Goal: Task Accomplishment & Management: Manage account settings

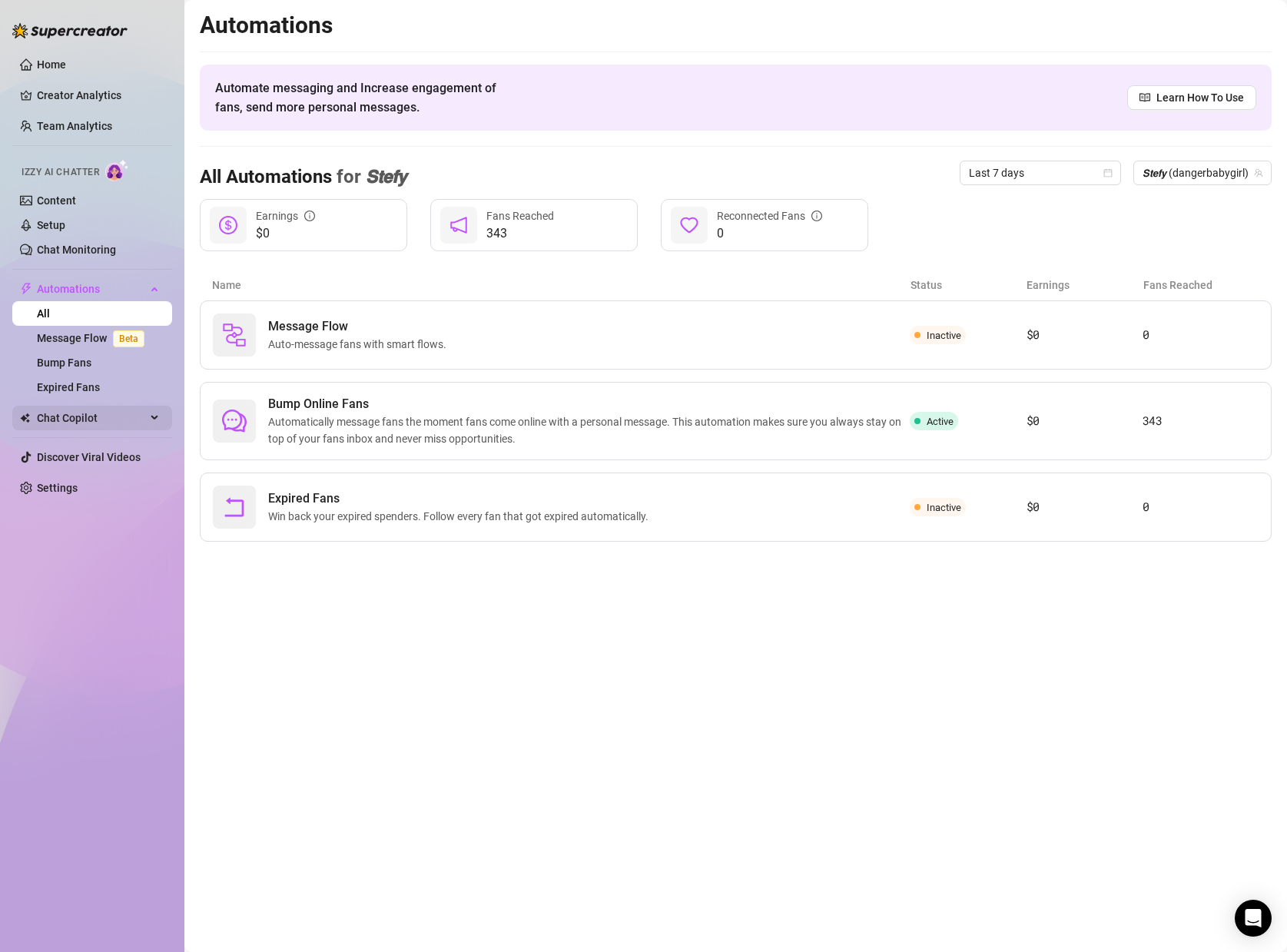
click at [119, 419] on span "Chat Copilot" at bounding box center [91, 418] width 109 height 24
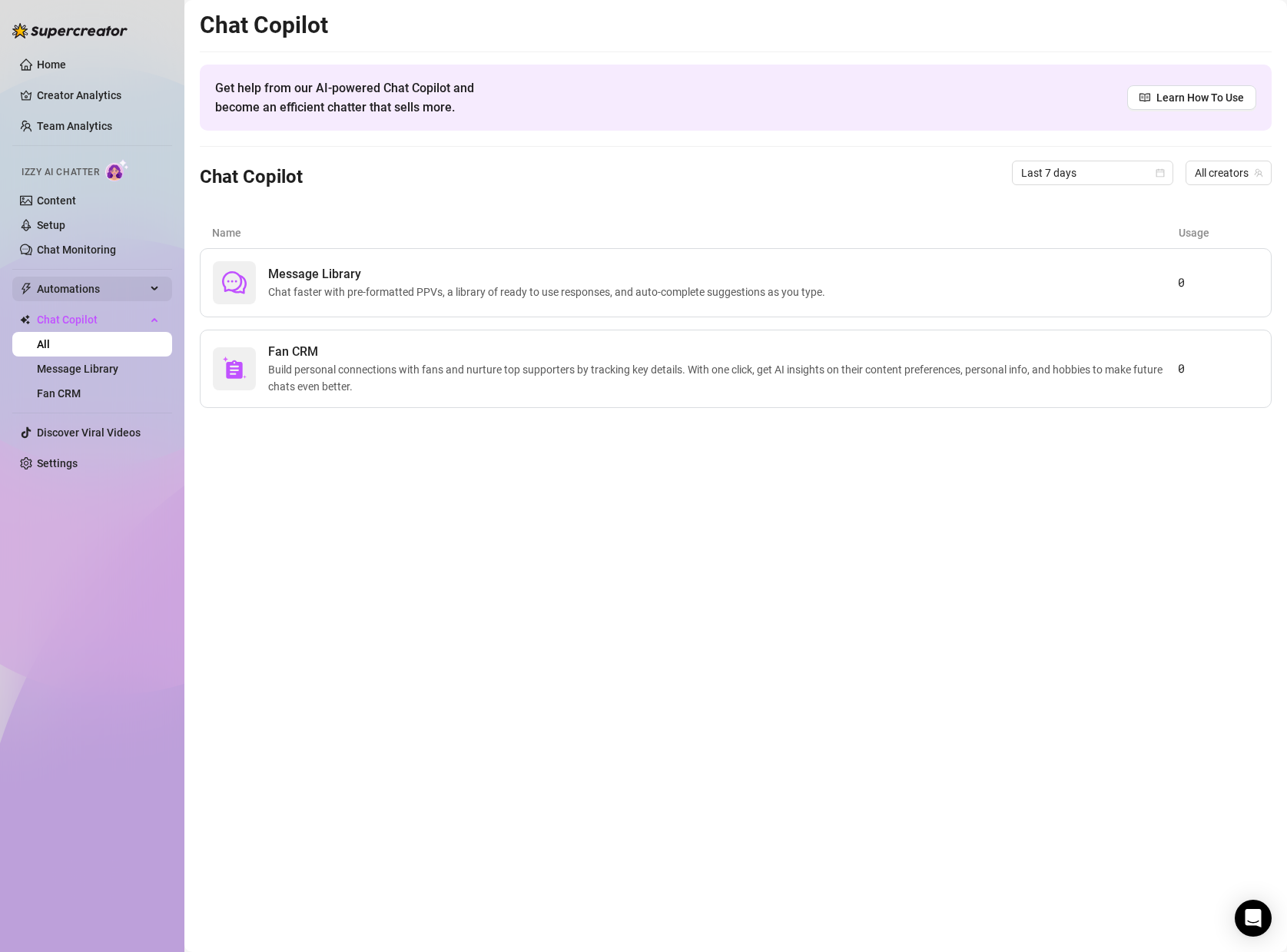
click at [132, 284] on span "Automations" at bounding box center [91, 289] width 109 height 24
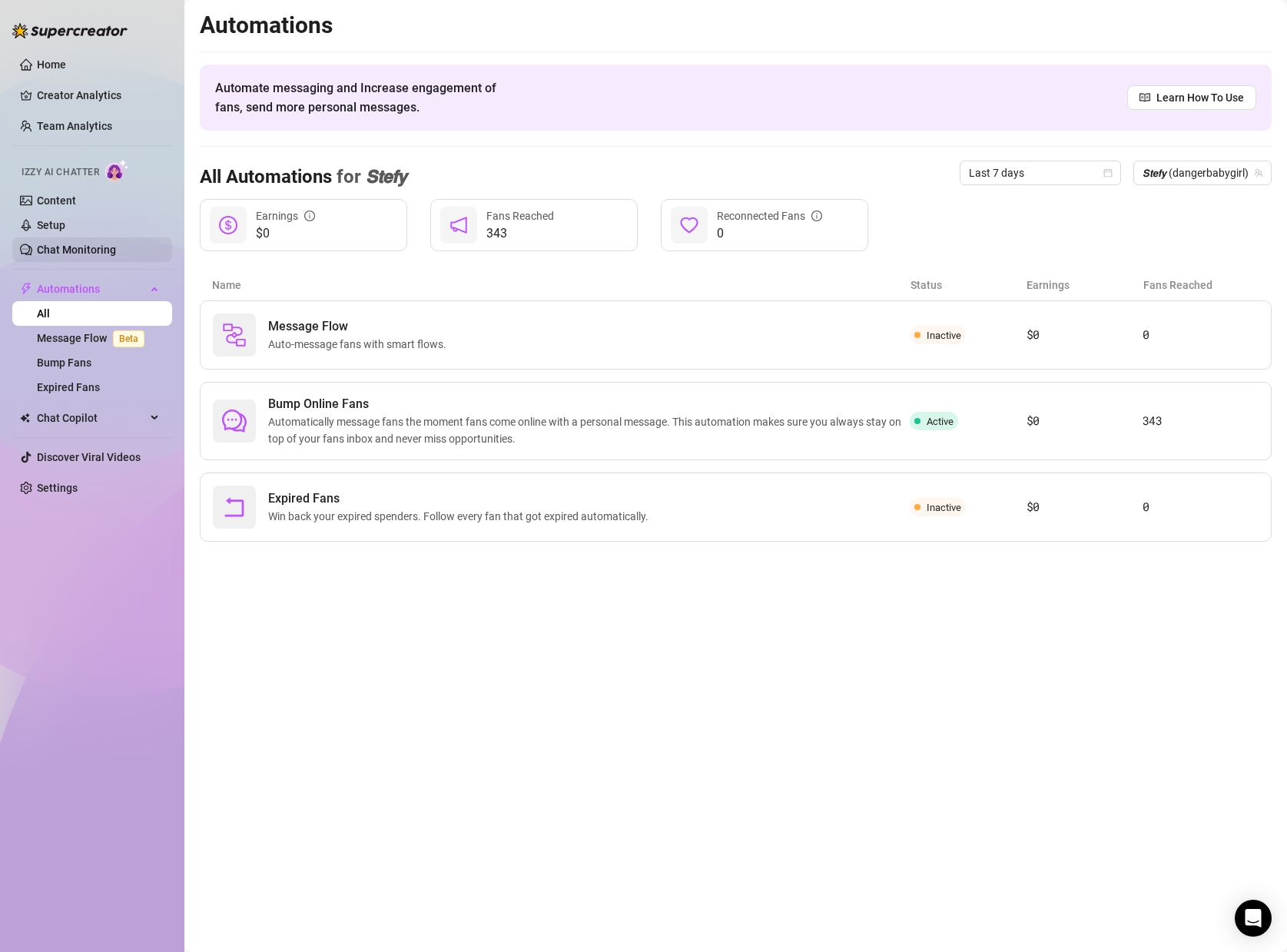
click at [81, 250] on link "Chat Monitoring" at bounding box center [76, 249] width 79 height 13
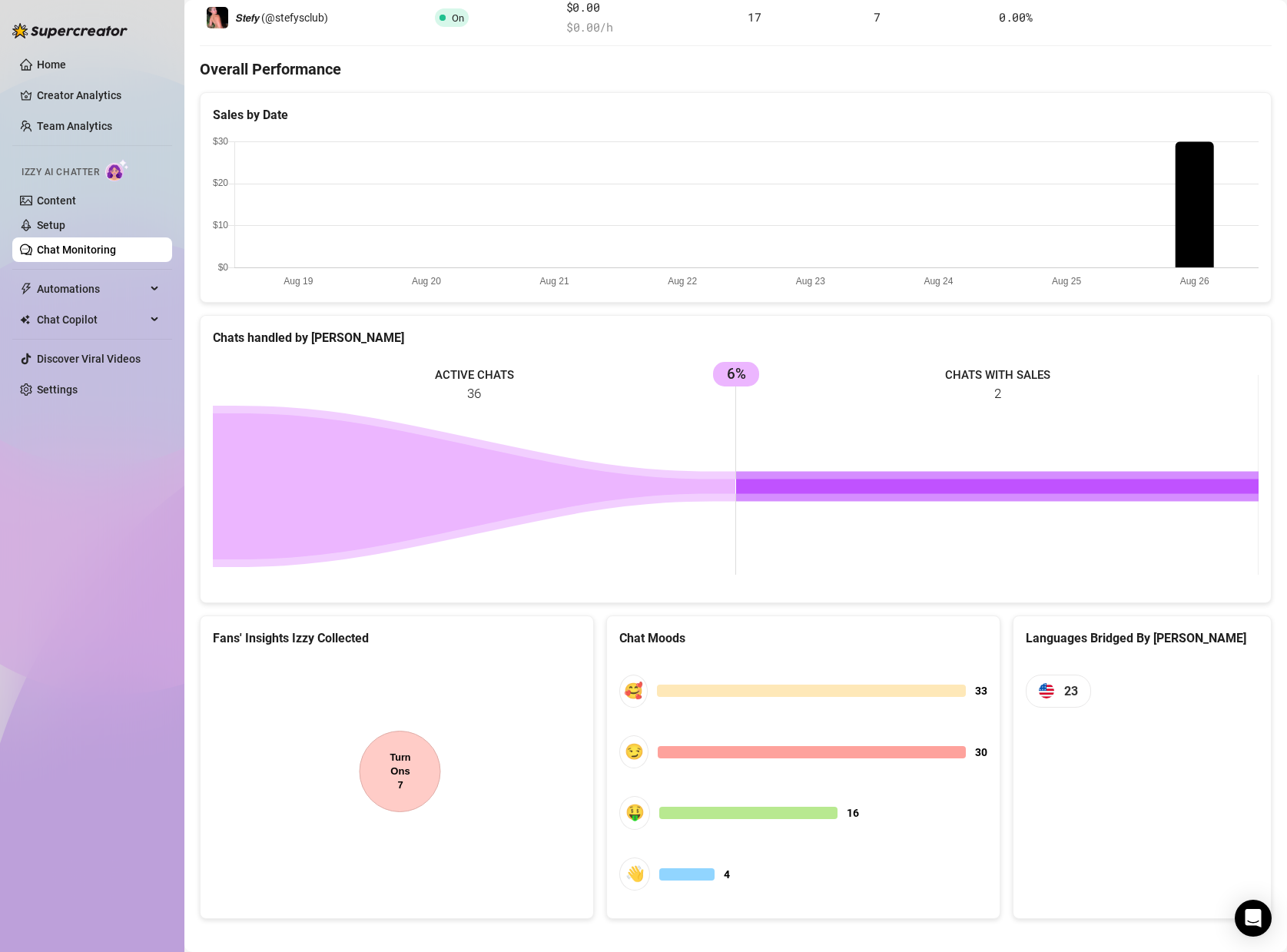
scroll to position [479, 0]
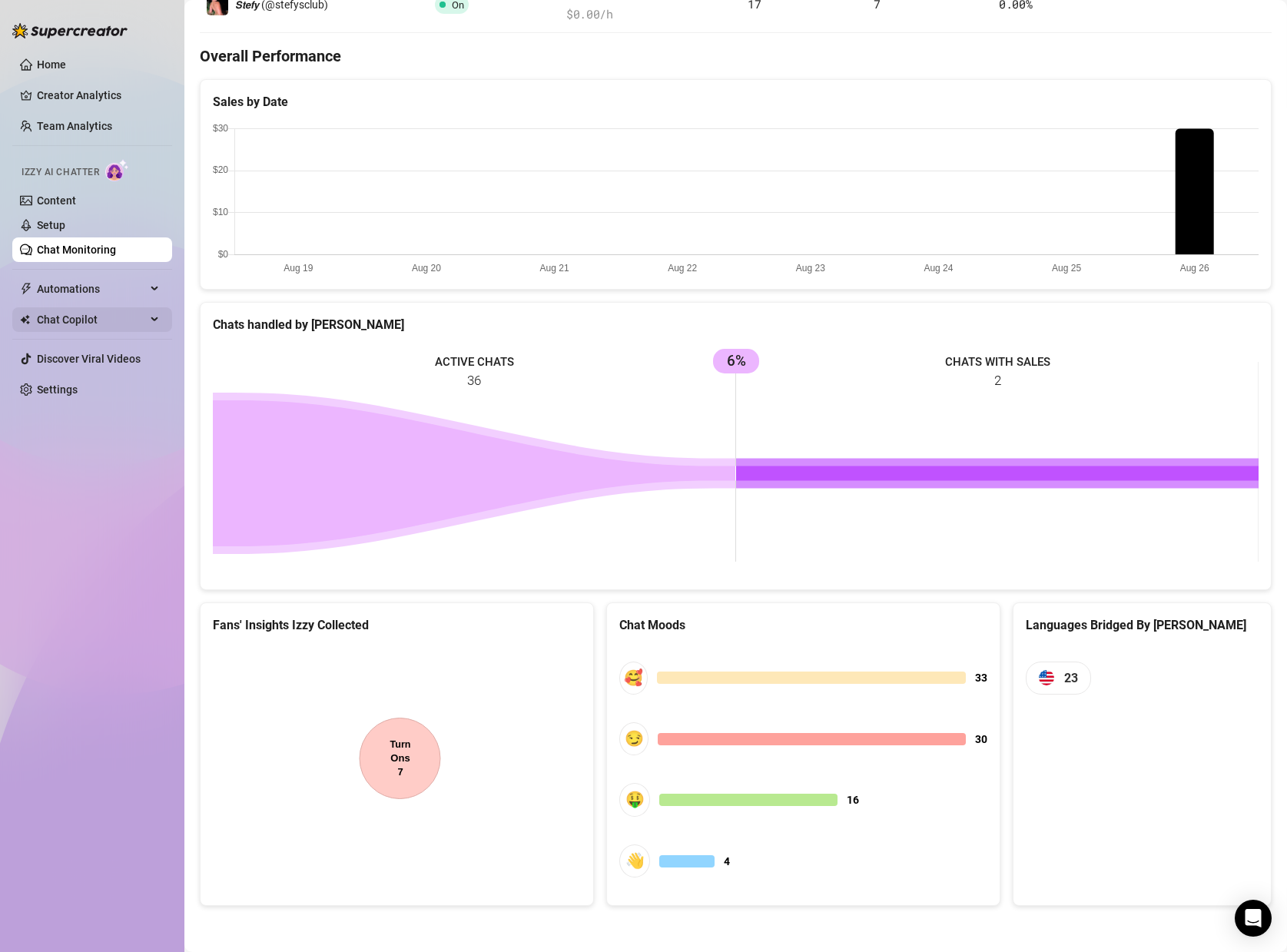
click at [133, 316] on span "Chat Copilot" at bounding box center [91, 319] width 109 height 24
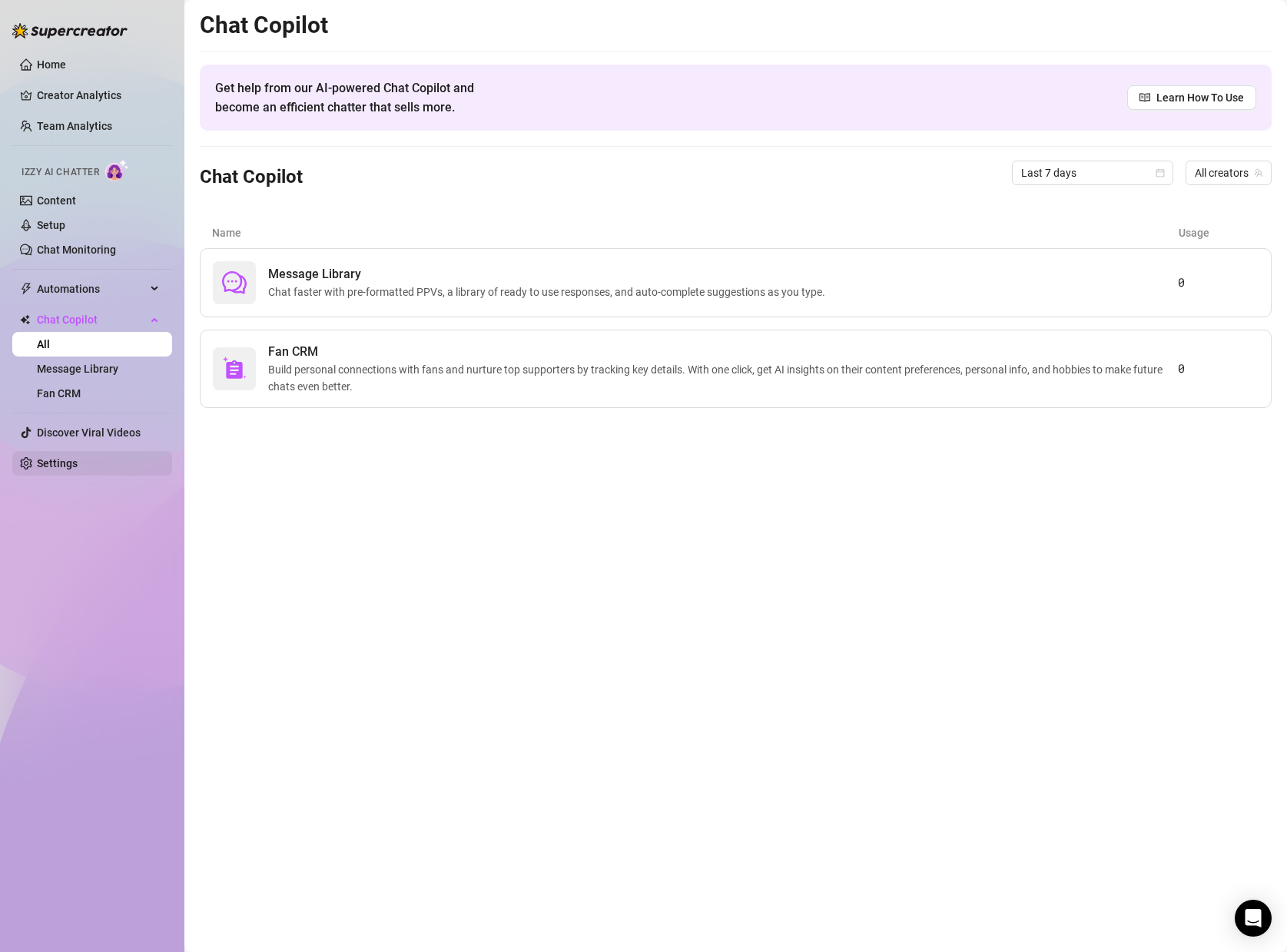
click at [60, 469] on link "Settings" at bounding box center [57, 463] width 41 height 13
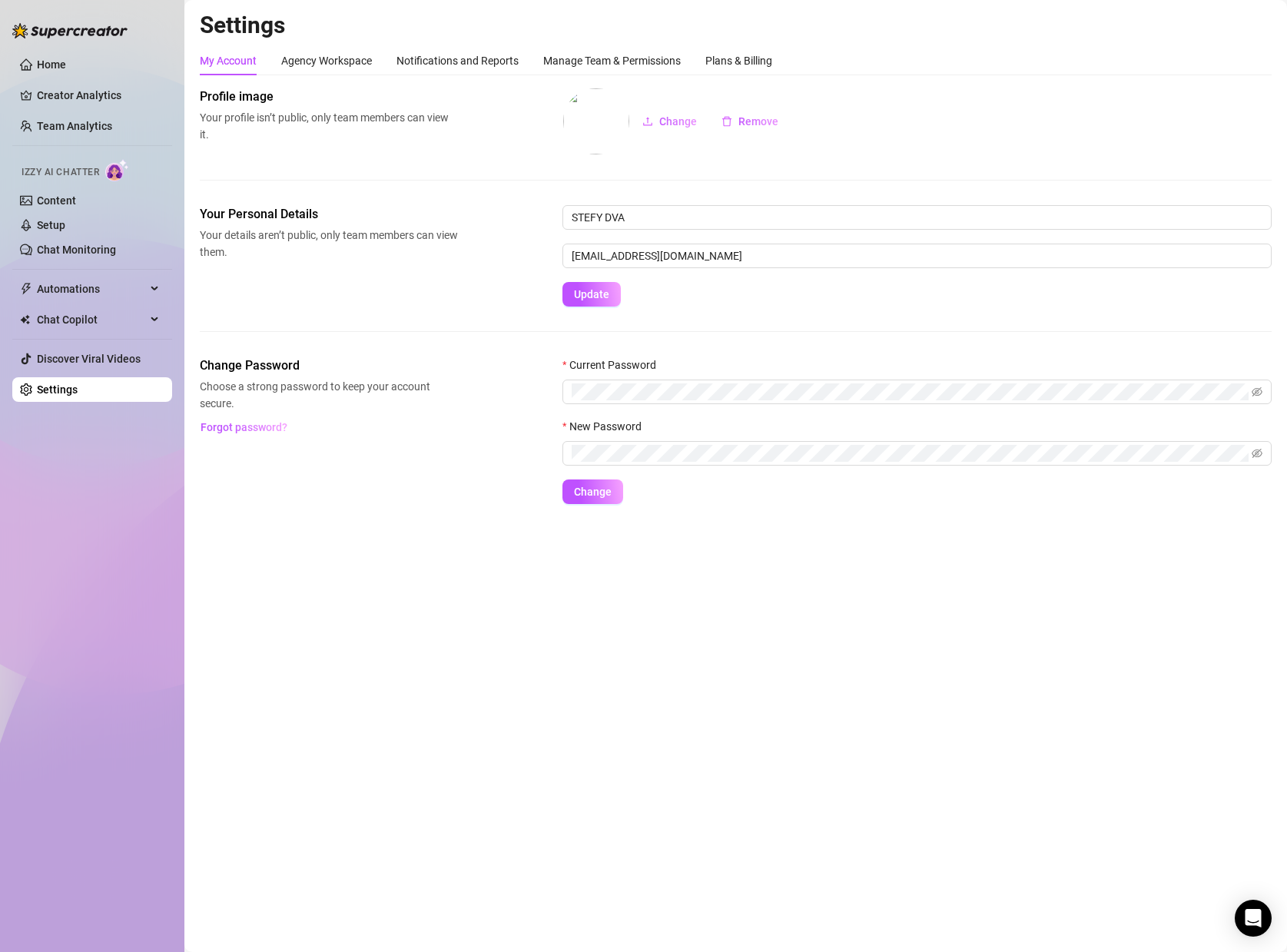
click at [78, 306] on ul "Home Creator Analytics Team Analytics Izzy AI Chatter Content Setup Chat Monito…" at bounding box center [92, 226] width 160 height 362
click at [164, 313] on div "Chat Copilot" at bounding box center [92, 319] width 160 height 24
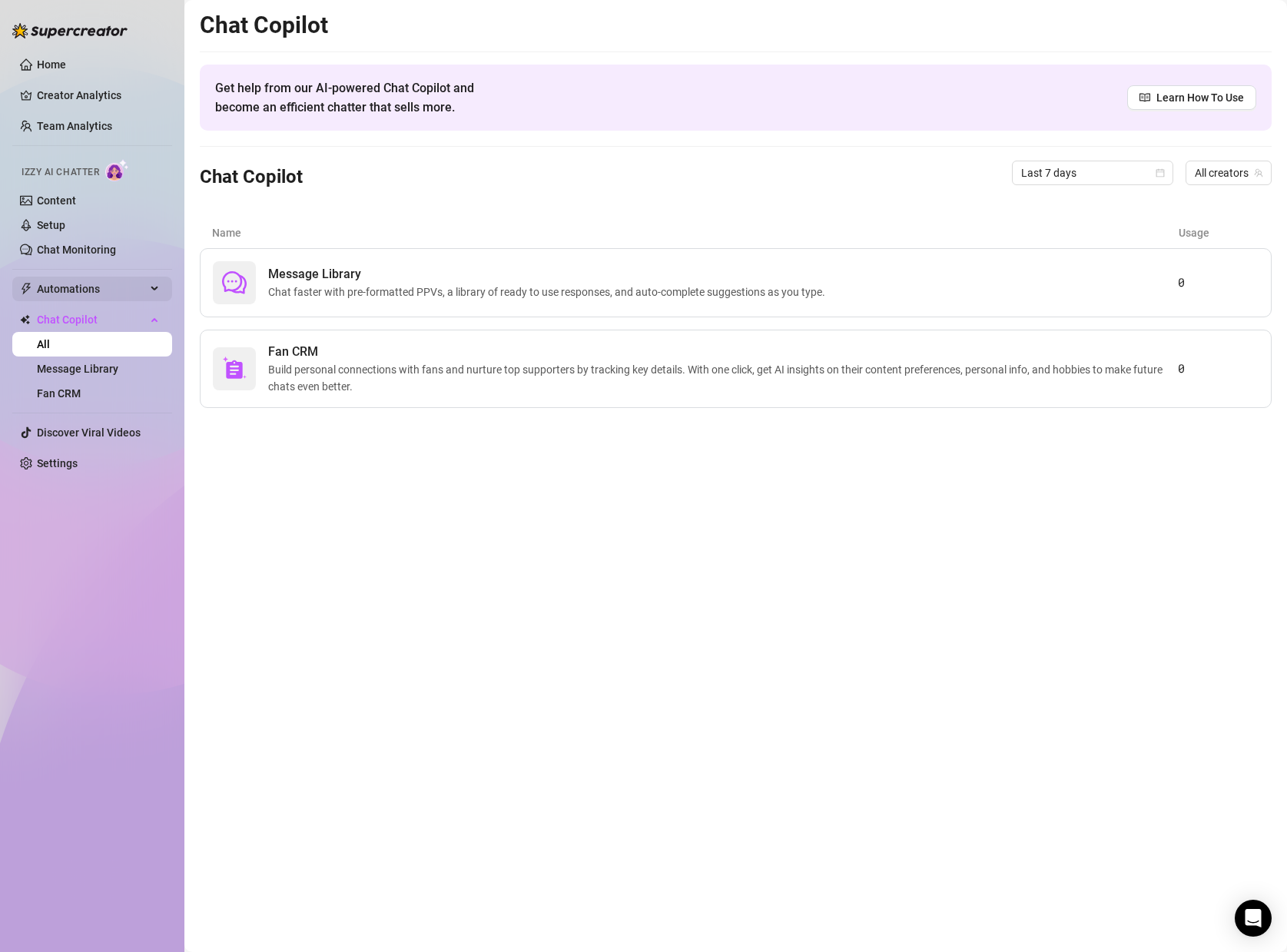
click at [159, 291] on div "Automations" at bounding box center [92, 289] width 160 height 24
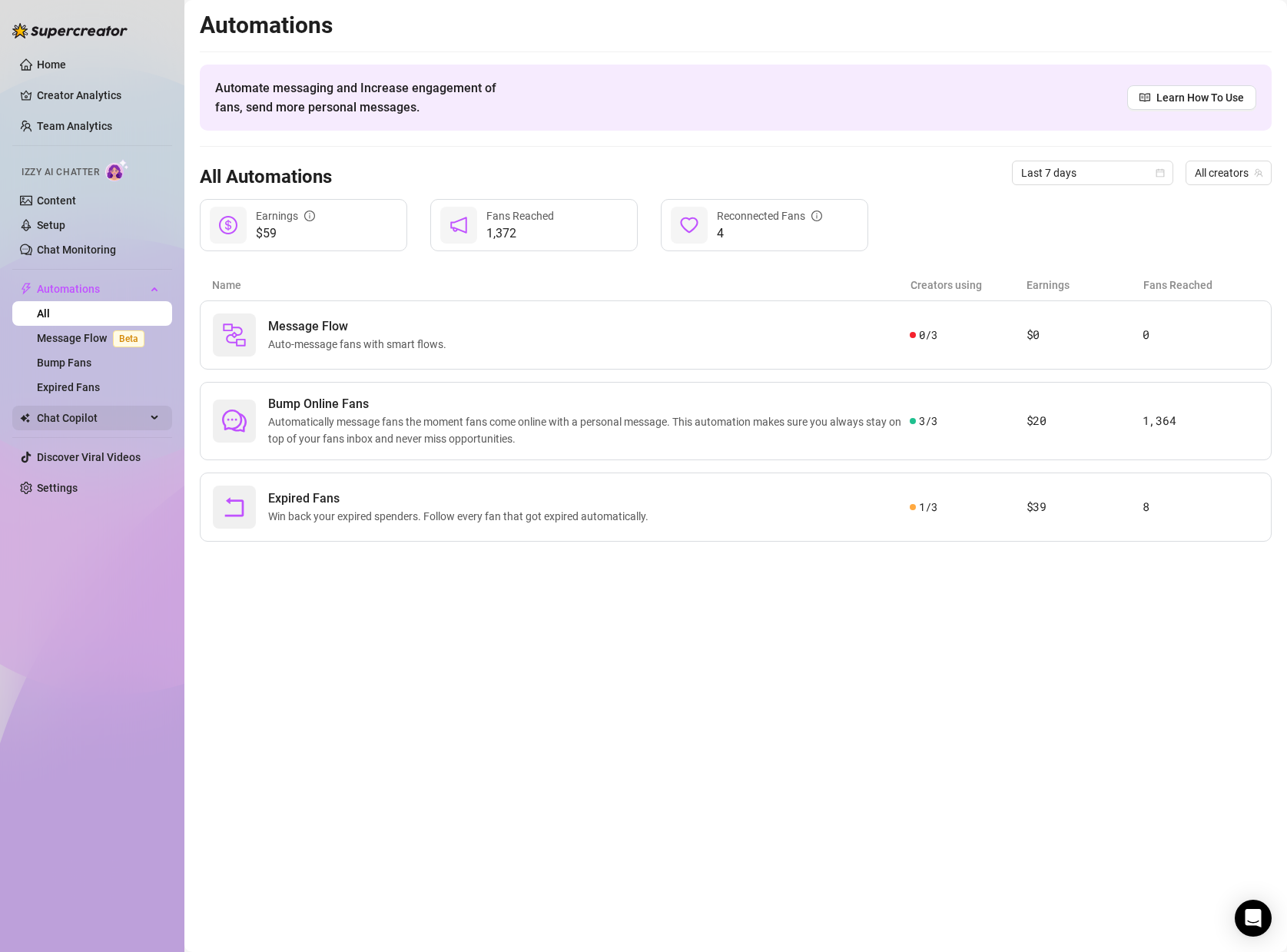
click at [87, 417] on span "Chat Copilot" at bounding box center [91, 418] width 109 height 24
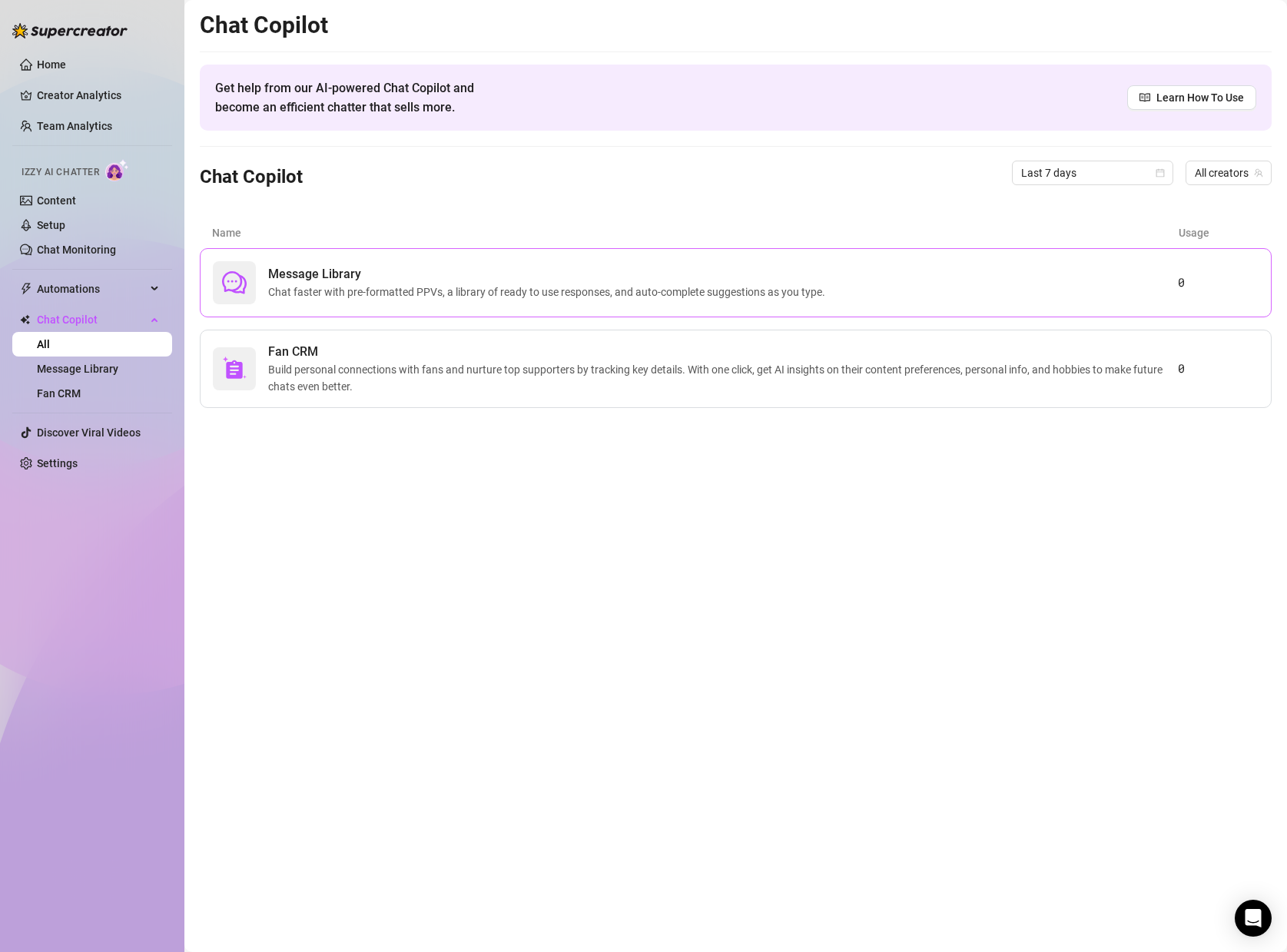
click at [316, 286] on span "Chat faster with pre-formatted PPVs, a library of ready to use responses, and a…" at bounding box center [550, 292] width 563 height 17
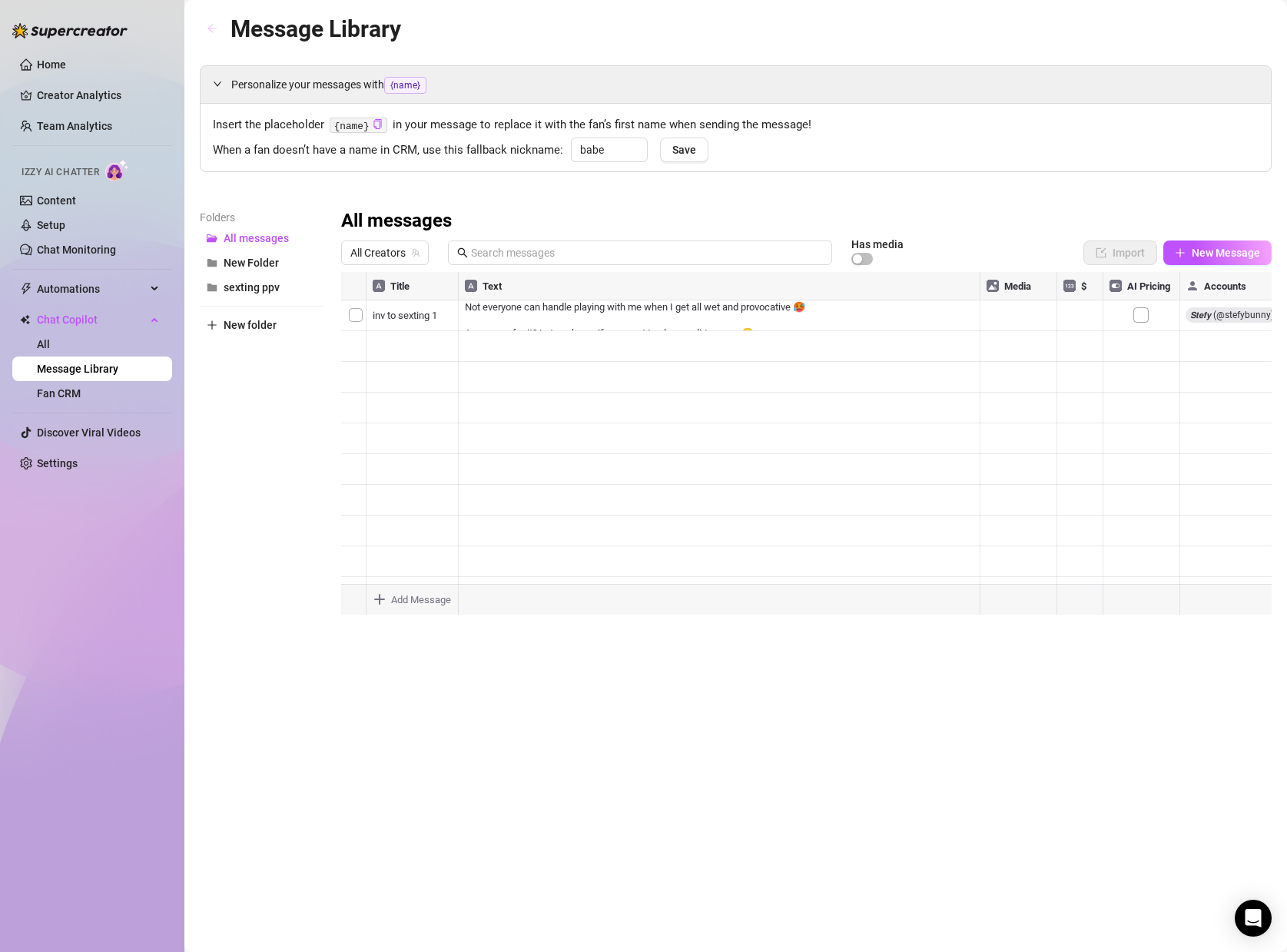
click at [207, 31] on icon "arrow-left" at bounding box center [211, 28] width 11 height 11
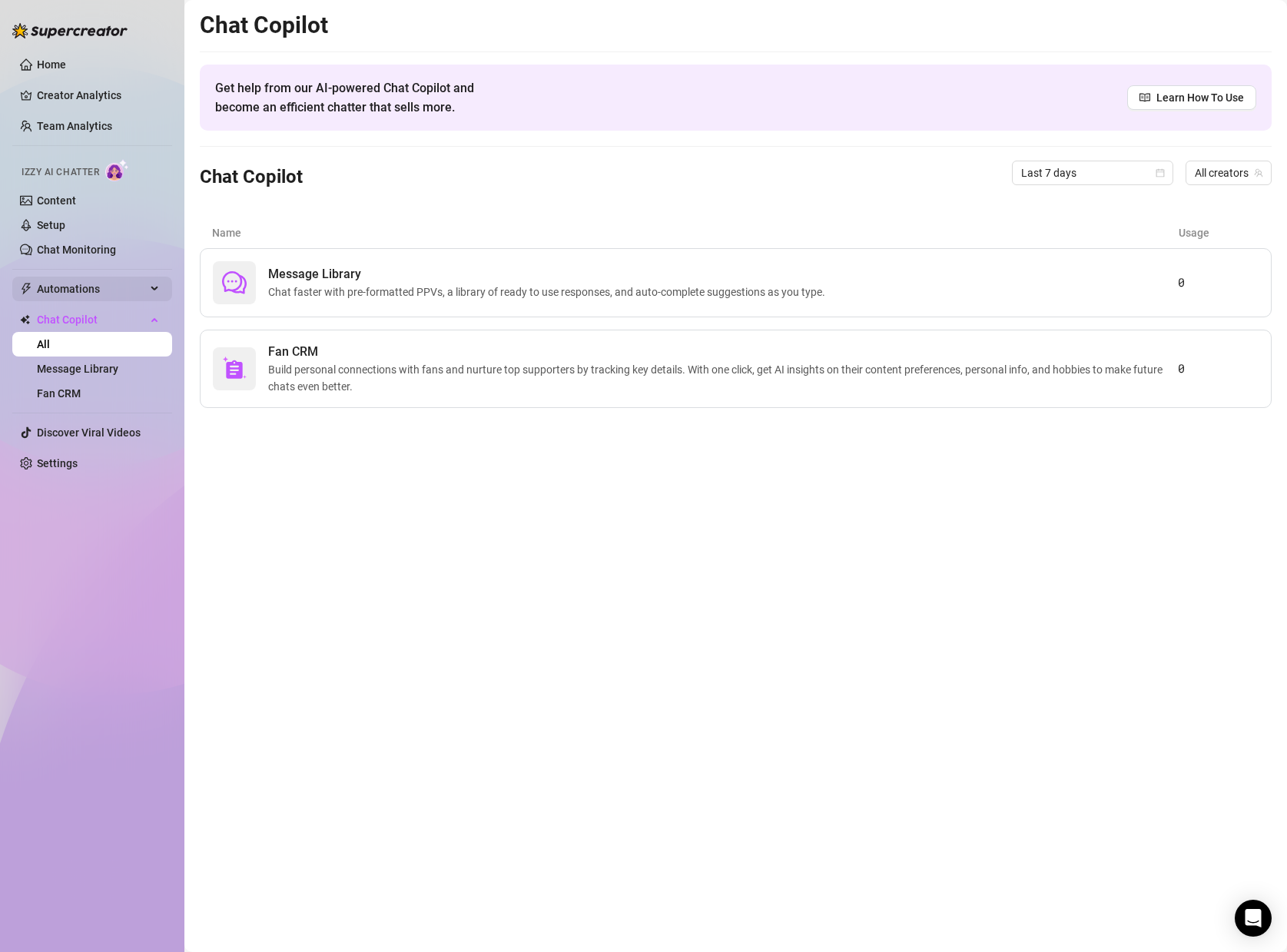
click at [151, 289] on div "Automations" at bounding box center [92, 289] width 160 height 24
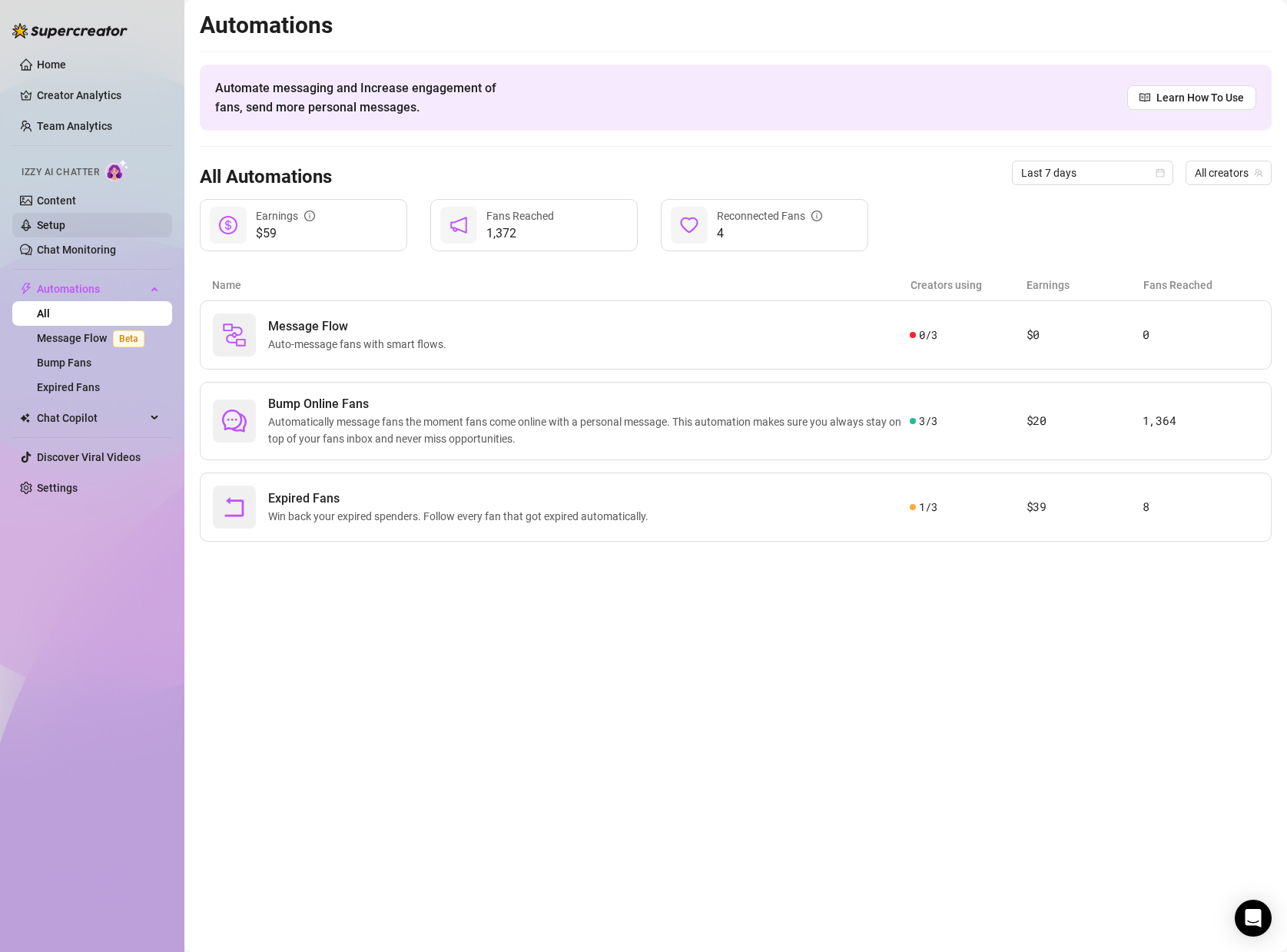
click at [42, 231] on link "Setup" at bounding box center [51, 225] width 29 height 13
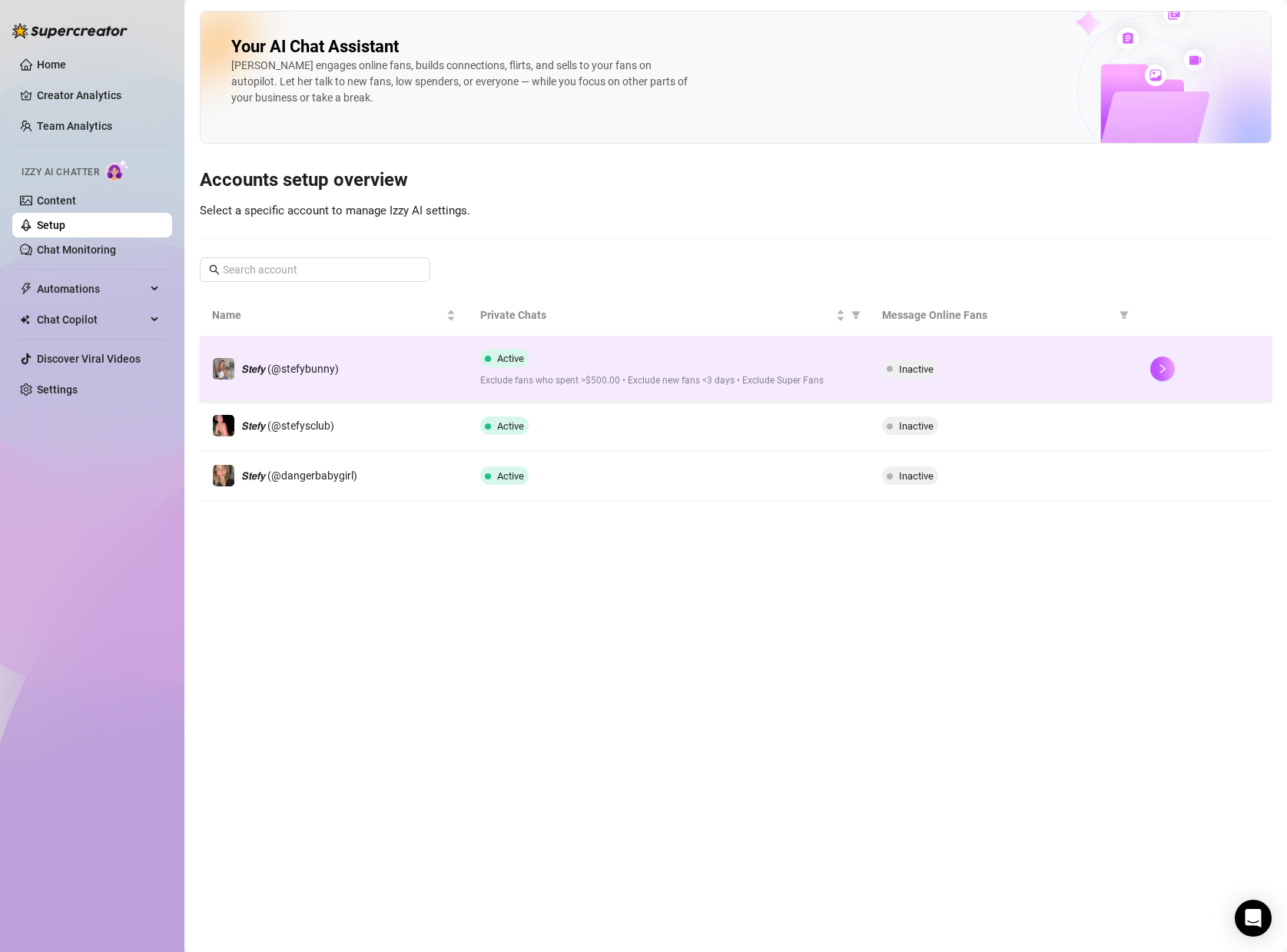
click at [944, 374] on div "Inactive" at bounding box center [1003, 369] width 243 height 18
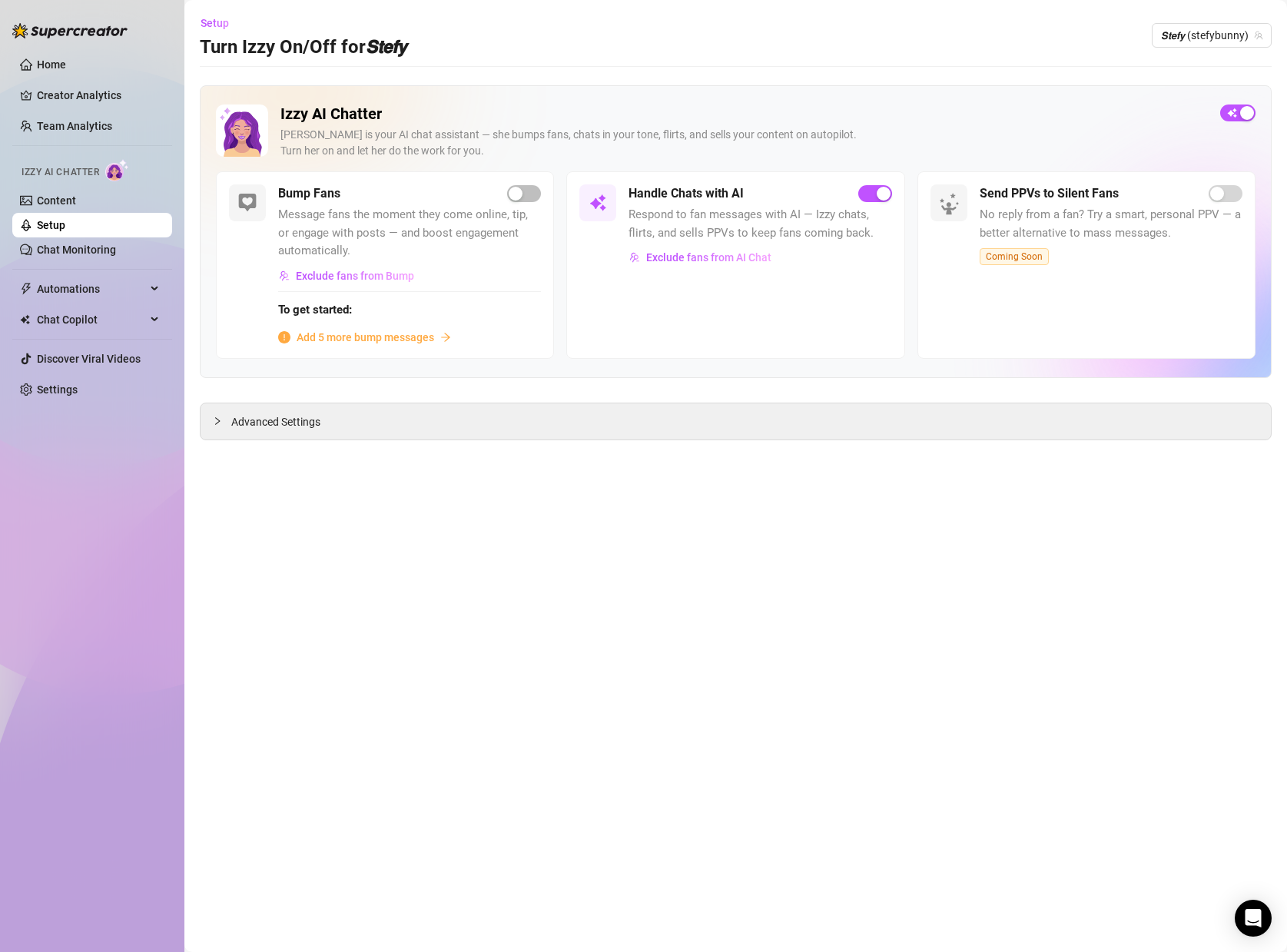
click at [247, 441] on main "Setup Turn Izzy On/Off for 𝙎𝙩𝙚𝙛𝙮 𝙎𝙩𝙚𝙛𝙮 (stefybunny) Izzy AI Chatter [PERSON_NAM…" at bounding box center [736, 476] width 1102 height 952
click at [252, 429] on span "Advanced Settings" at bounding box center [276, 422] width 89 height 17
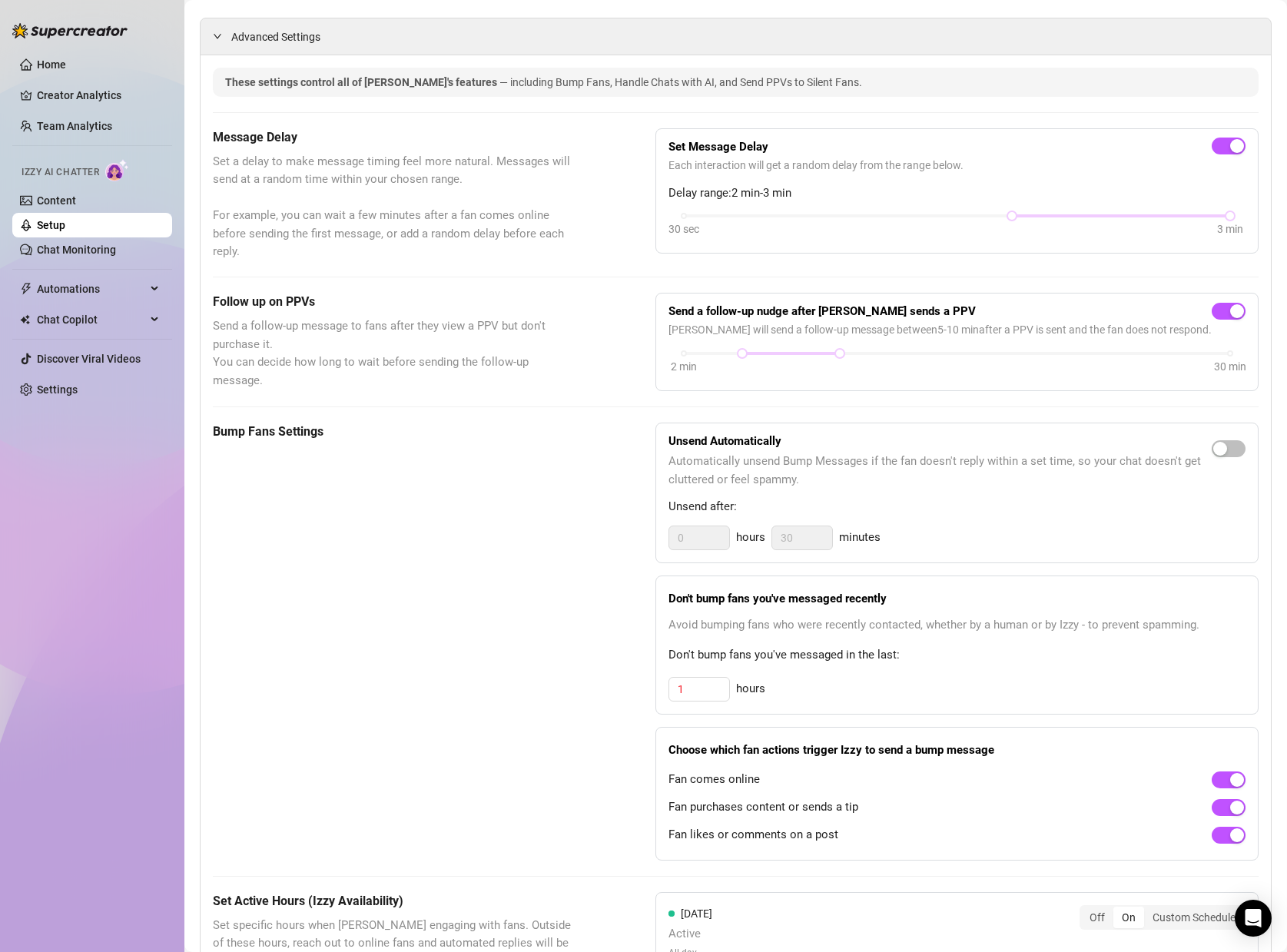
scroll to position [388, 0]
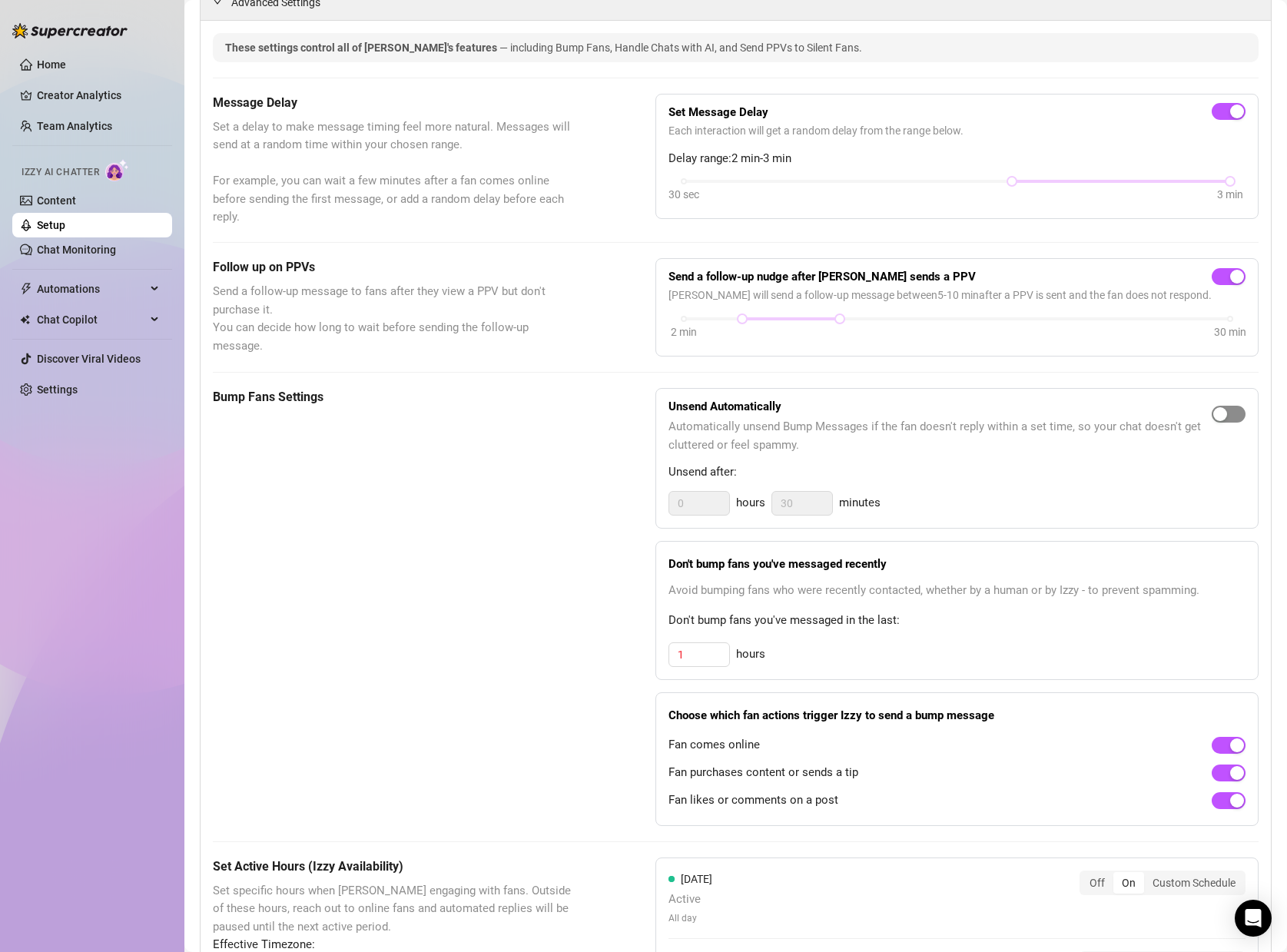
click at [1219, 413] on div "button" at bounding box center [1220, 414] width 13 height 13
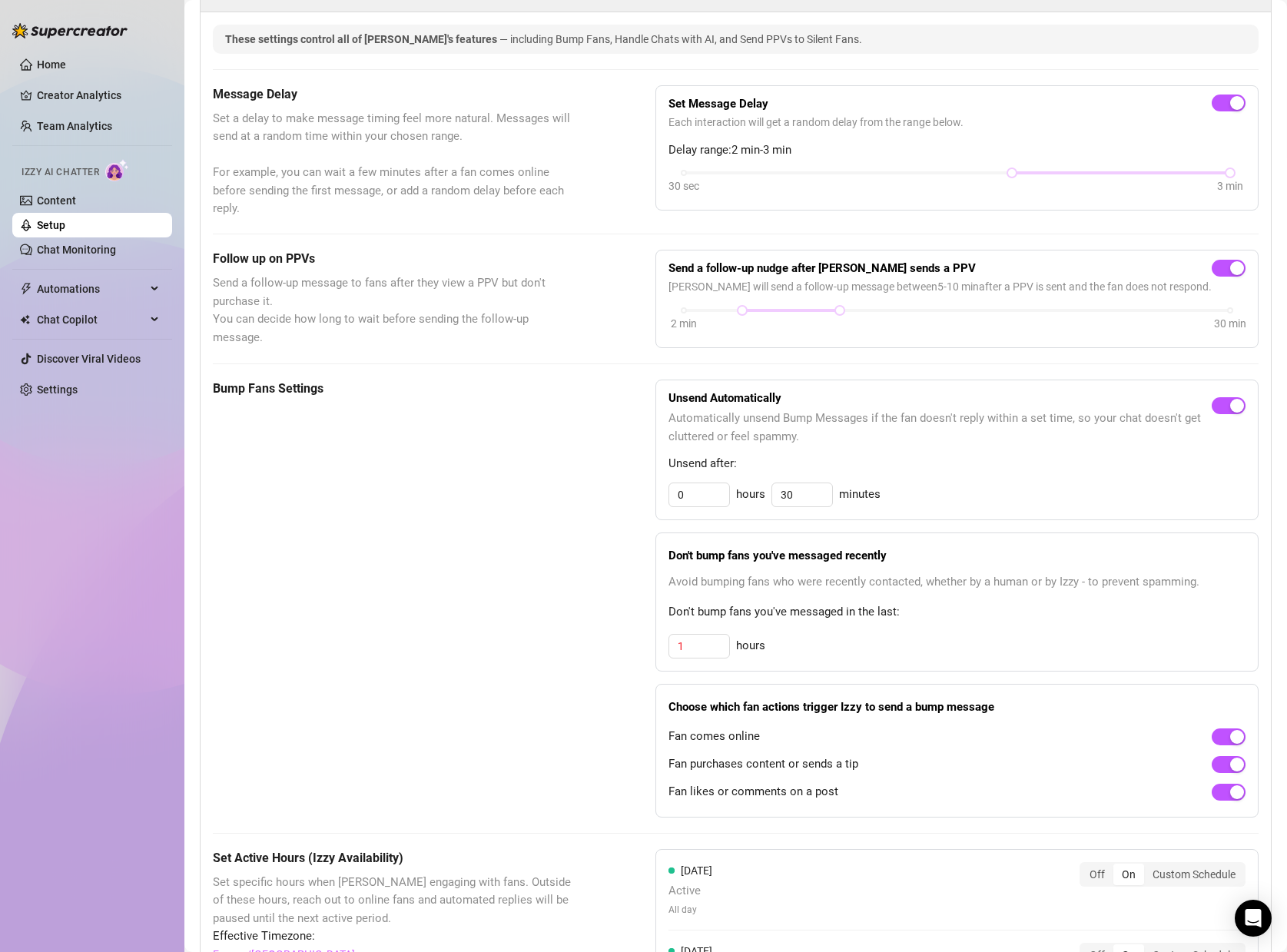
scroll to position [427, 0]
drag, startPoint x: 693, startPoint y: 497, endPoint x: 618, endPoint y: 487, distance: 75.7
click at [618, 487] on div "Bump Fans Settings Unsend Automatically Automatically unsend Bump Messages if t…" at bounding box center [736, 598] width 1046 height 438
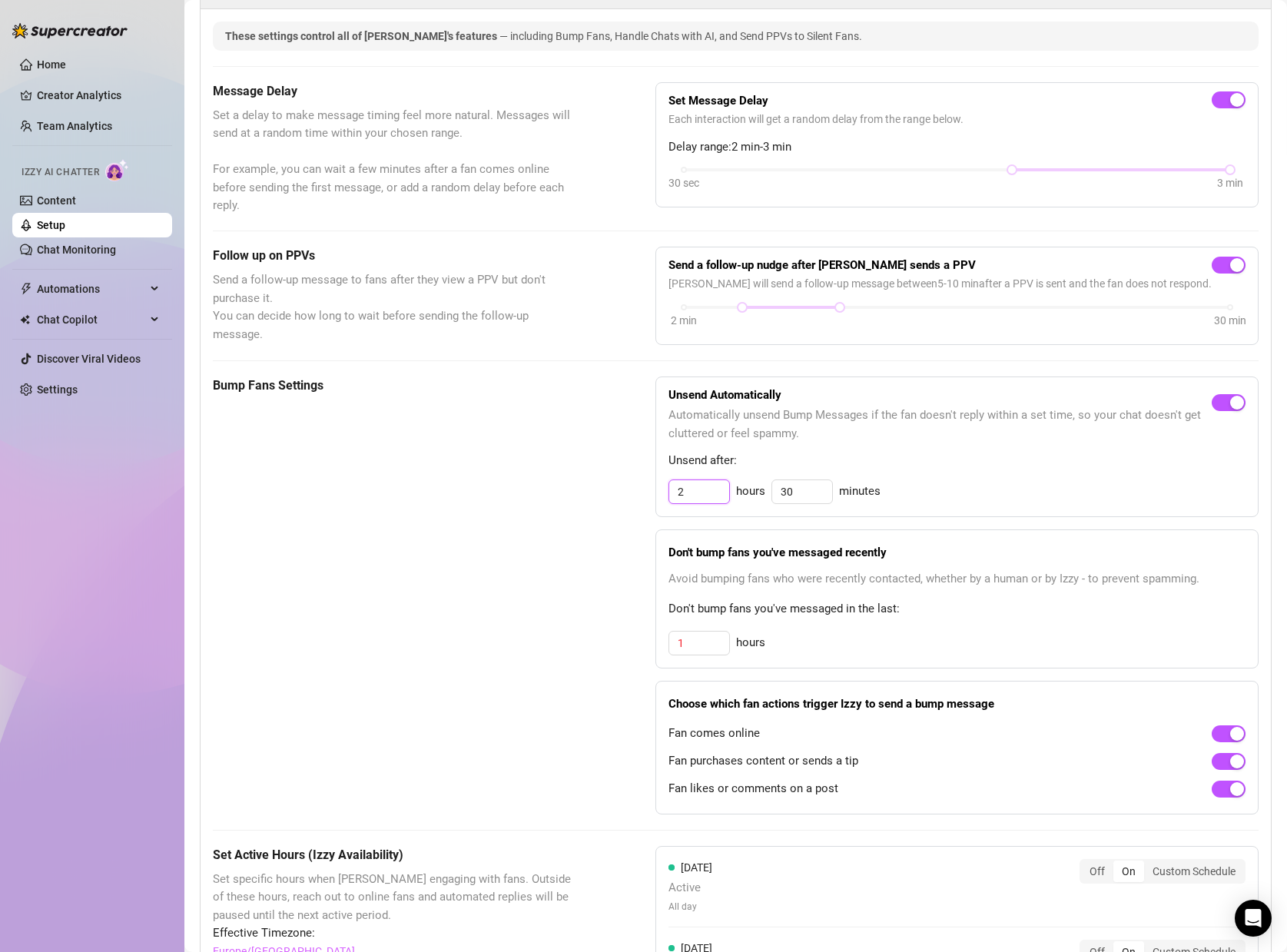
type input "2"
click at [607, 524] on div "Bump Fans Settings Unsend Automatically Automatically unsend Bump Messages if t…" at bounding box center [736, 596] width 1046 height 438
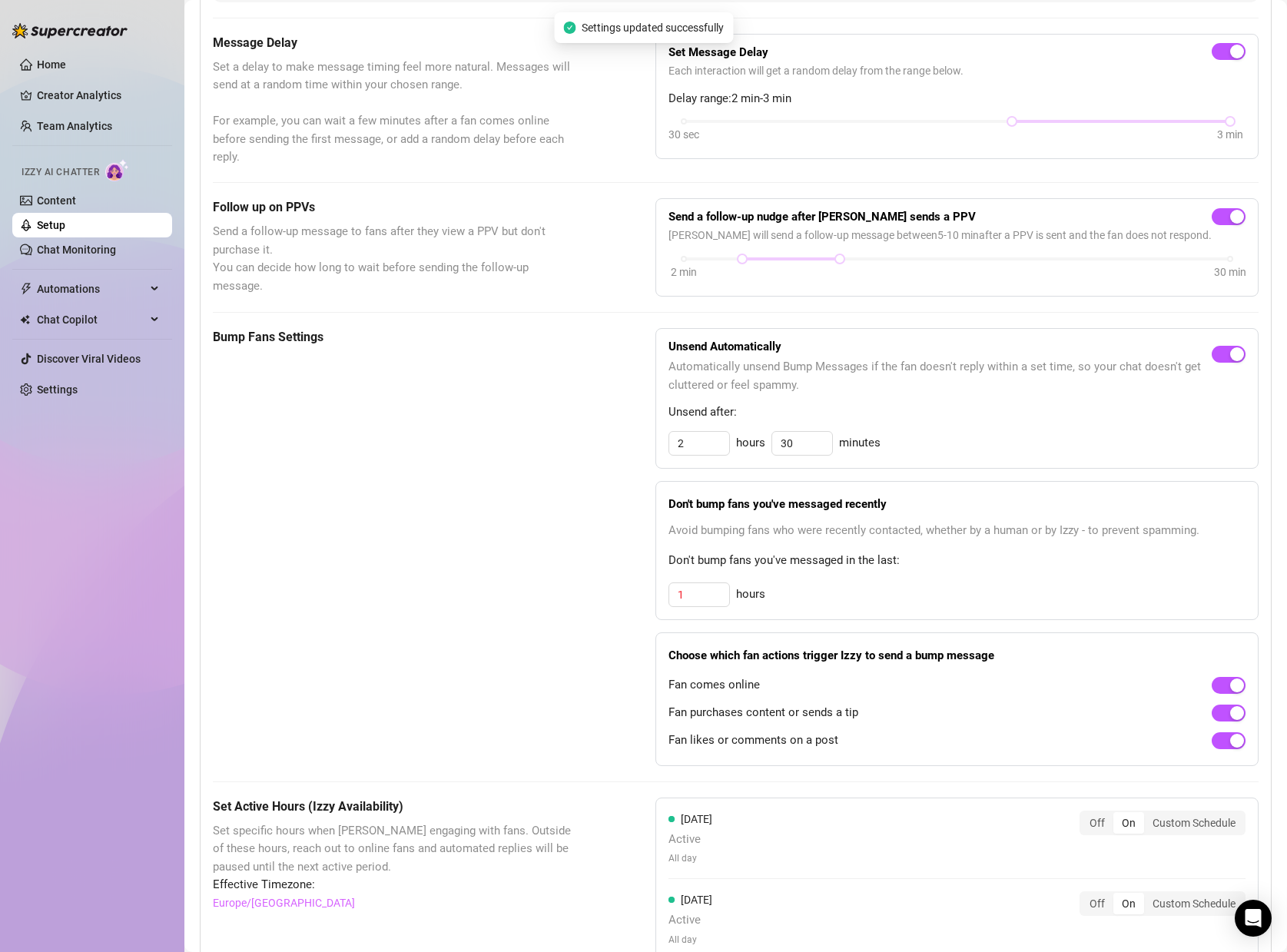
scroll to position [481, 0]
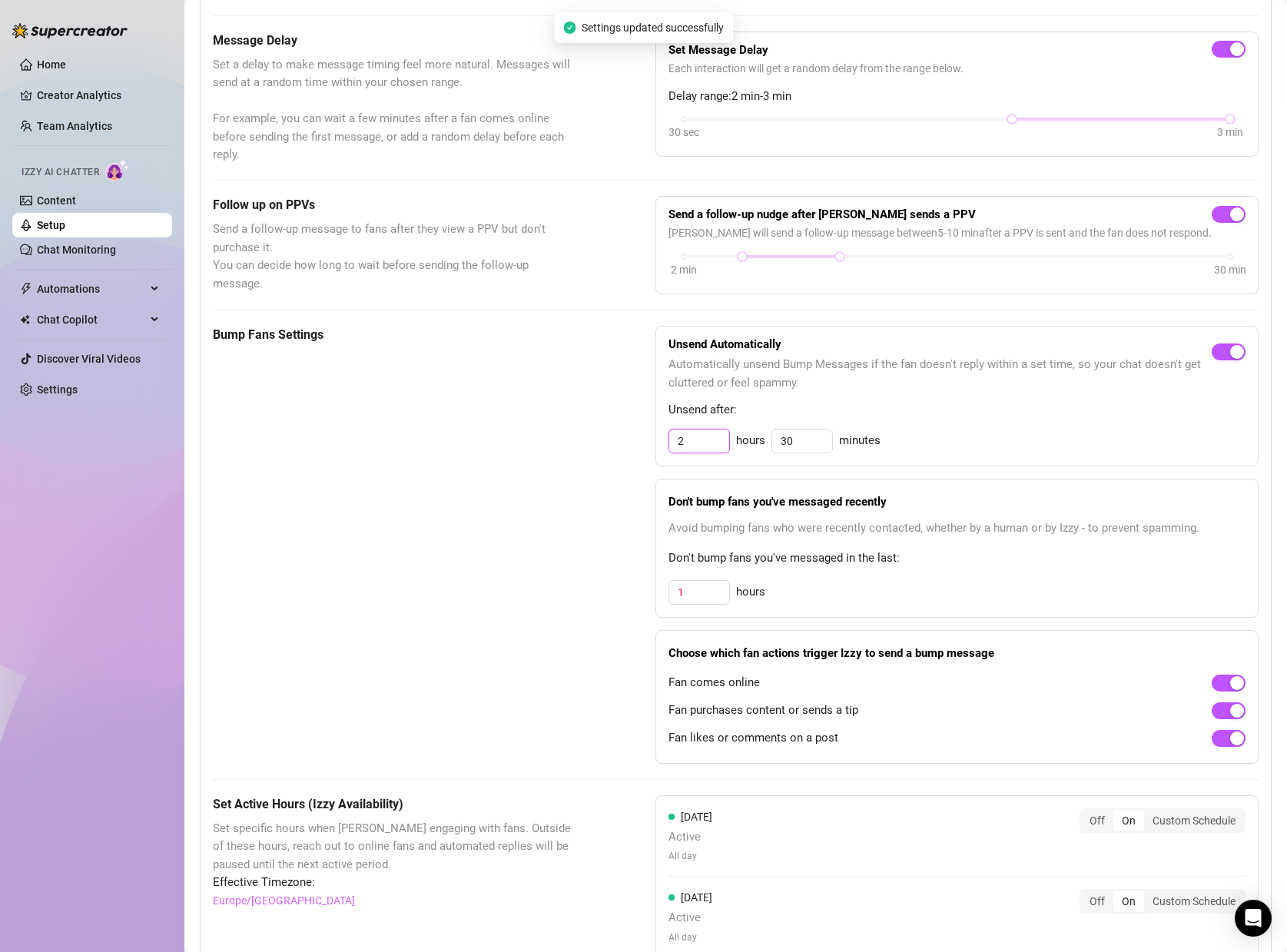
drag, startPoint x: 678, startPoint y: 436, endPoint x: 653, endPoint y: 435, distance: 25.0
click at [653, 435] on div "Bump Fans Settings Unsend Automatically Automatically unsend Bump Messages if t…" at bounding box center [736, 544] width 1046 height 438
click at [626, 461] on div "Bump Fans Settings Unsend Automatically Automatically unsend Bump Messages if t…" at bounding box center [736, 544] width 1046 height 438
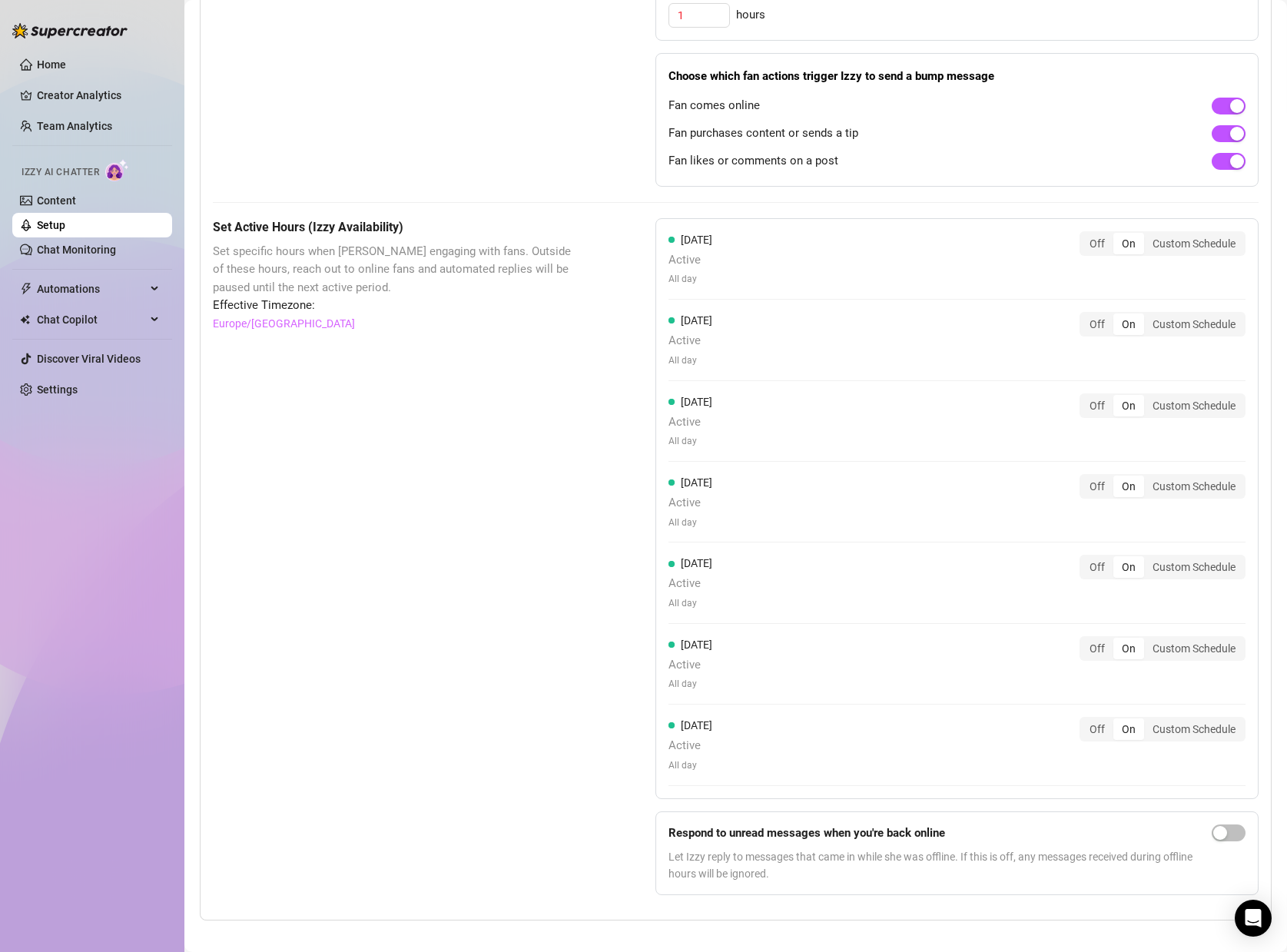
scroll to position [1074, 0]
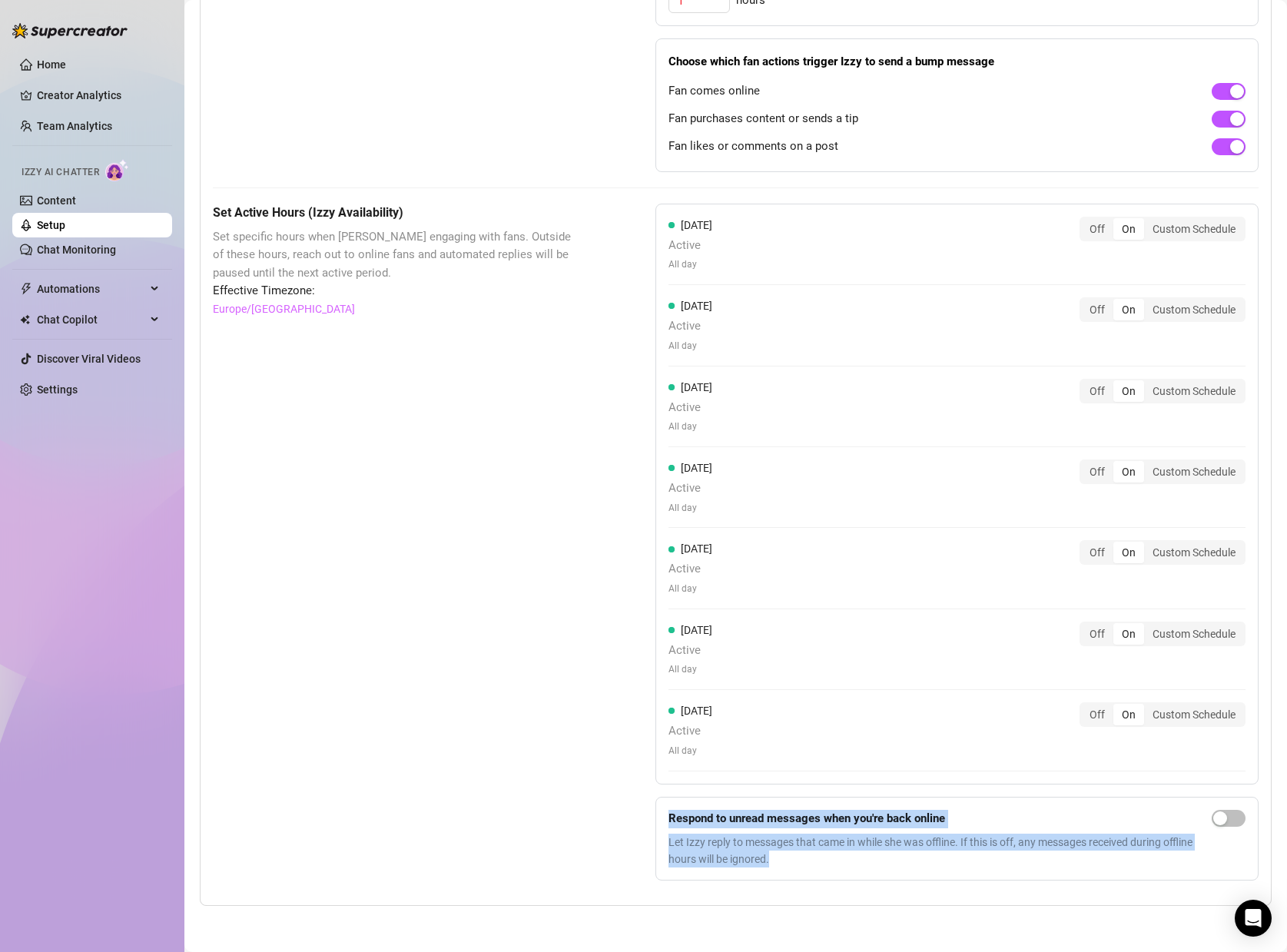
drag, startPoint x: 791, startPoint y: 856, endPoint x: 685, endPoint y: 822, distance: 111.3
click at [662, 816] on form "Respond to unread messages when you're back online Let Izzy reply to messages t…" at bounding box center [956, 839] width 603 height 85
copy div "Respond to unread messages when you're back online Let Izzy reply to messages t…"
click at [1217, 820] on div "button" at bounding box center [1220, 818] width 13 height 13
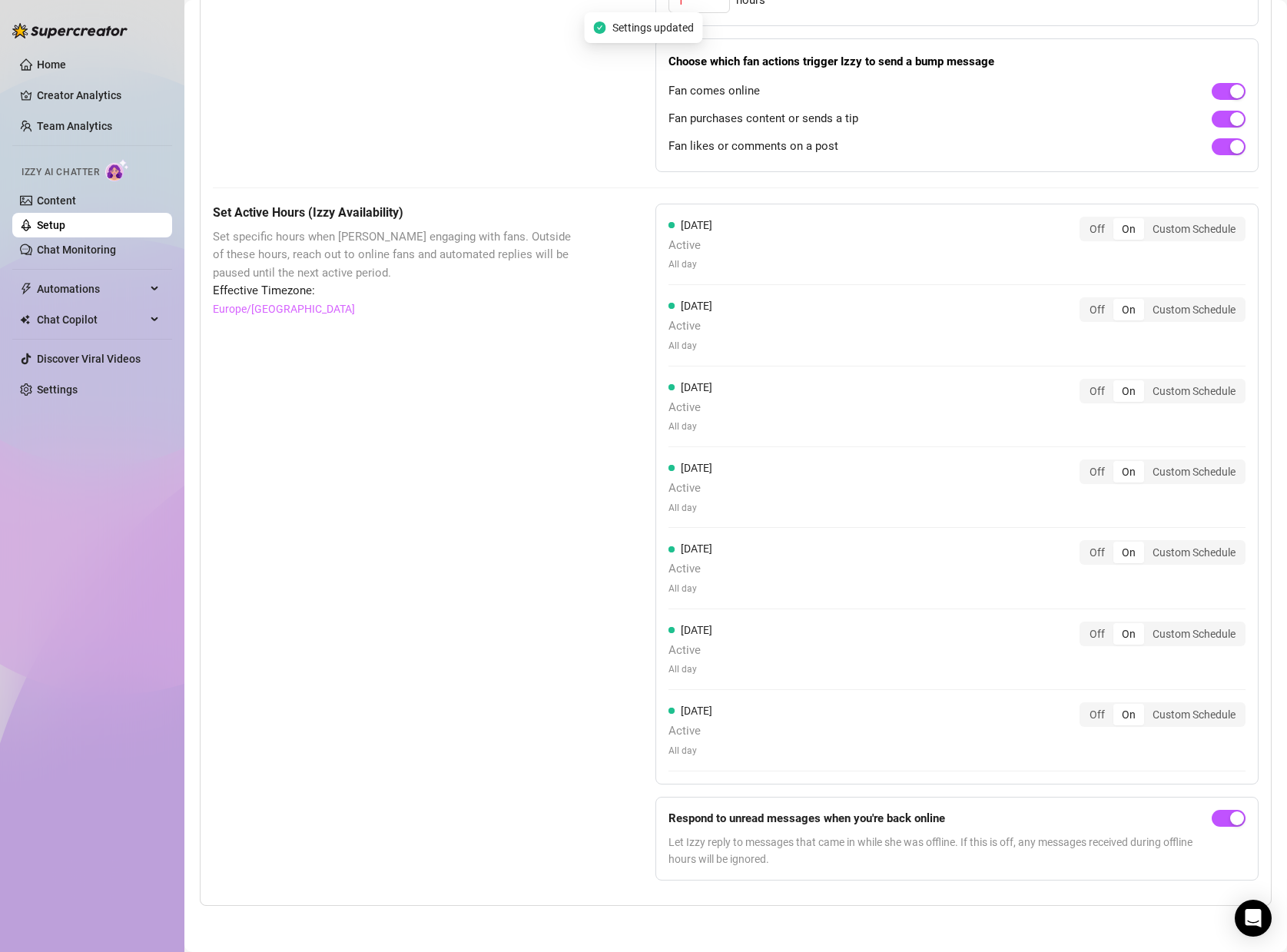
click at [597, 793] on div "Set Active Hours (Izzy Availability) Set specific hours when Izzy engaging with…" at bounding box center [736, 549] width 1046 height 689
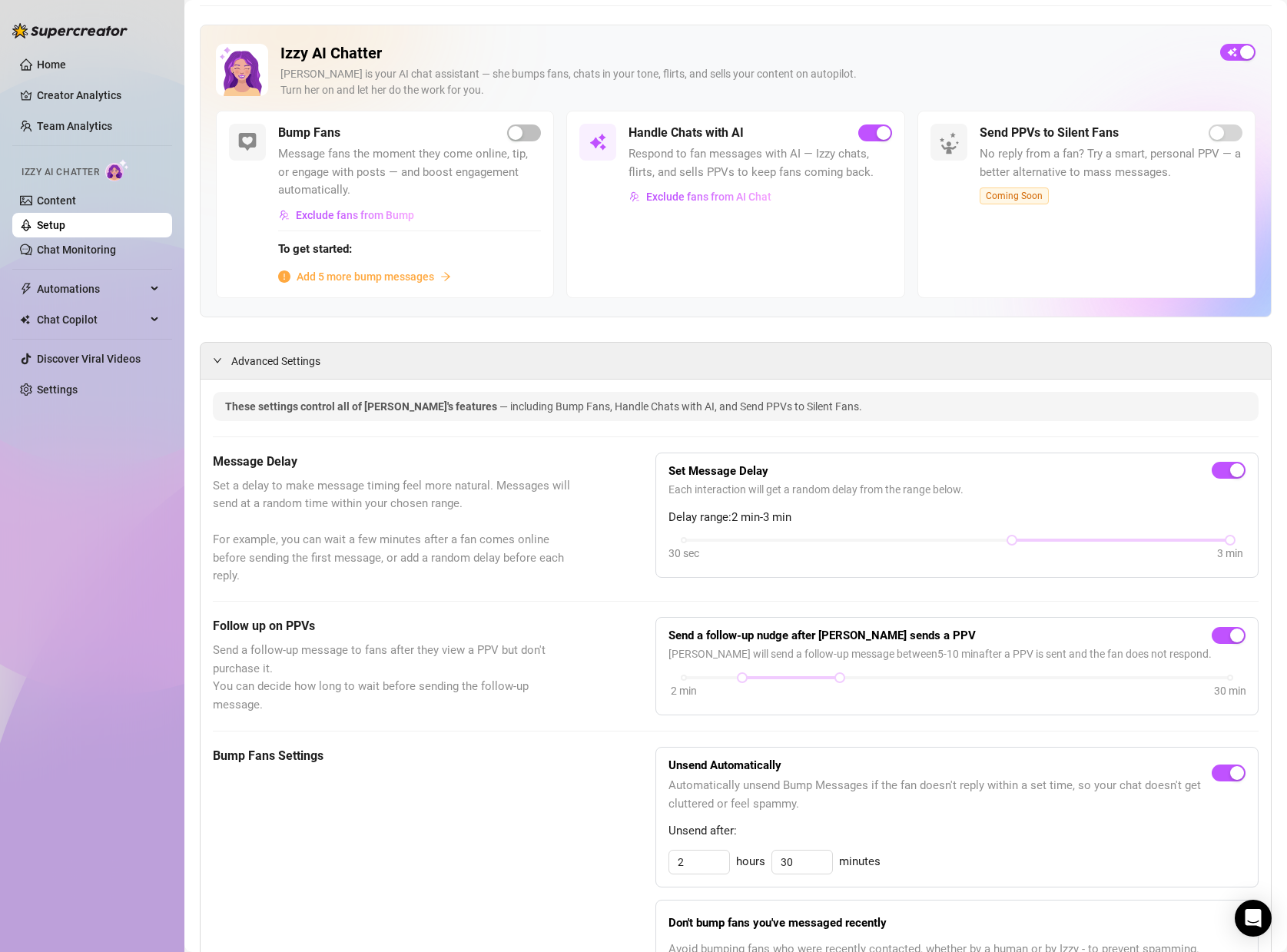
scroll to position [0, 0]
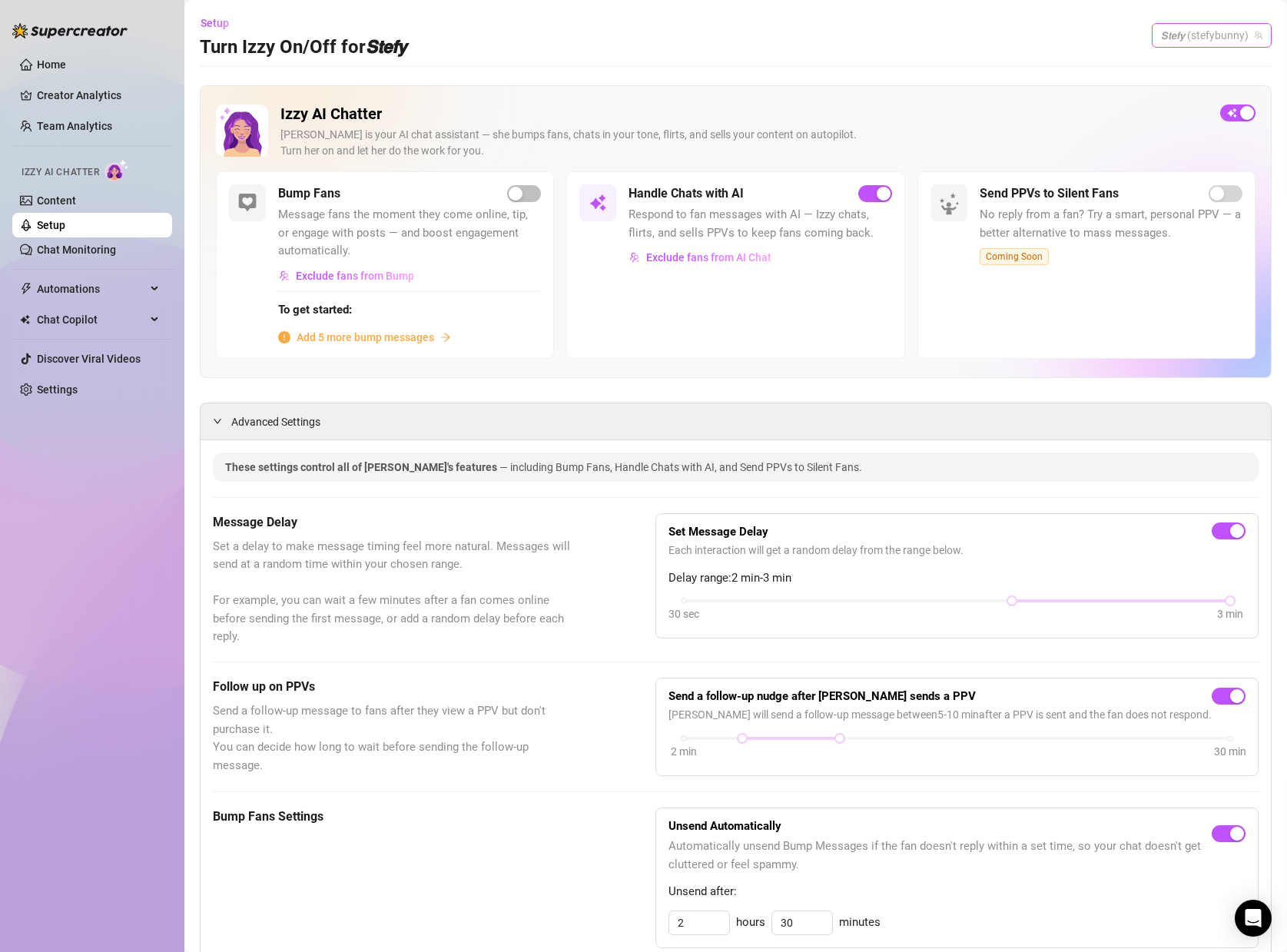
click at [1225, 36] on span "𝙎𝙩𝙚𝙛𝙮 (stefybunny)" at bounding box center [1211, 34] width 102 height 23
click at [1173, 89] on div "𝙎𝙩𝙚𝙛𝙮 ( stefysclub )" at bounding box center [1192, 93] width 134 height 18
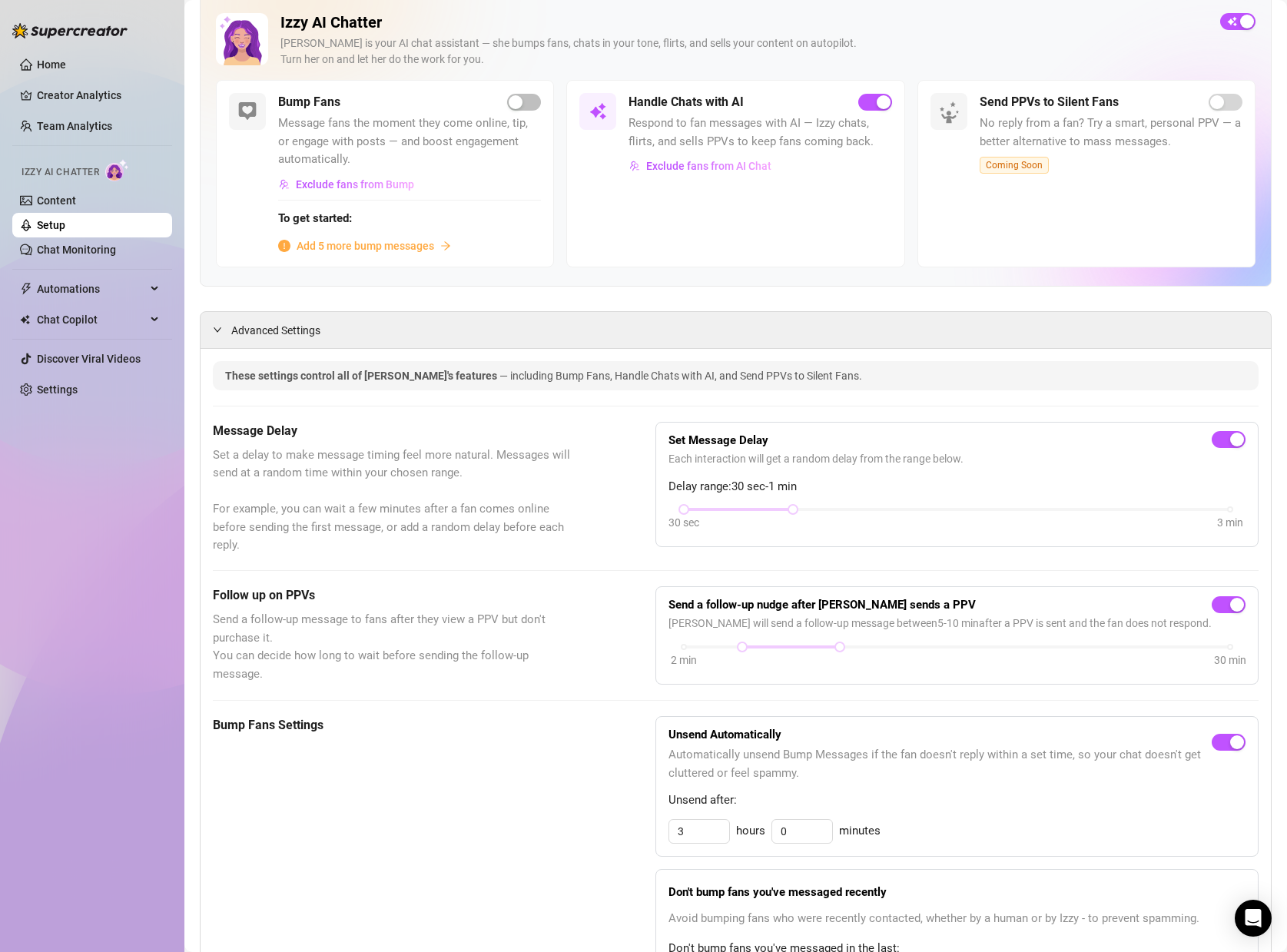
scroll to position [94, 0]
click at [534, 102] on span "button" at bounding box center [524, 100] width 34 height 17
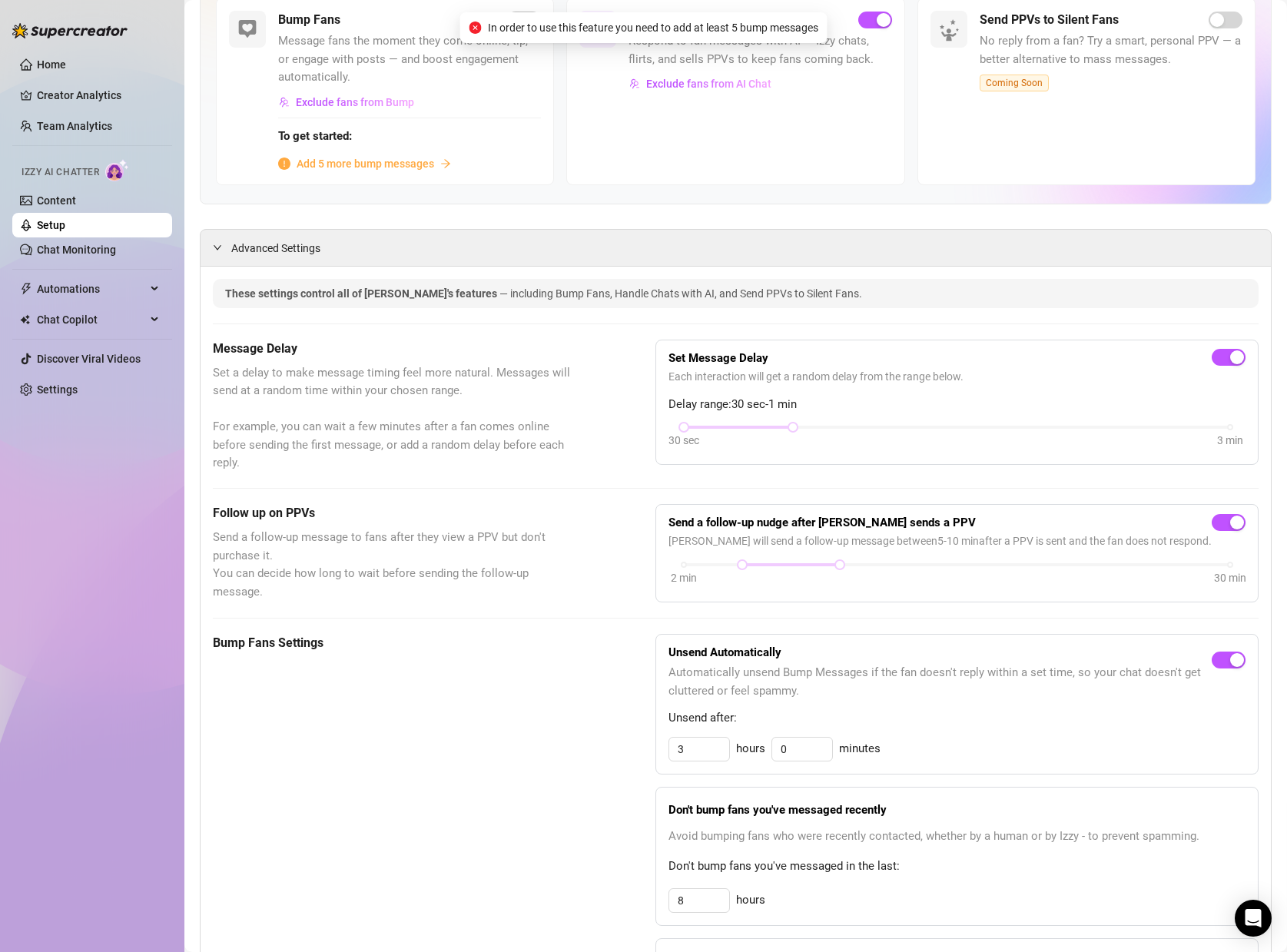
scroll to position [175, 0]
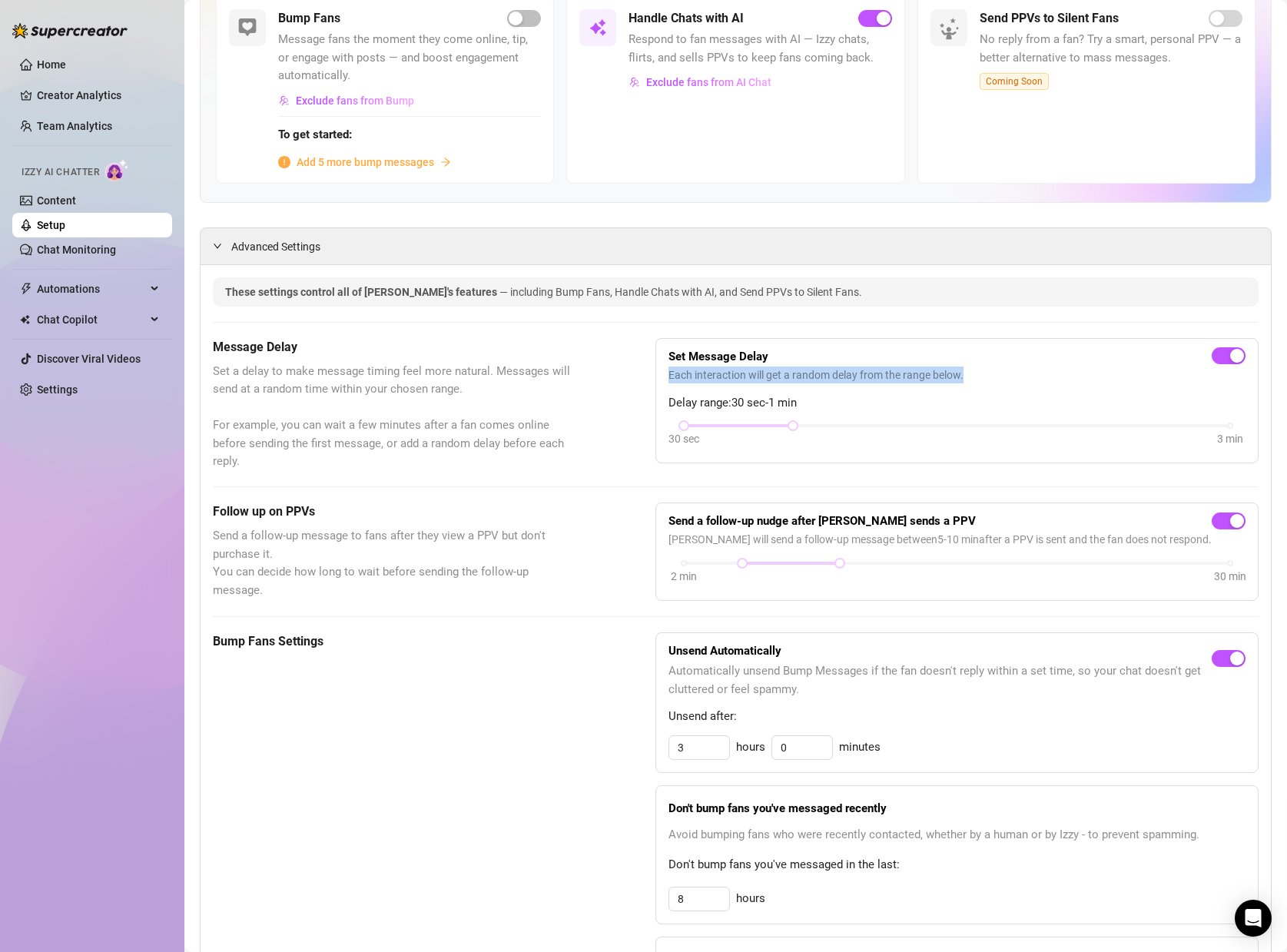
drag, startPoint x: 968, startPoint y: 375, endPoint x: 661, endPoint y: 377, distance: 307.0
click at [661, 377] on div "Set Message Delay Each interaction will get a random delay from the range below…" at bounding box center [956, 401] width 603 height 126
copy span "Each interaction will get a random delay from the range below."
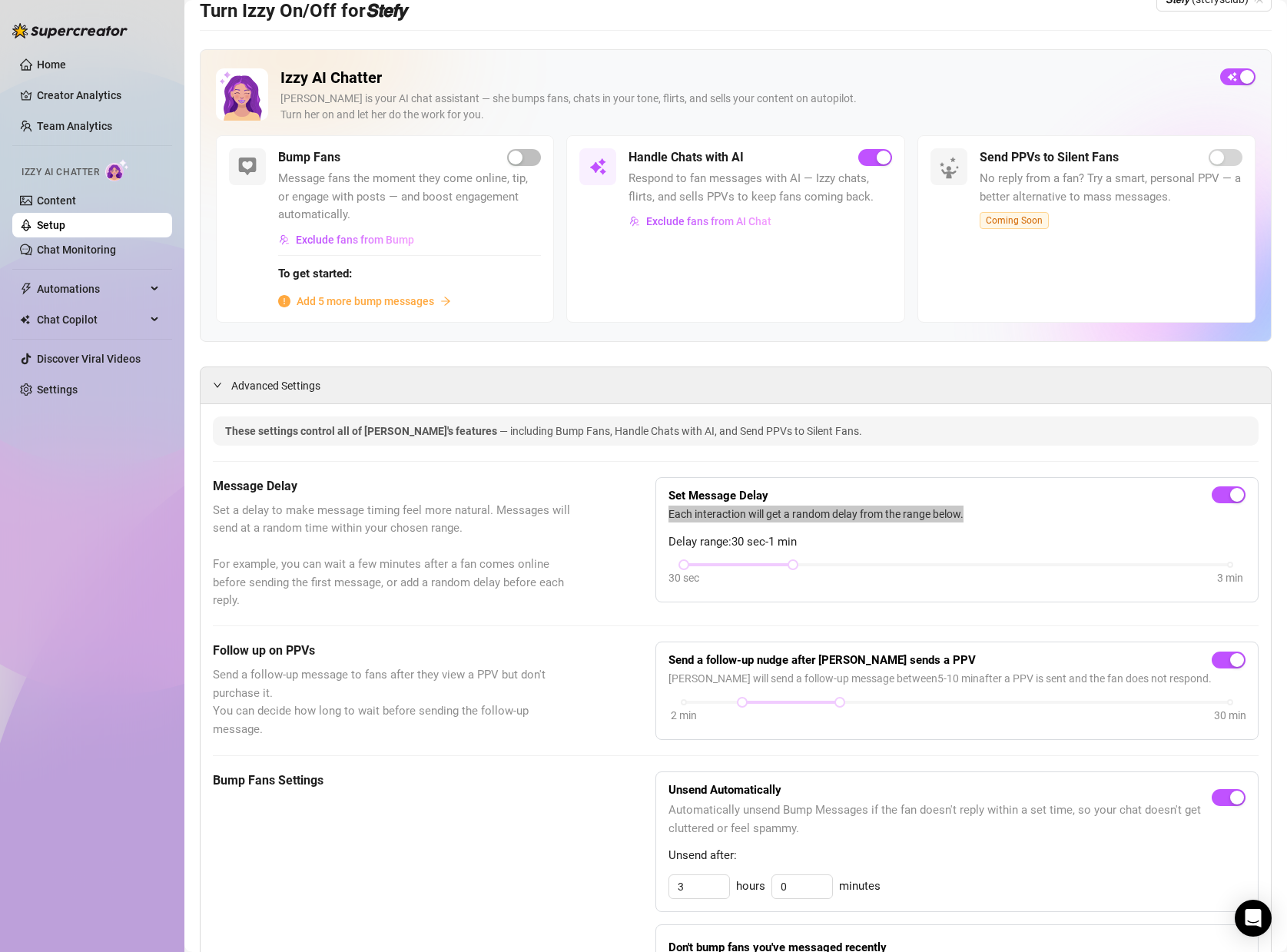
scroll to position [0, 0]
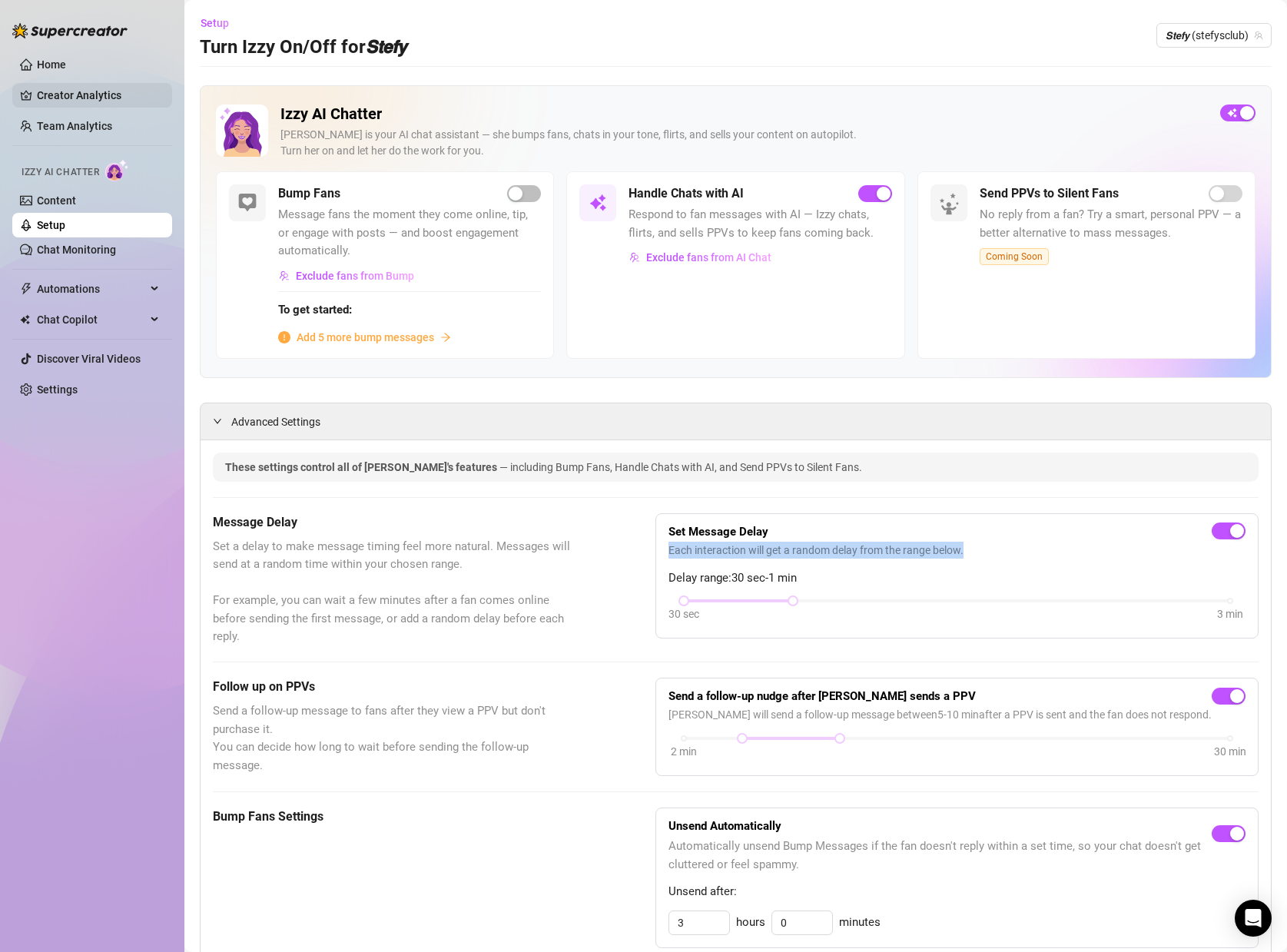
click at [58, 97] on link "Creator Analytics" at bounding box center [98, 95] width 123 height 24
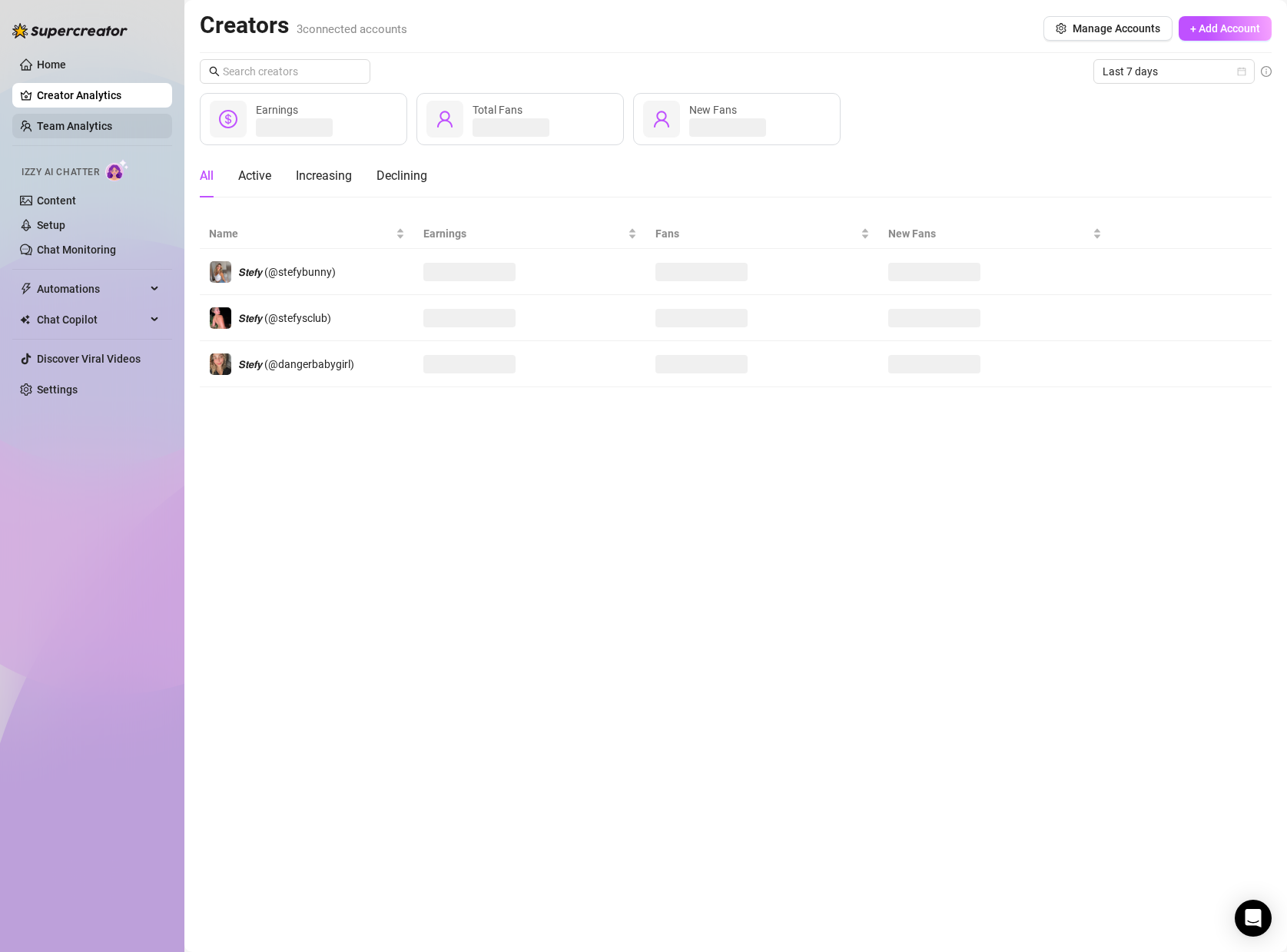
click at [42, 126] on link "Team Analytics" at bounding box center [75, 126] width 76 height 13
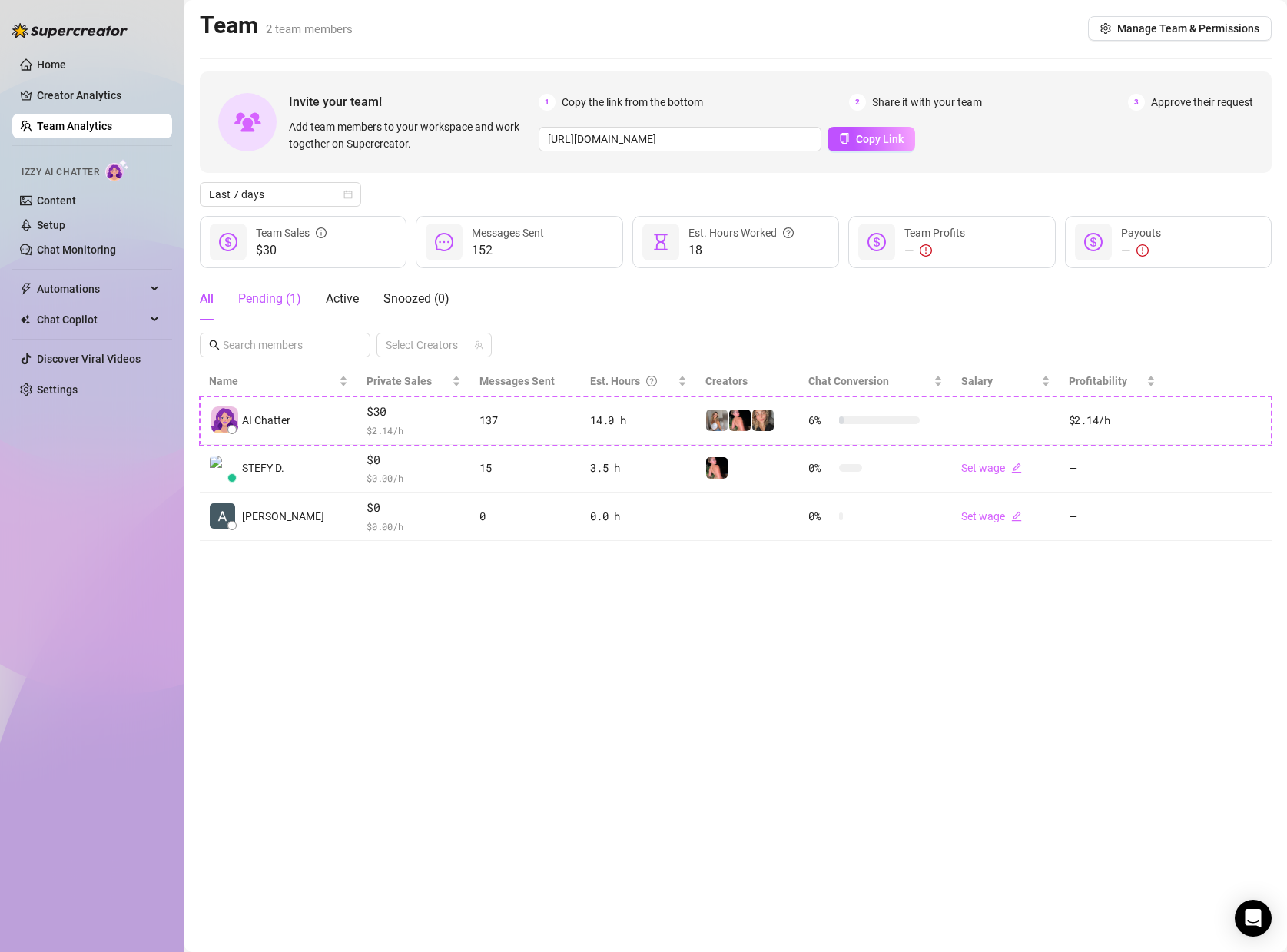
click at [268, 299] on div "Pending ( 1 )" at bounding box center [269, 299] width 63 height 18
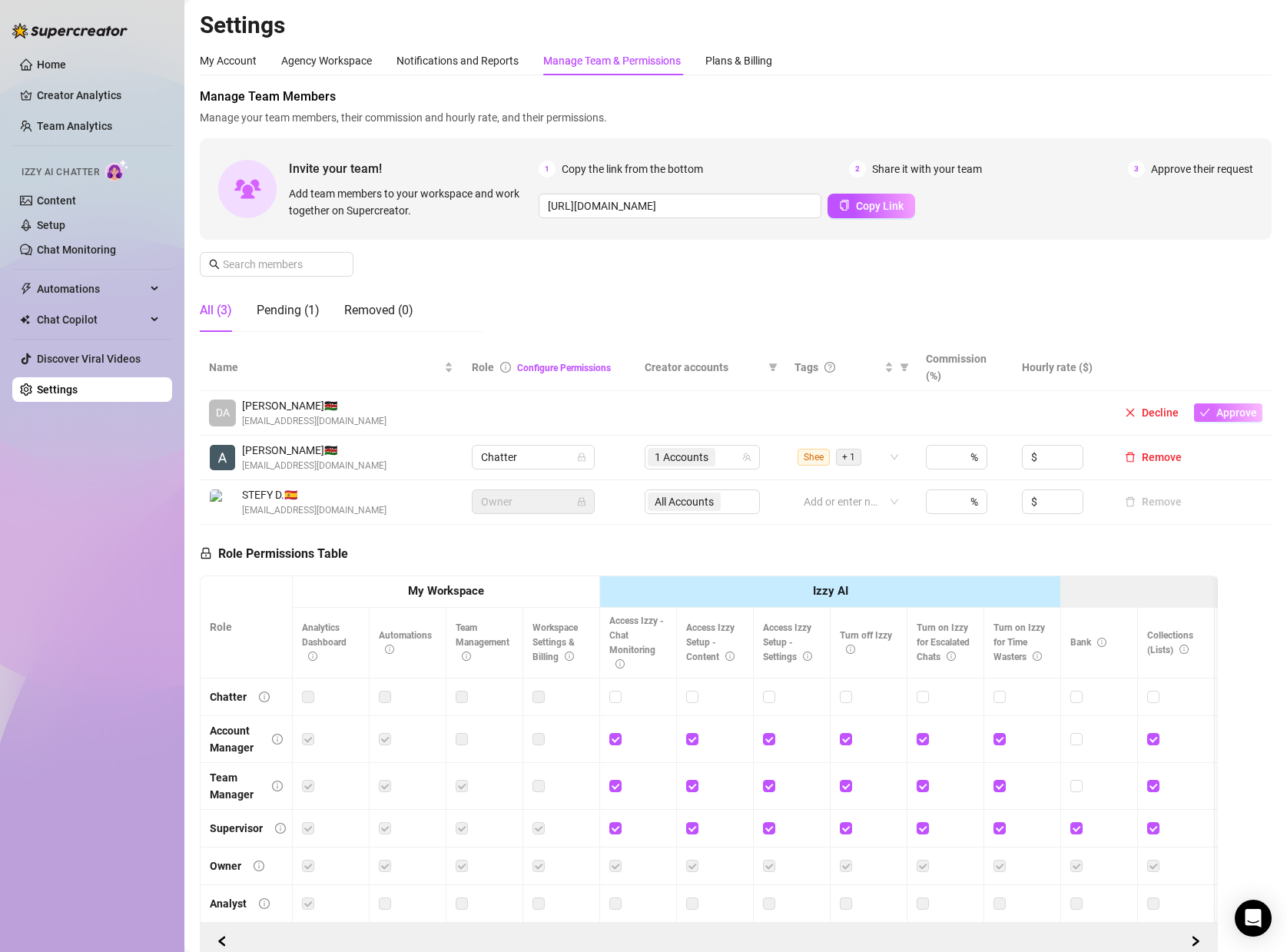
click at [1232, 407] on span "Approve" at bounding box center [1237, 413] width 41 height 13
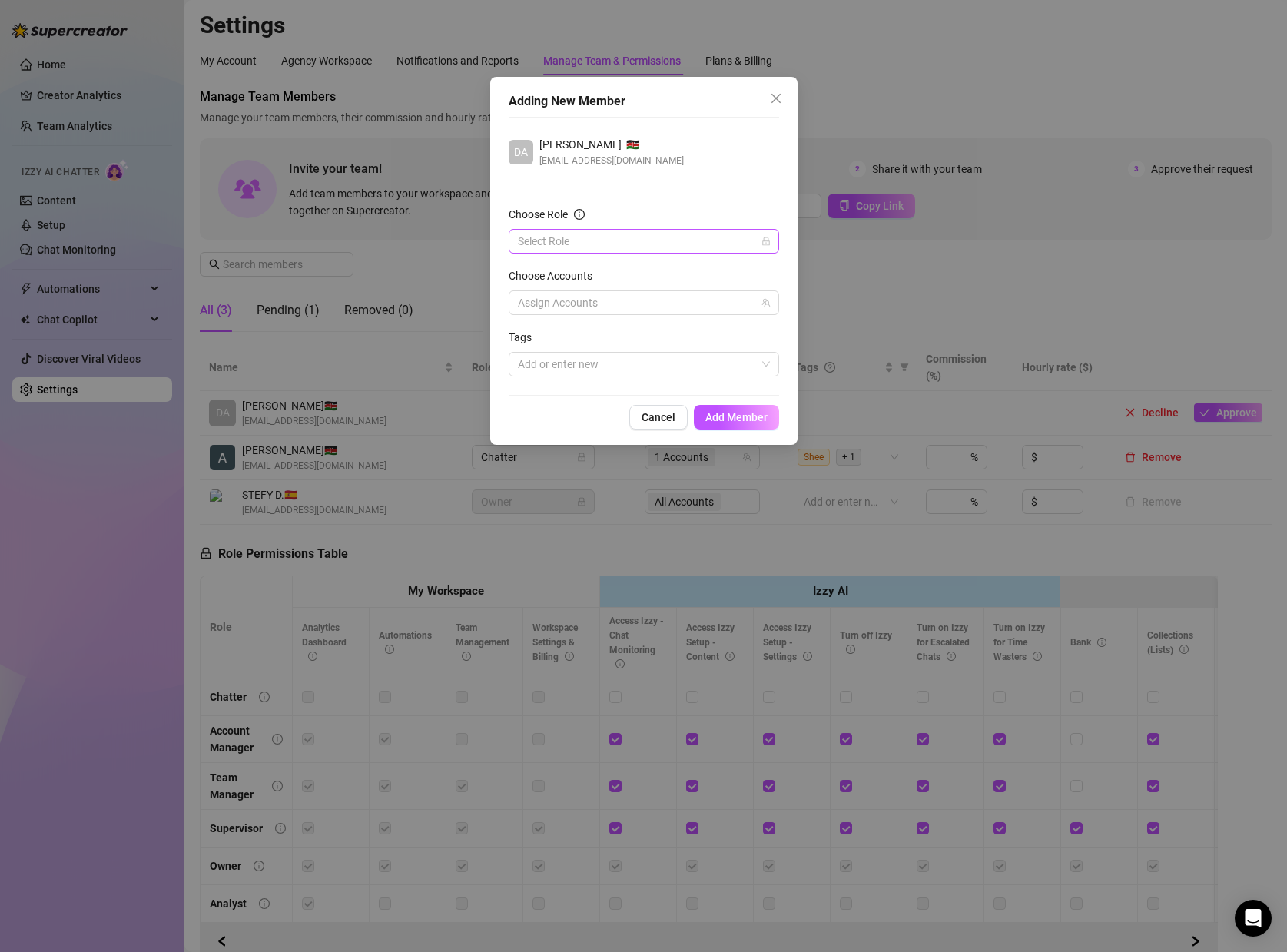
click at [565, 238] on input "Choose Role" at bounding box center [637, 241] width 238 height 23
click at [573, 275] on div "Chatter" at bounding box center [644, 272] width 246 height 17
click at [571, 297] on div at bounding box center [636, 303] width 248 height 22
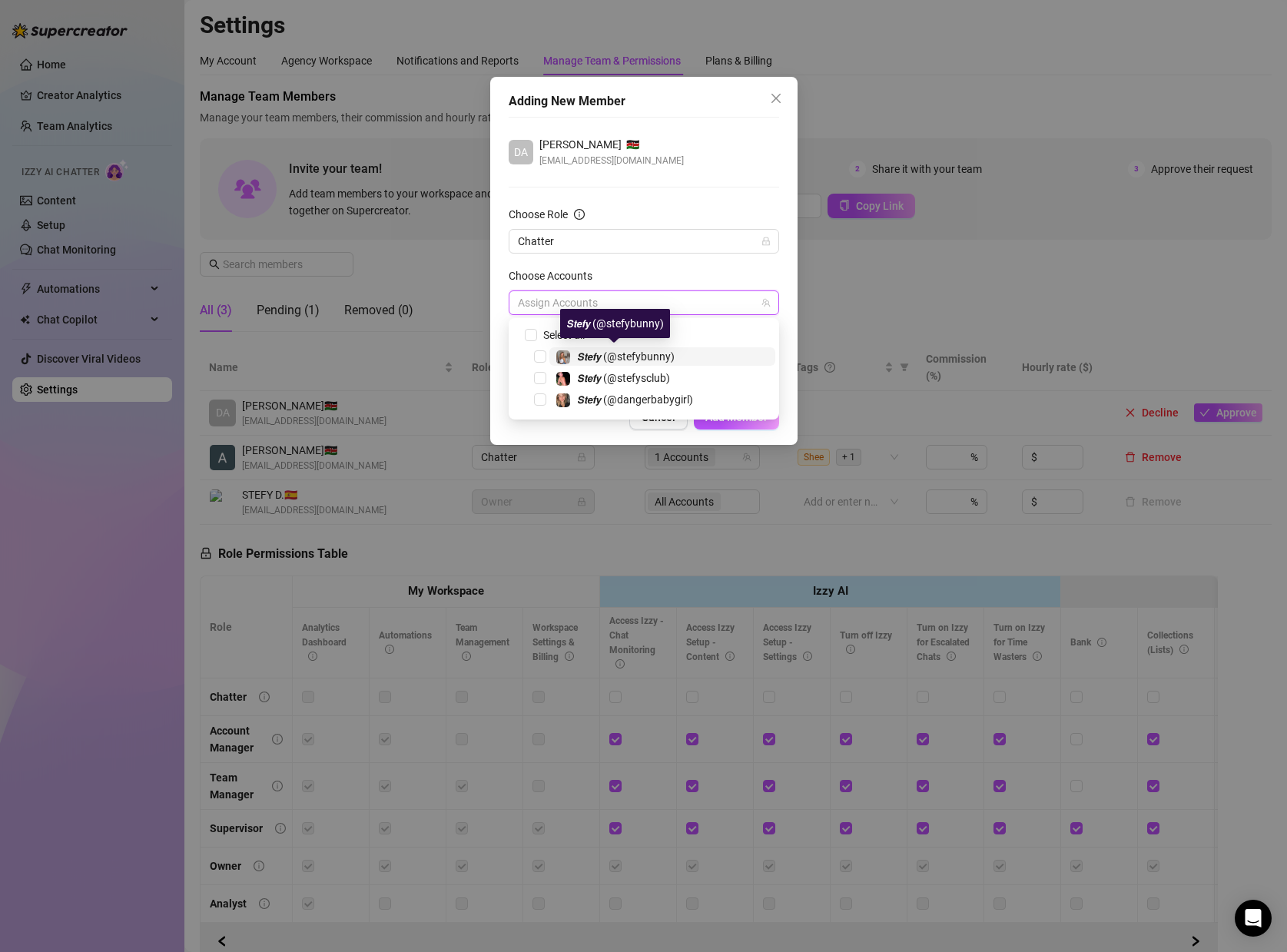
click at [642, 357] on span "𝙎𝙩𝙚𝙛𝙮 (@stefybunny)" at bounding box center [626, 356] width 97 height 13
click at [755, 177] on div "DA [PERSON_NAME] 🇰🇪 [EMAIL_ADDRESS][DOMAIN_NAME] Choose Role Chatter Choose Acc…" at bounding box center [644, 256] width 270 height 278
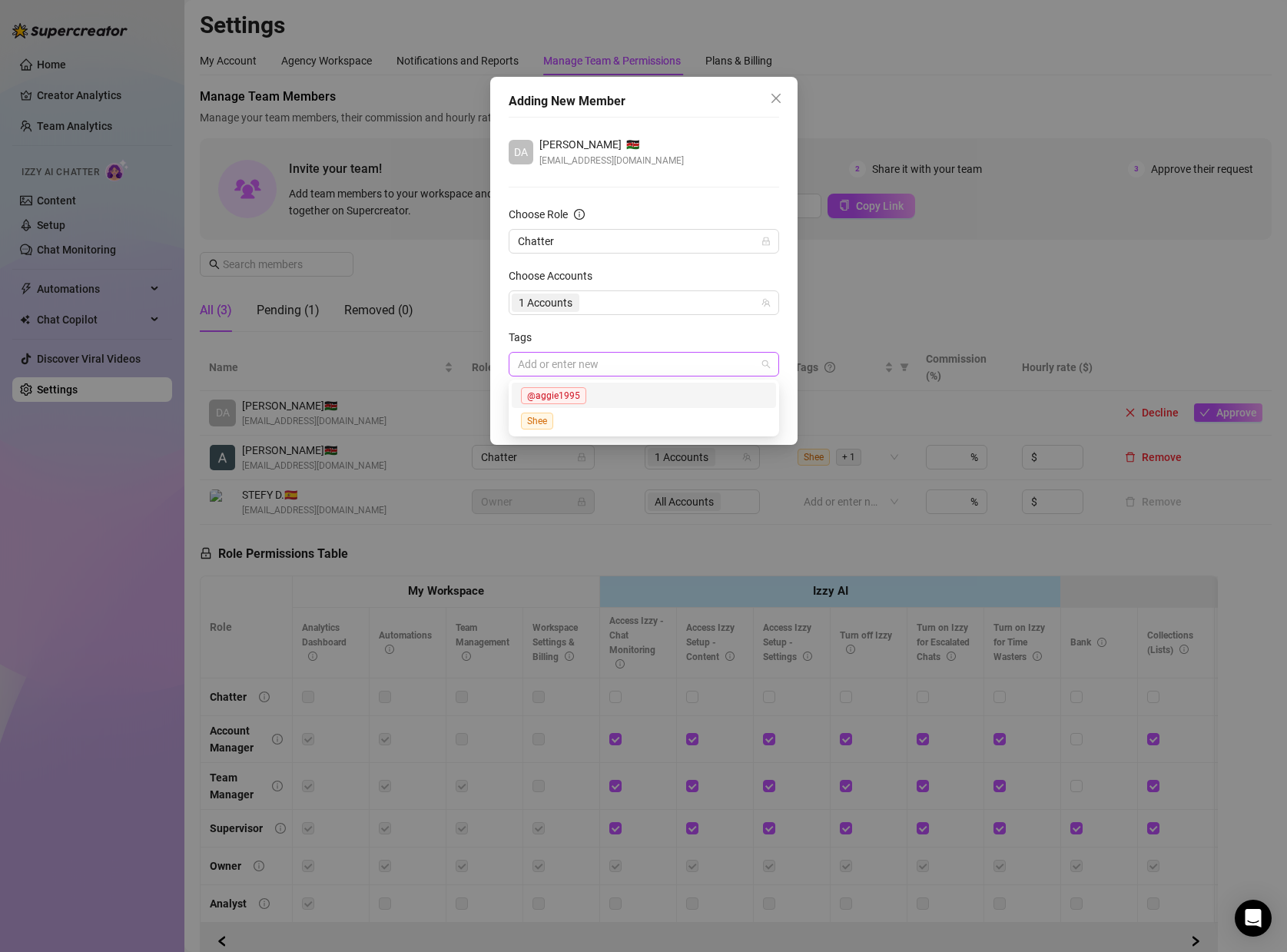
click at [597, 358] on div at bounding box center [636, 364] width 248 height 22
type input "[PERSON_NAME]"
click at [696, 325] on form "Choose Role Chatter Choose Accounts 1 Accounts Tags [PERSON_NAME]" at bounding box center [644, 290] width 270 height 170
click at [754, 419] on span "Add Member" at bounding box center [737, 417] width 62 height 13
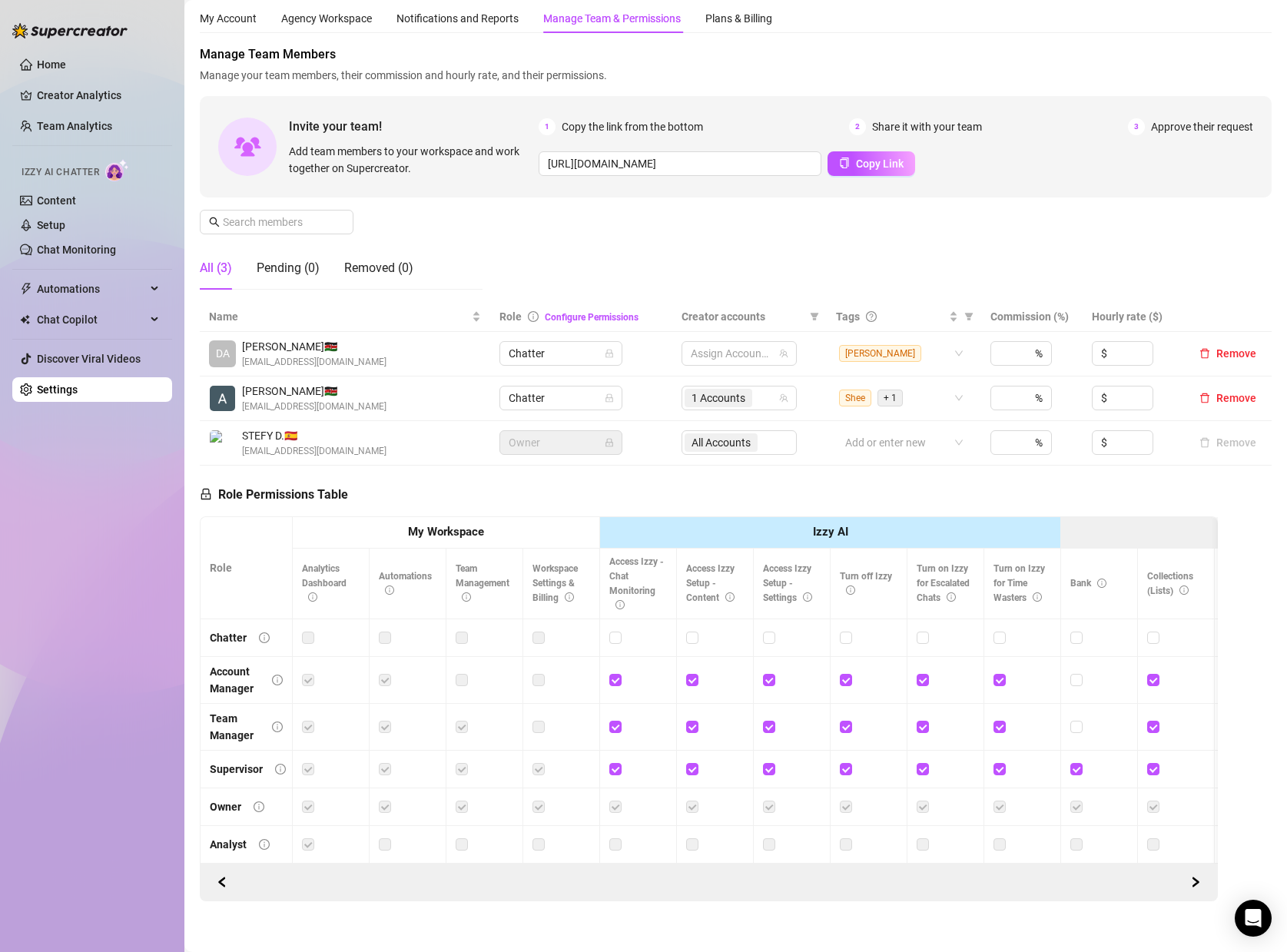
scroll to position [44, 0]
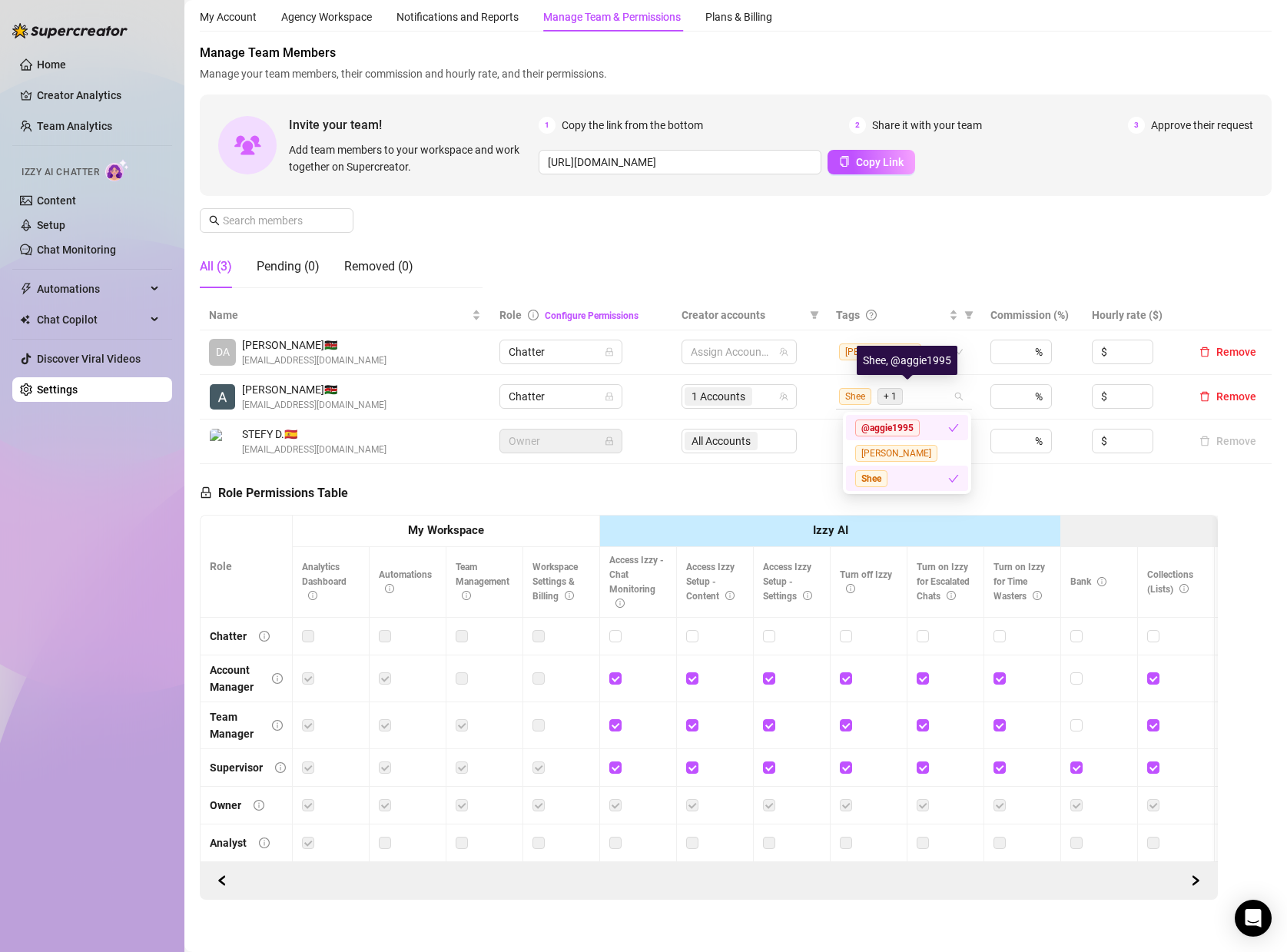
click at [899, 398] on span "+ 1" at bounding box center [890, 397] width 25 height 17
click at [939, 434] on div "@aggie1995" at bounding box center [901, 429] width 93 height 18
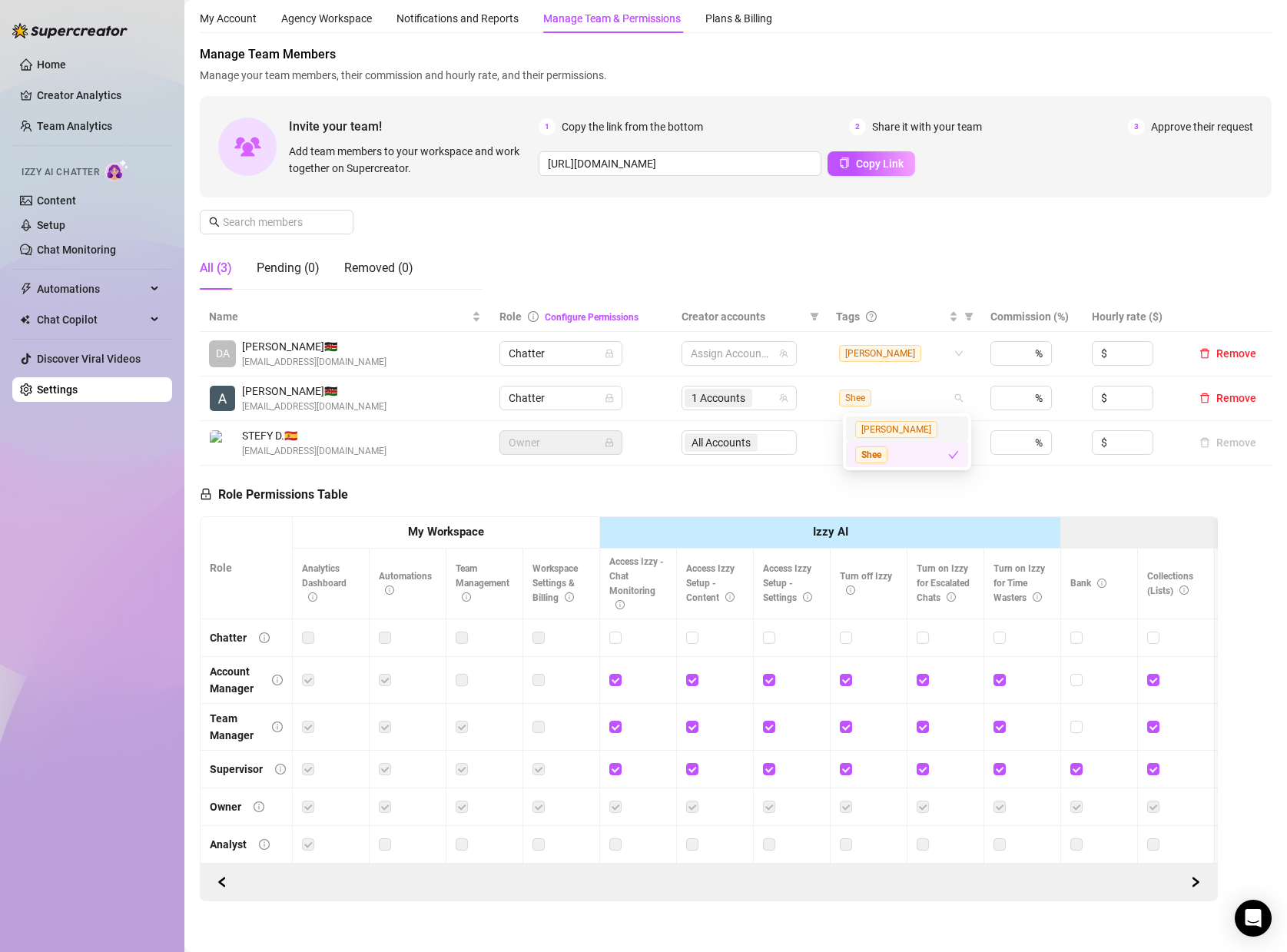
click at [900, 434] on div "[PERSON_NAME]" at bounding box center [907, 429] width 104 height 18
click at [904, 424] on div "[PERSON_NAME]" at bounding box center [901, 429] width 93 height 18
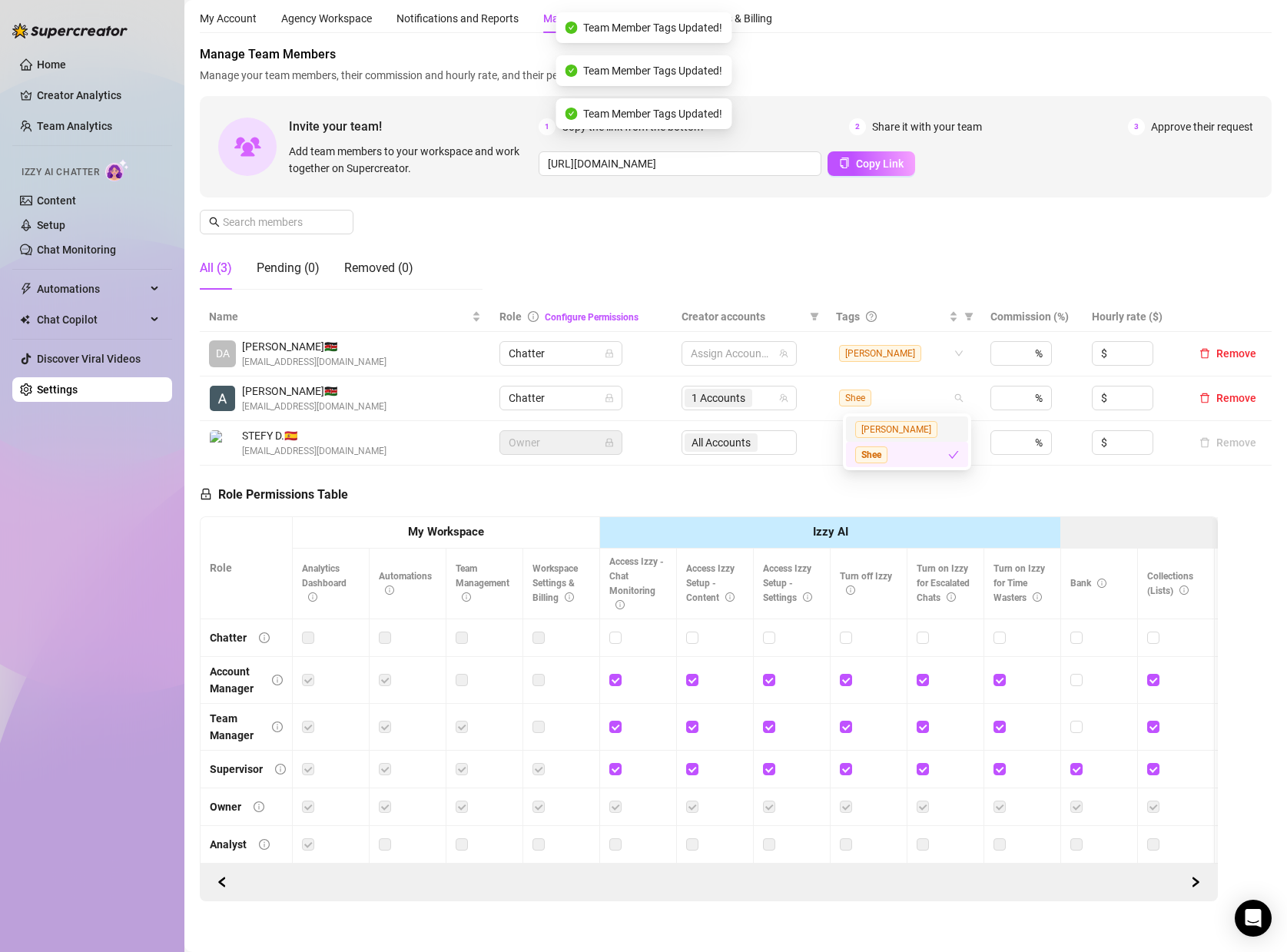
click at [822, 447] on td "All Accounts" at bounding box center [749, 443] width 155 height 44
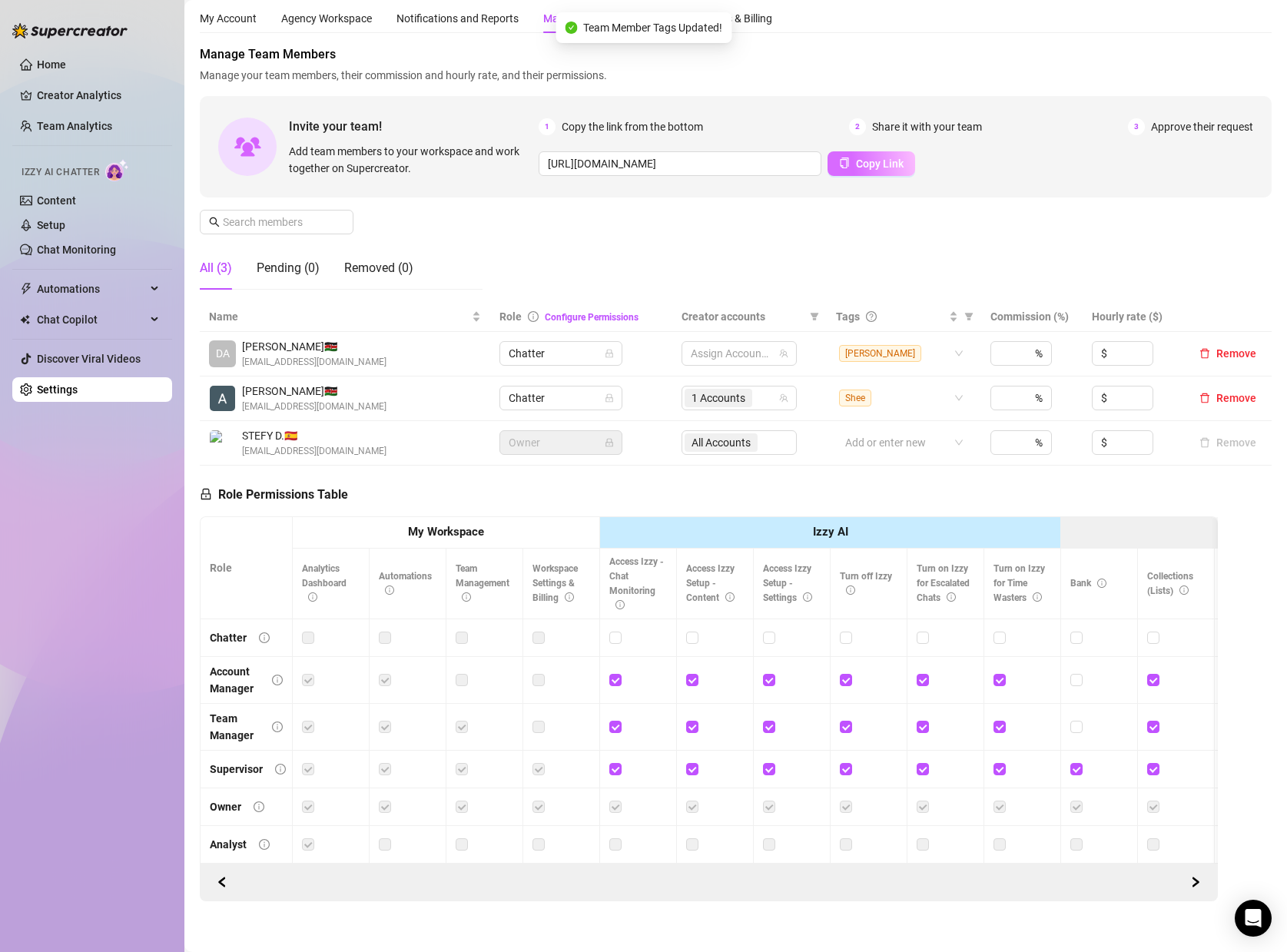
click at [844, 163] on icon "copy" at bounding box center [844, 163] width 11 height 11
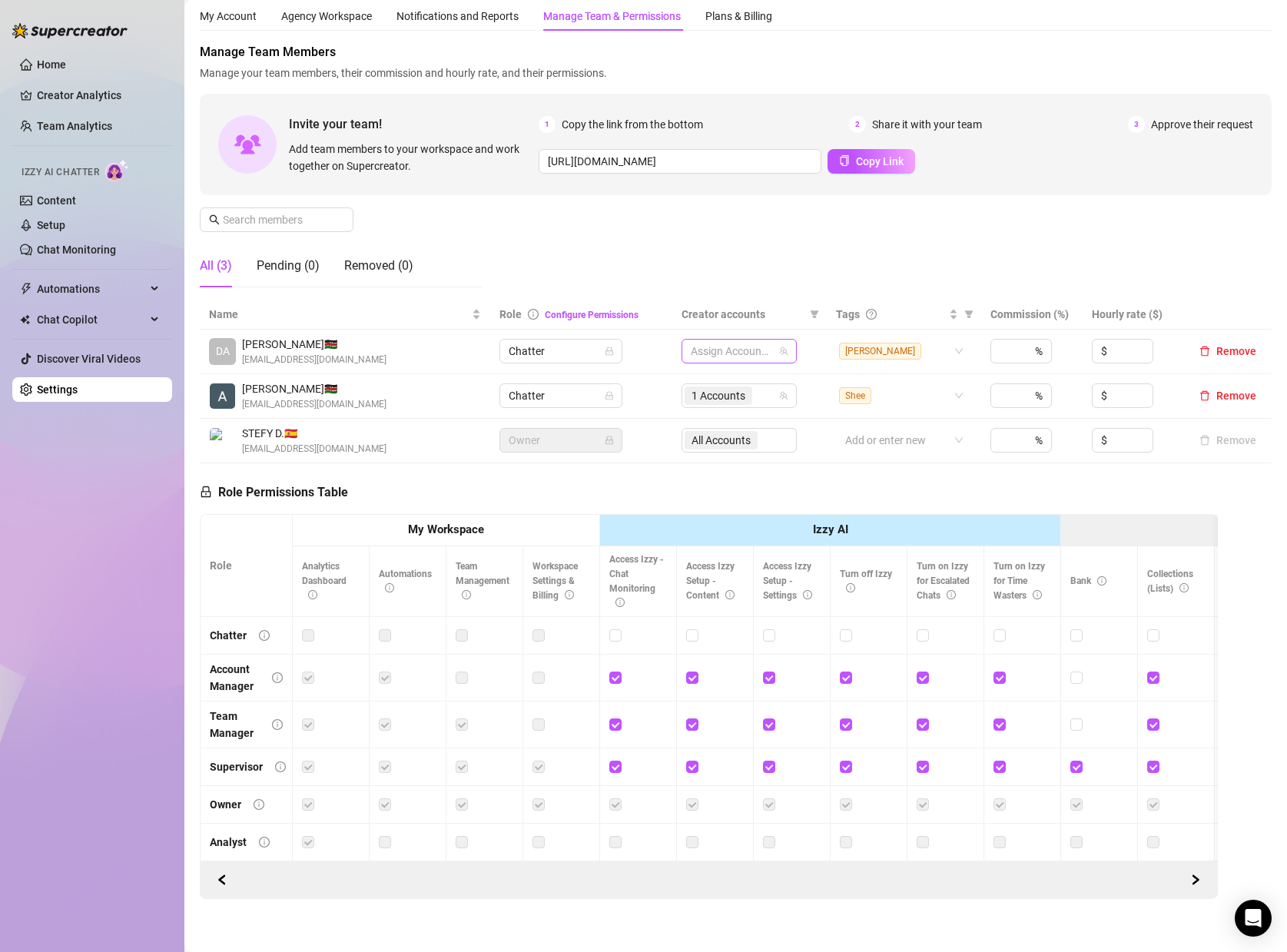
click at [745, 353] on div at bounding box center [731, 351] width 93 height 22
click at [801, 406] on span "𝙎𝙩𝙚𝙛𝙮 (@stefybunny)" at bounding box center [804, 404] width 97 height 13
click at [663, 315] on th "Role Configure Permissions" at bounding box center [581, 315] width 182 height 30
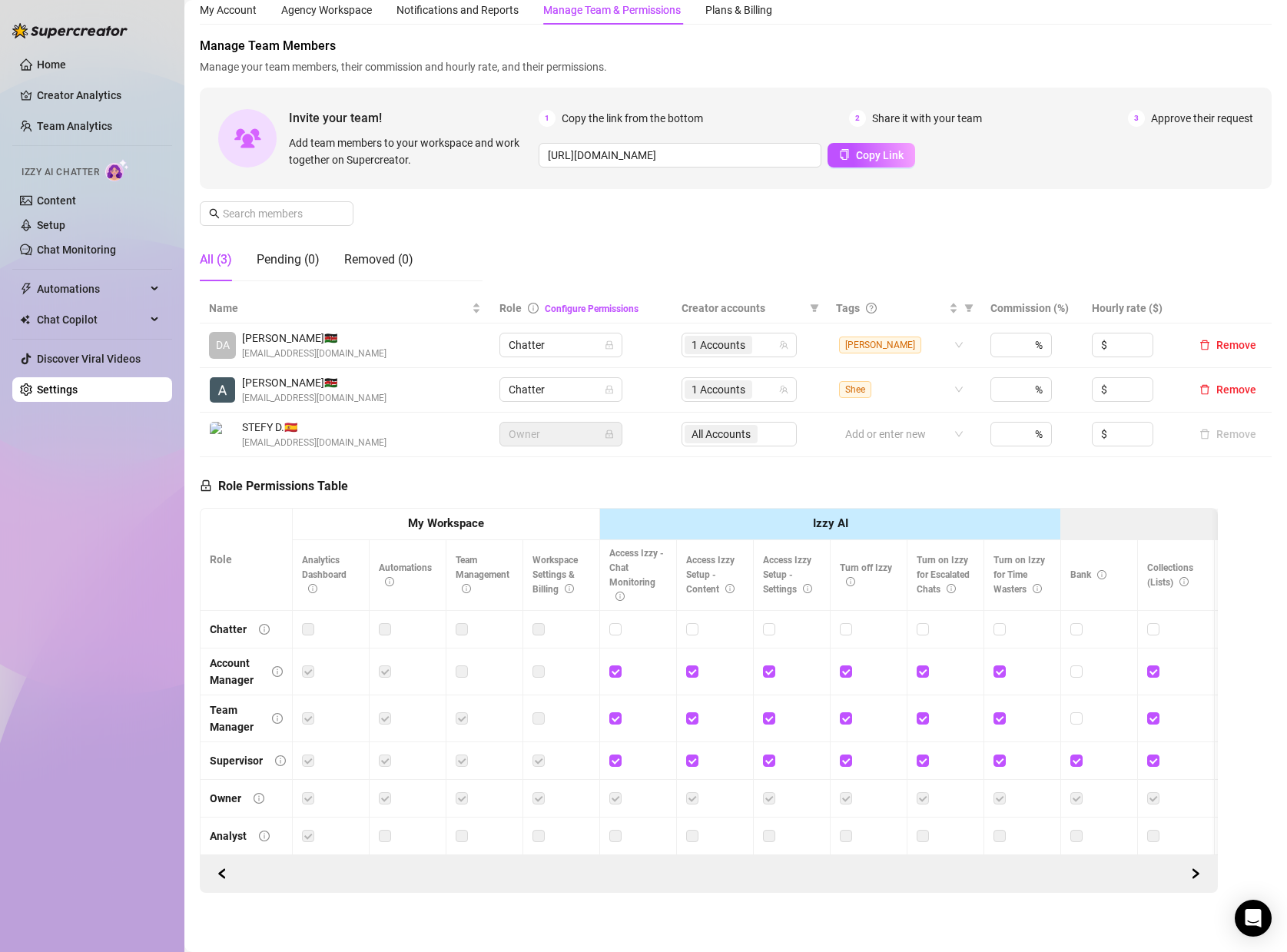
scroll to position [52, 0]
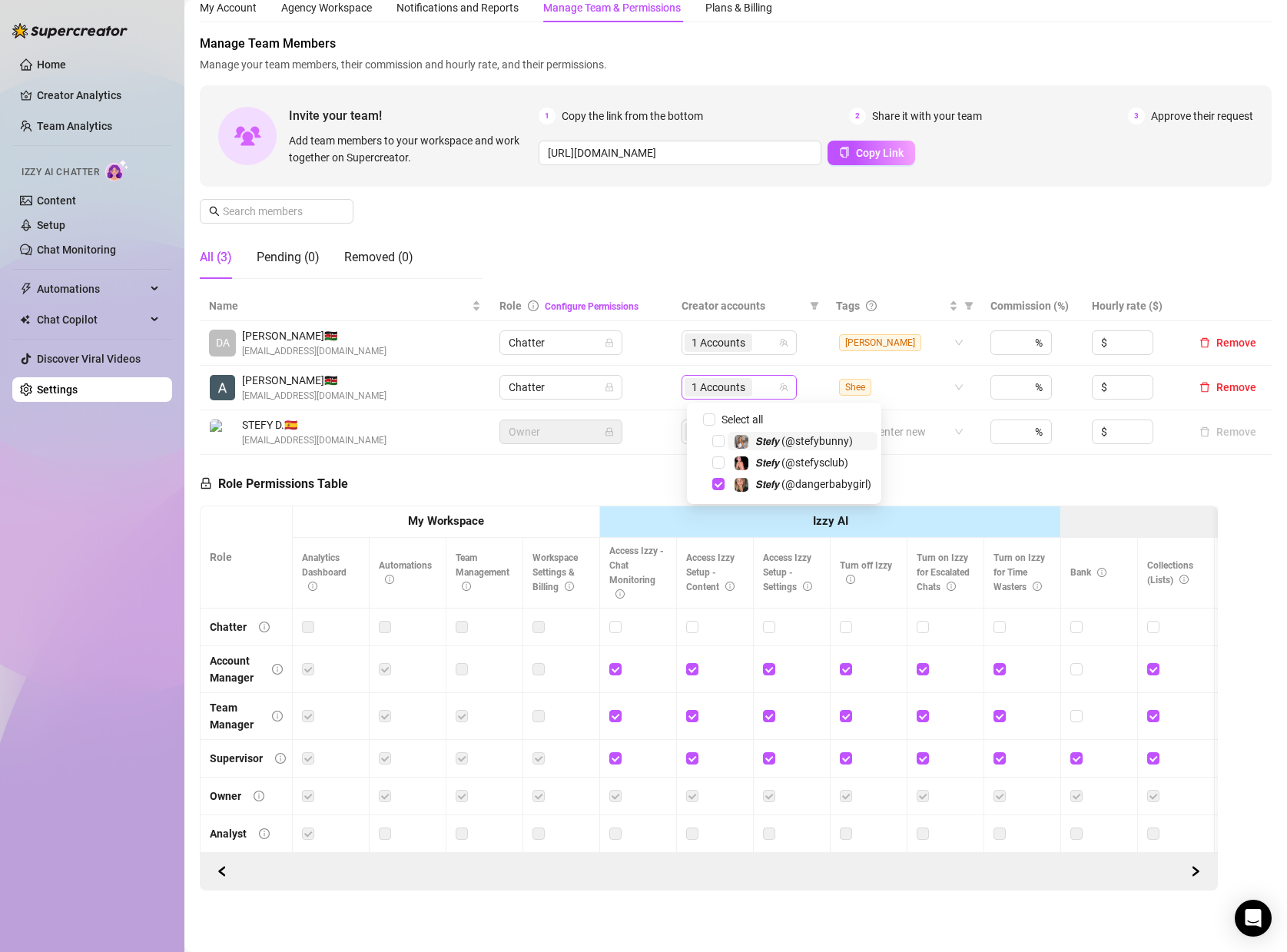
click at [789, 392] on div "1 Accounts" at bounding box center [738, 387] width 115 height 24
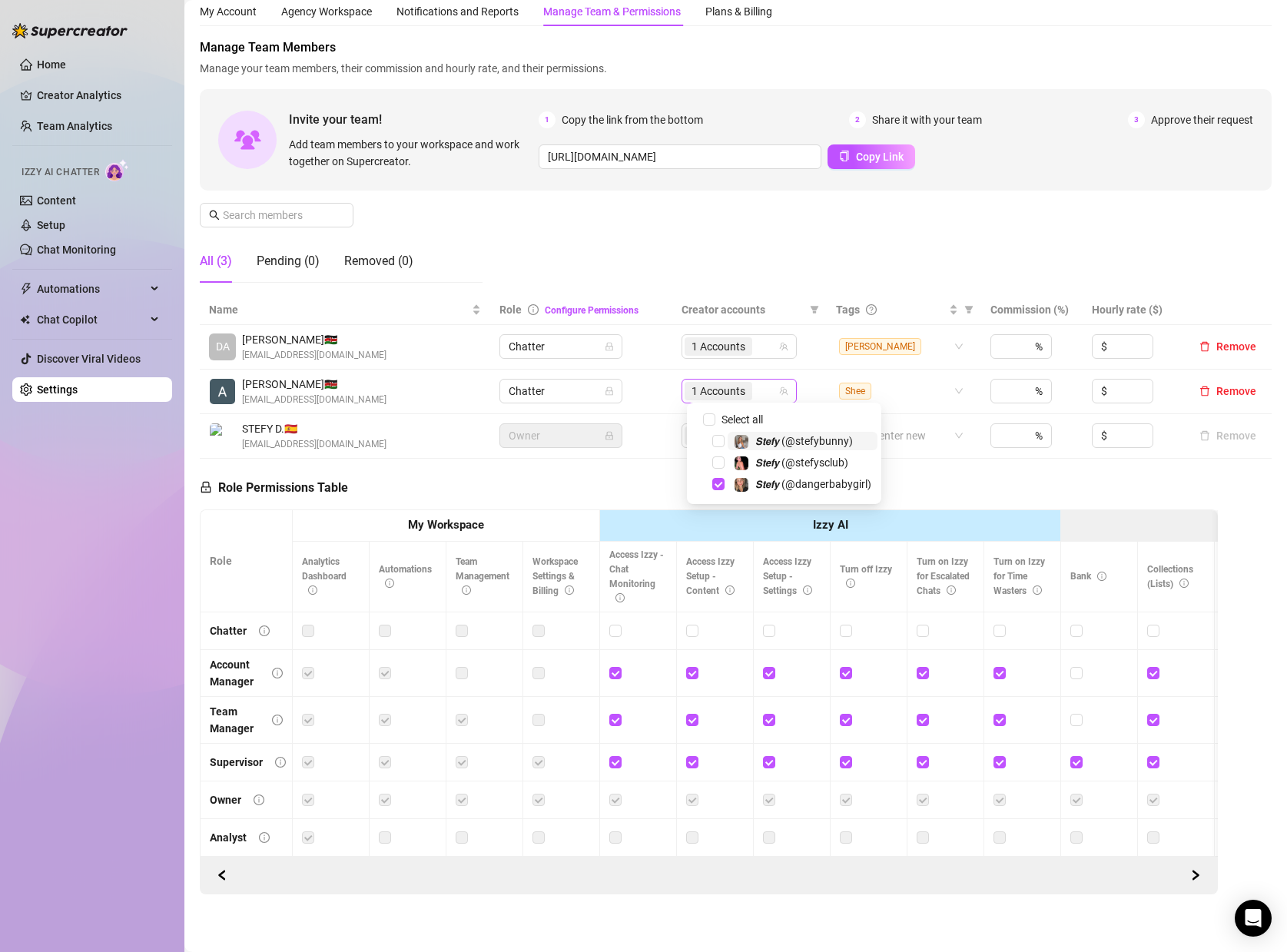
scroll to position [56, 0]
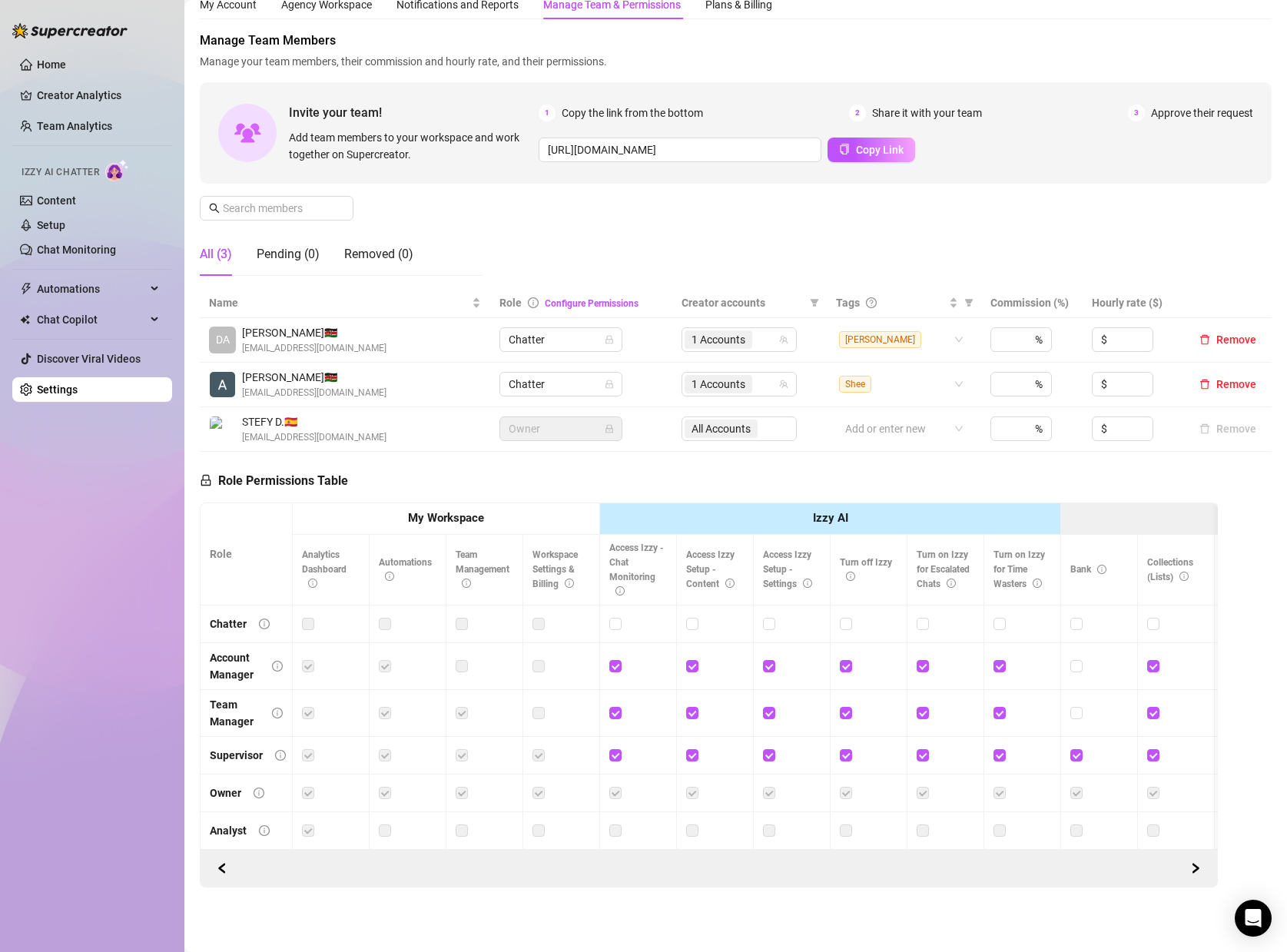
click at [672, 315] on th "Role Configure Permissions" at bounding box center [581, 303] width 182 height 30
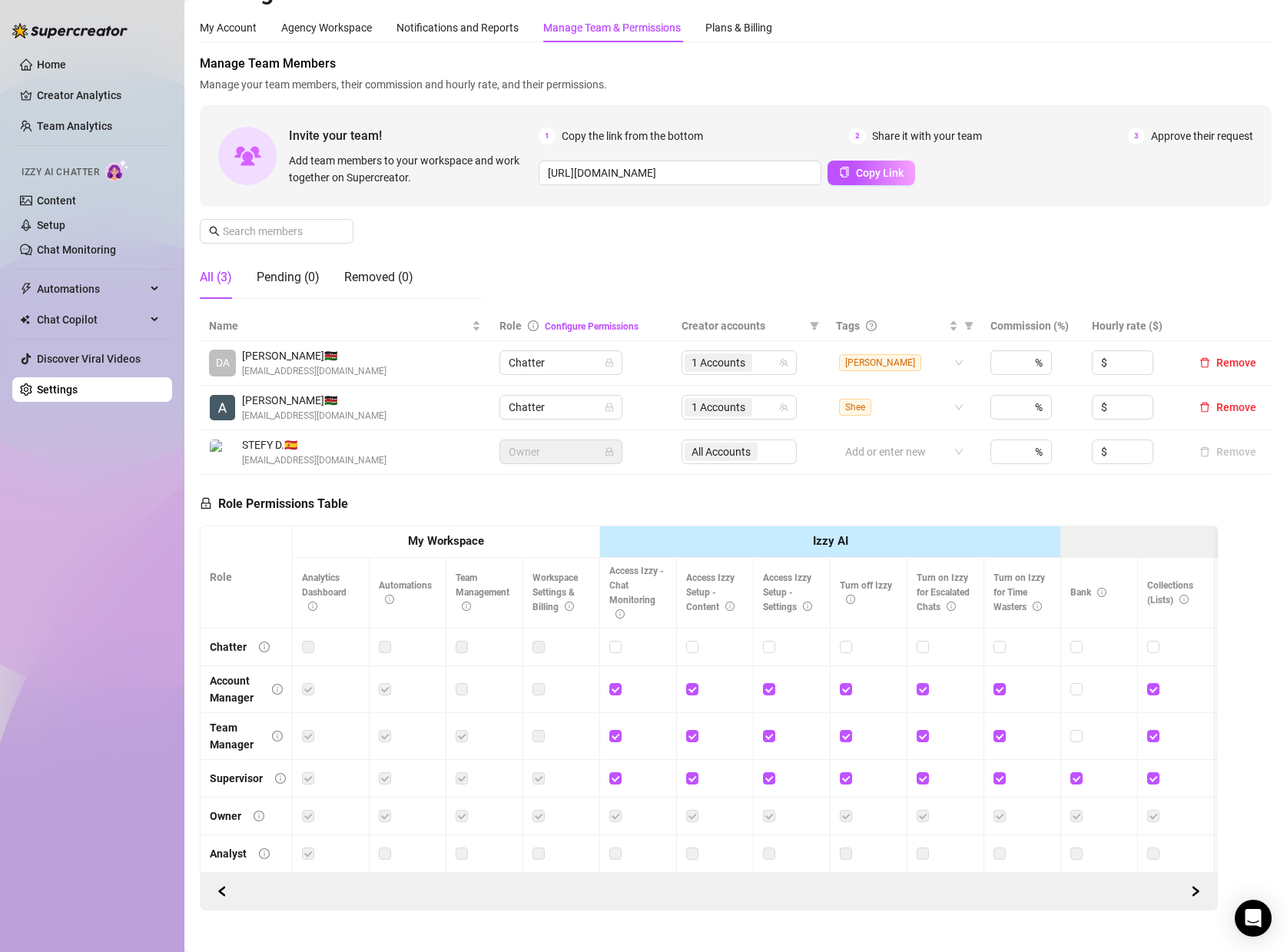
scroll to position [31, 0]
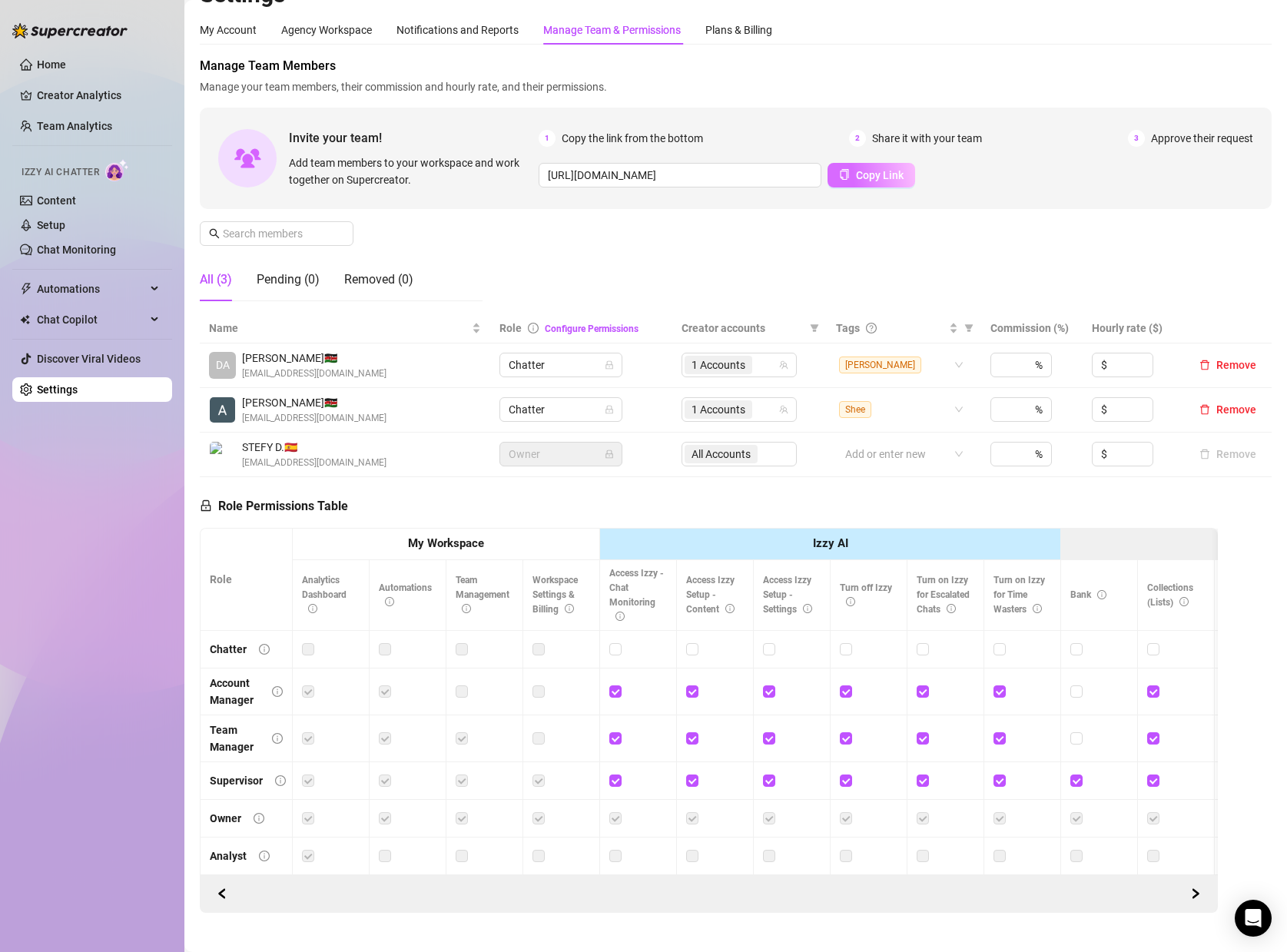
click at [876, 180] on span "Copy Link" at bounding box center [879, 175] width 48 height 13
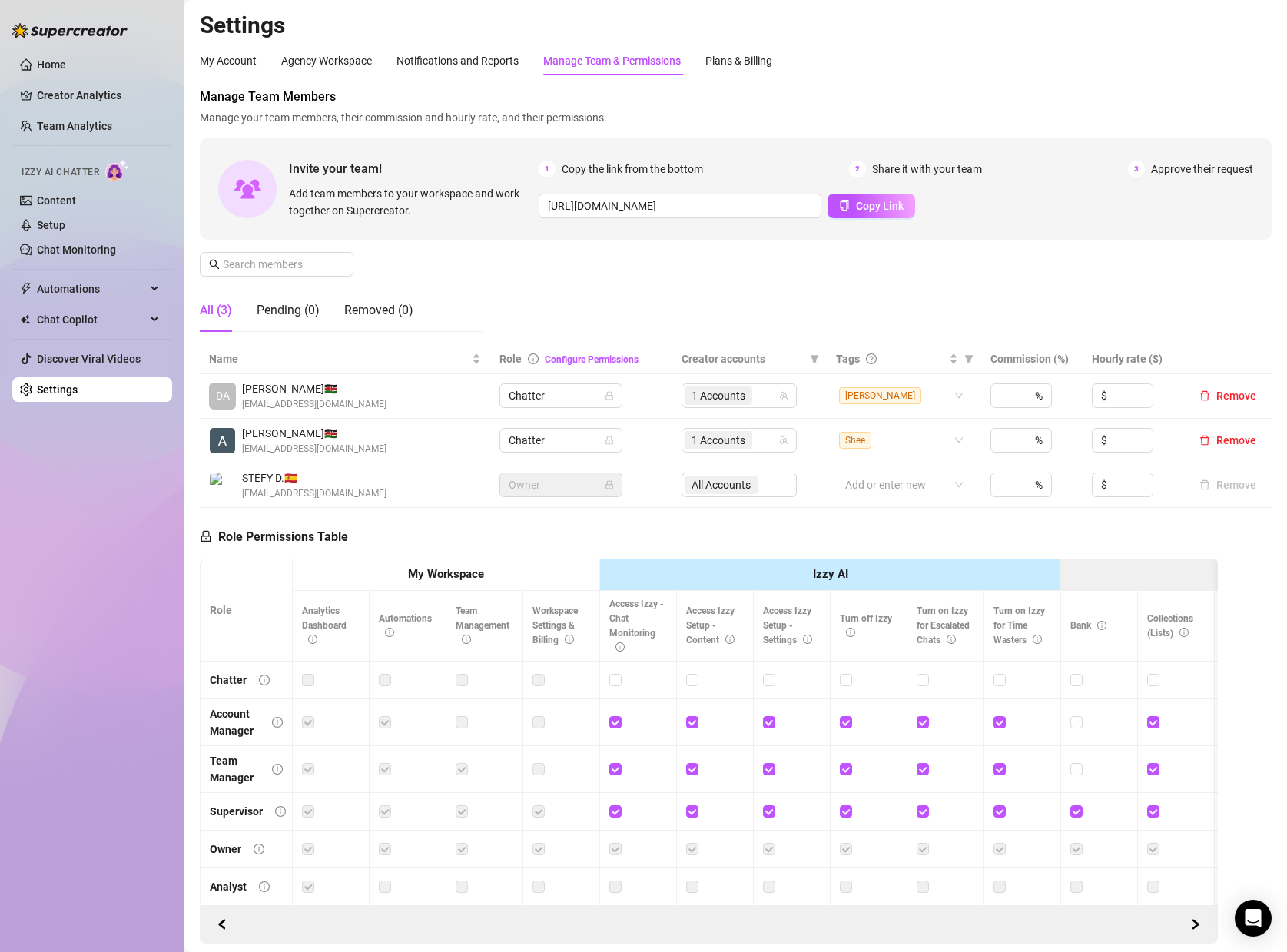
click at [680, 240] on div "Manage Team Members Manage your team members, their commission and hourly rate,…" at bounding box center [736, 216] width 1072 height 257
click at [883, 200] on span "Copy Link" at bounding box center [879, 205] width 48 height 13
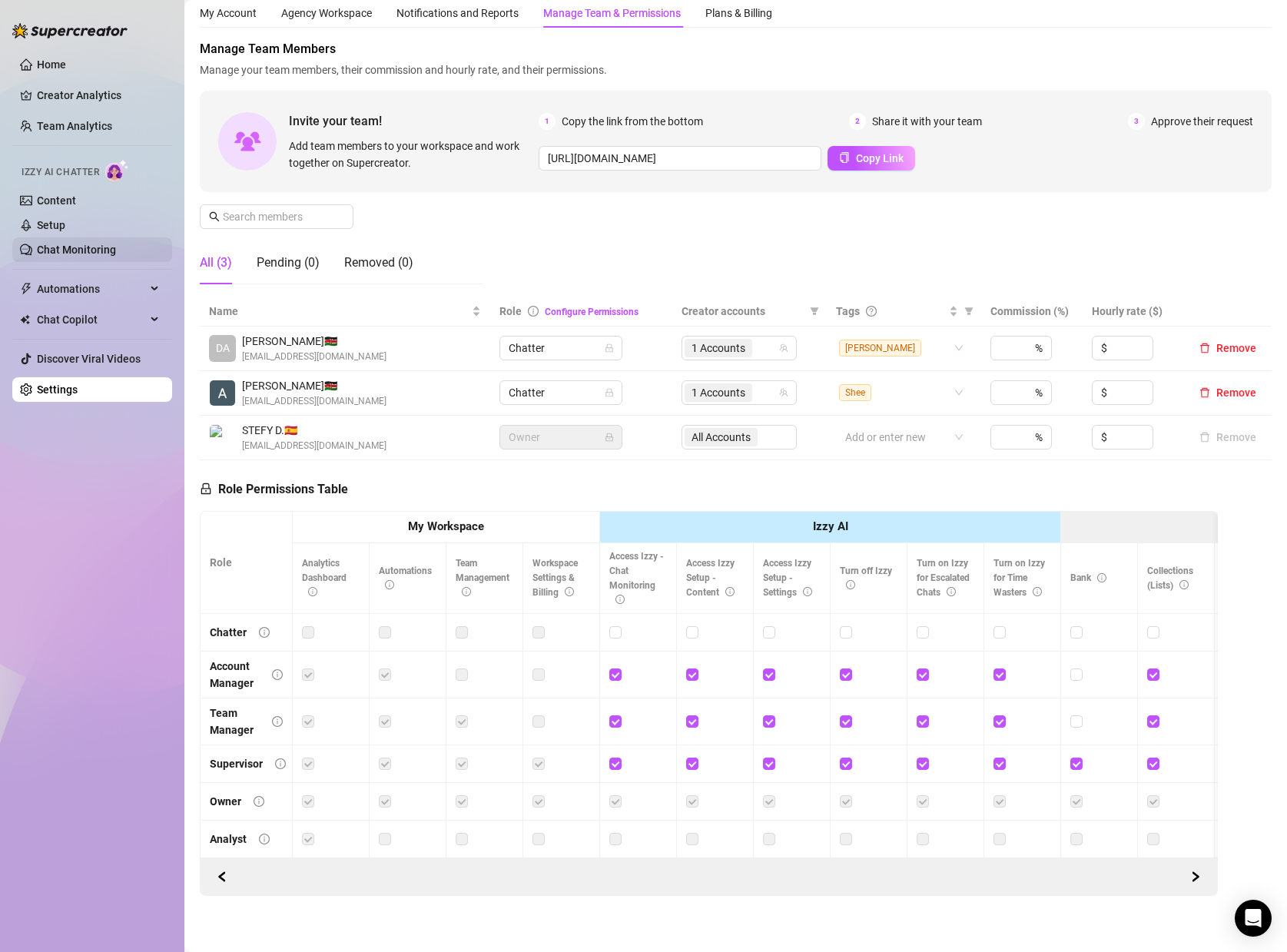
scroll to position [49, 0]
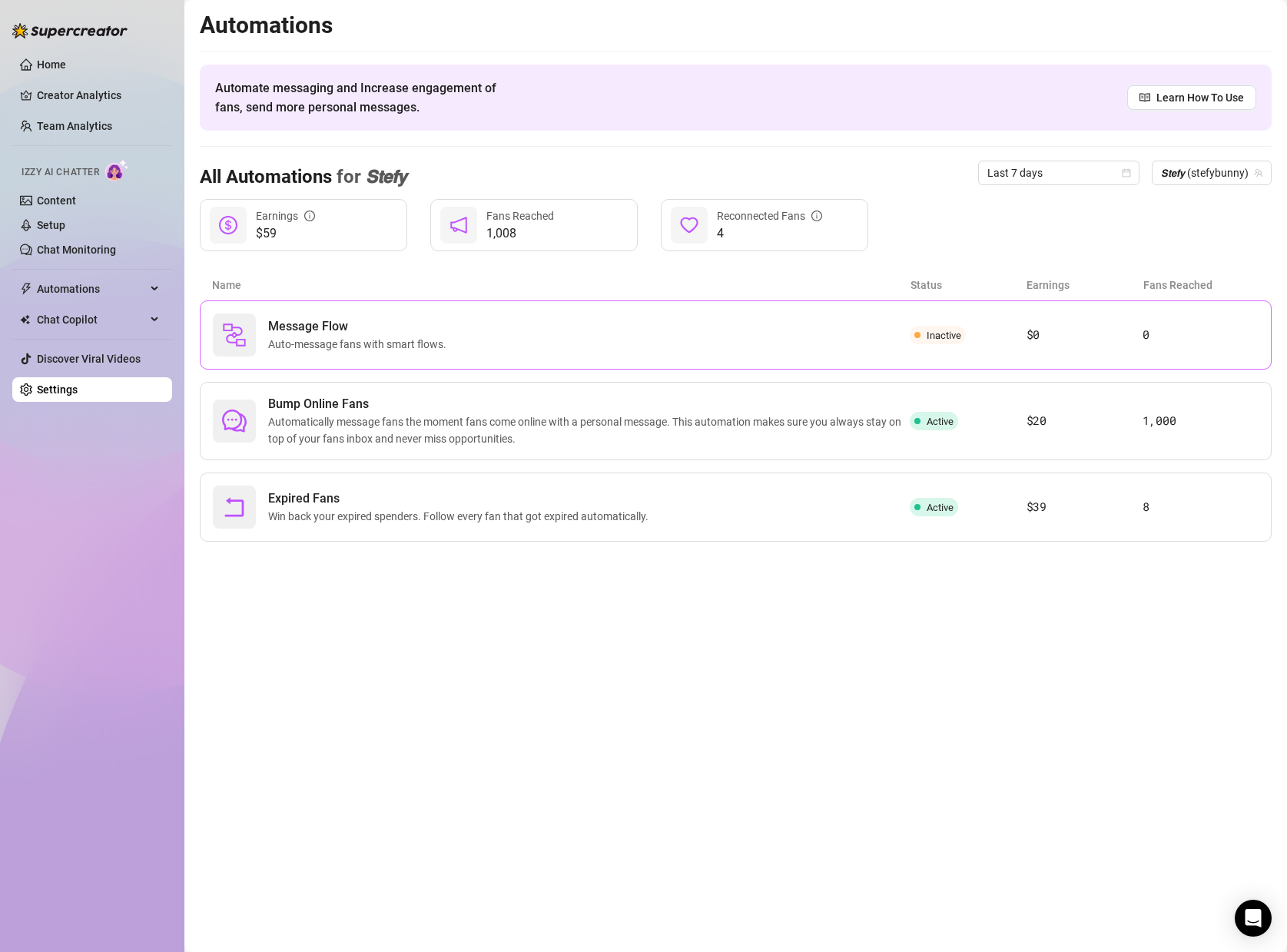
click at [634, 342] on div "Message Flow Auto-message fans with smart flows." at bounding box center [561, 335] width 697 height 43
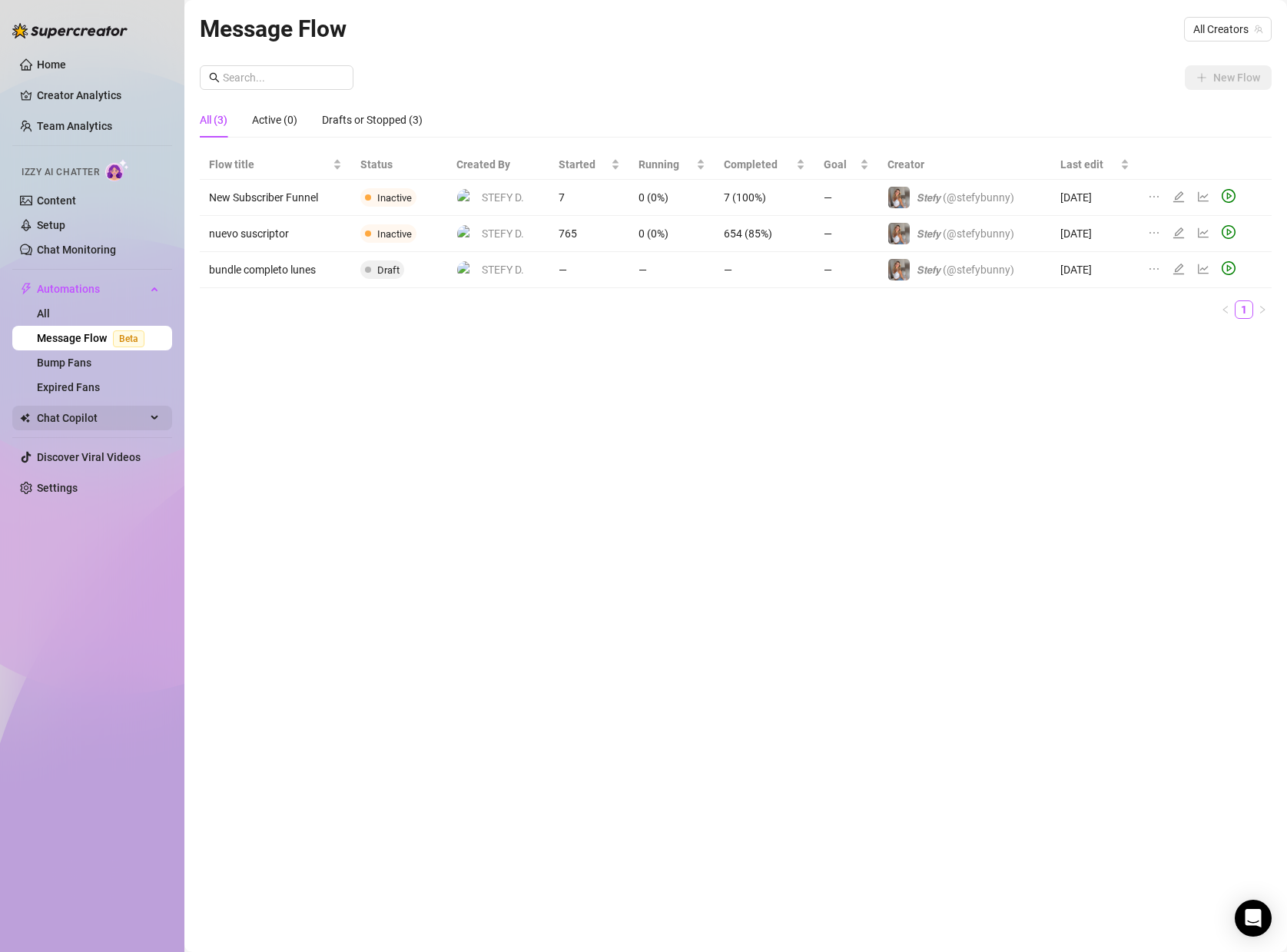
click at [71, 423] on span "Chat Copilot" at bounding box center [91, 418] width 109 height 24
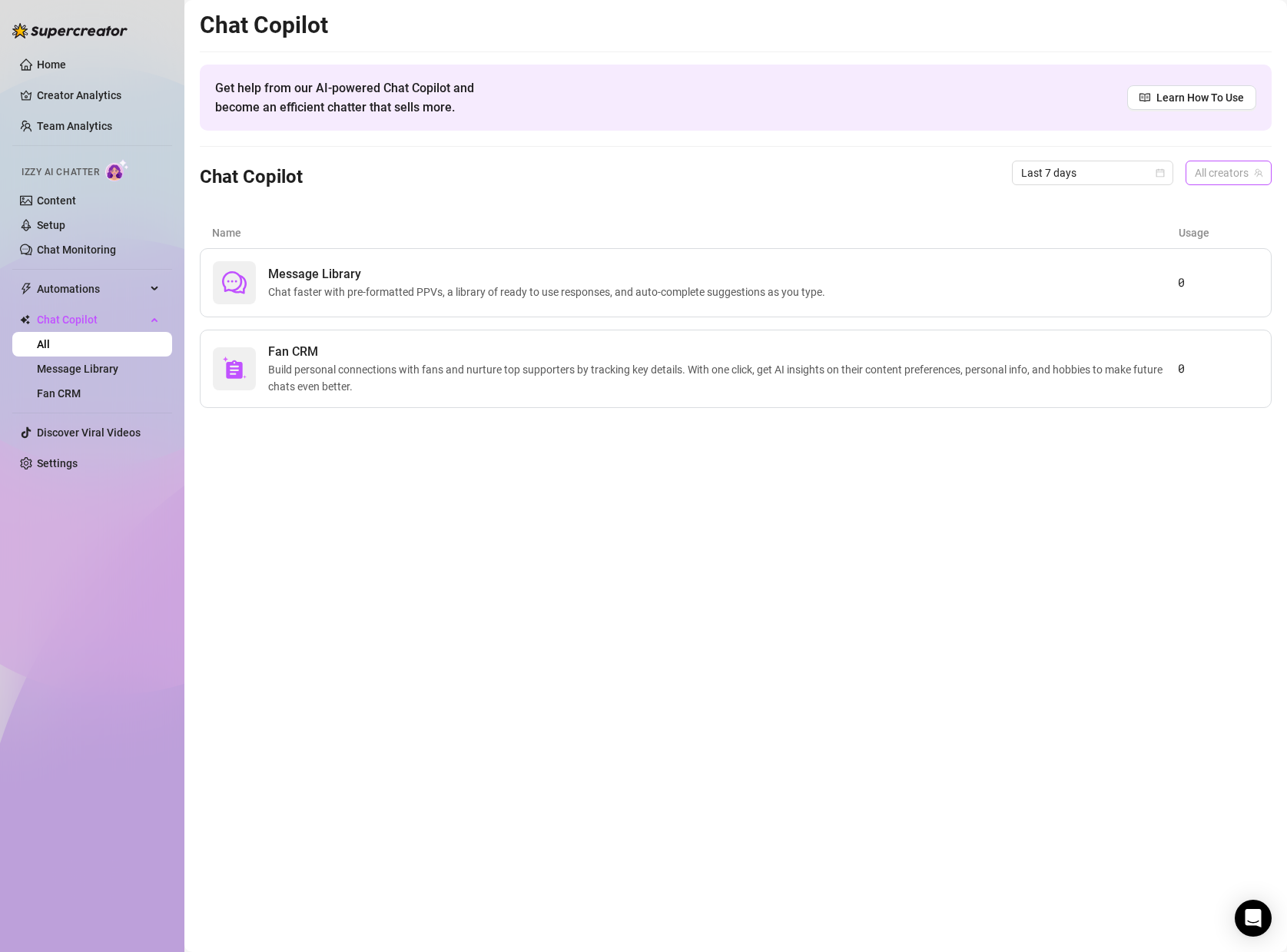
click at [1232, 165] on span "All creators" at bounding box center [1228, 172] width 68 height 23
click at [1215, 221] on span "( stefybunny )" at bounding box center [1210, 229] width 61 height 17
click at [42, 221] on link "Setup" at bounding box center [51, 225] width 29 height 13
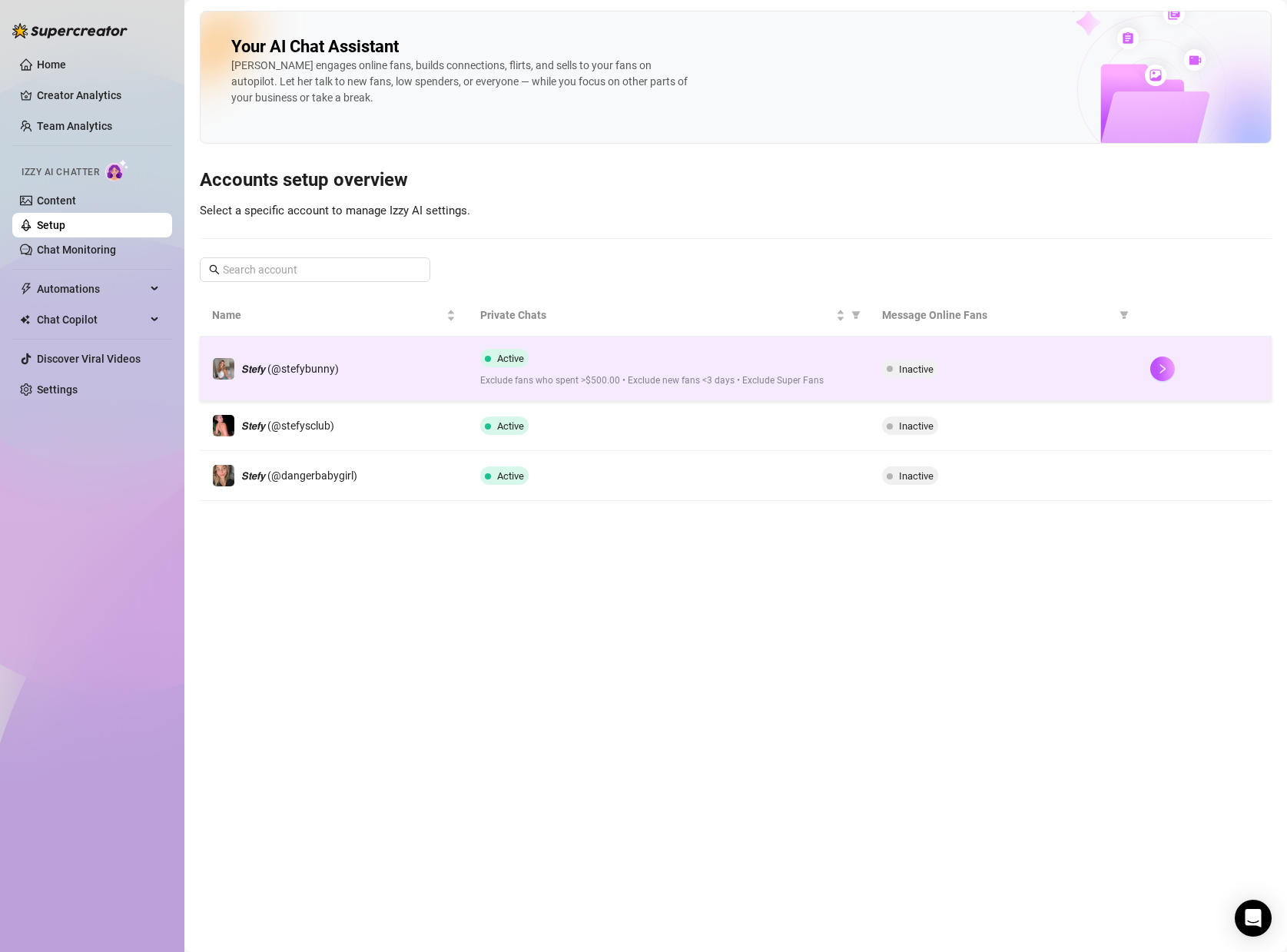
click at [919, 369] on span "Inactive" at bounding box center [916, 369] width 34 height 12
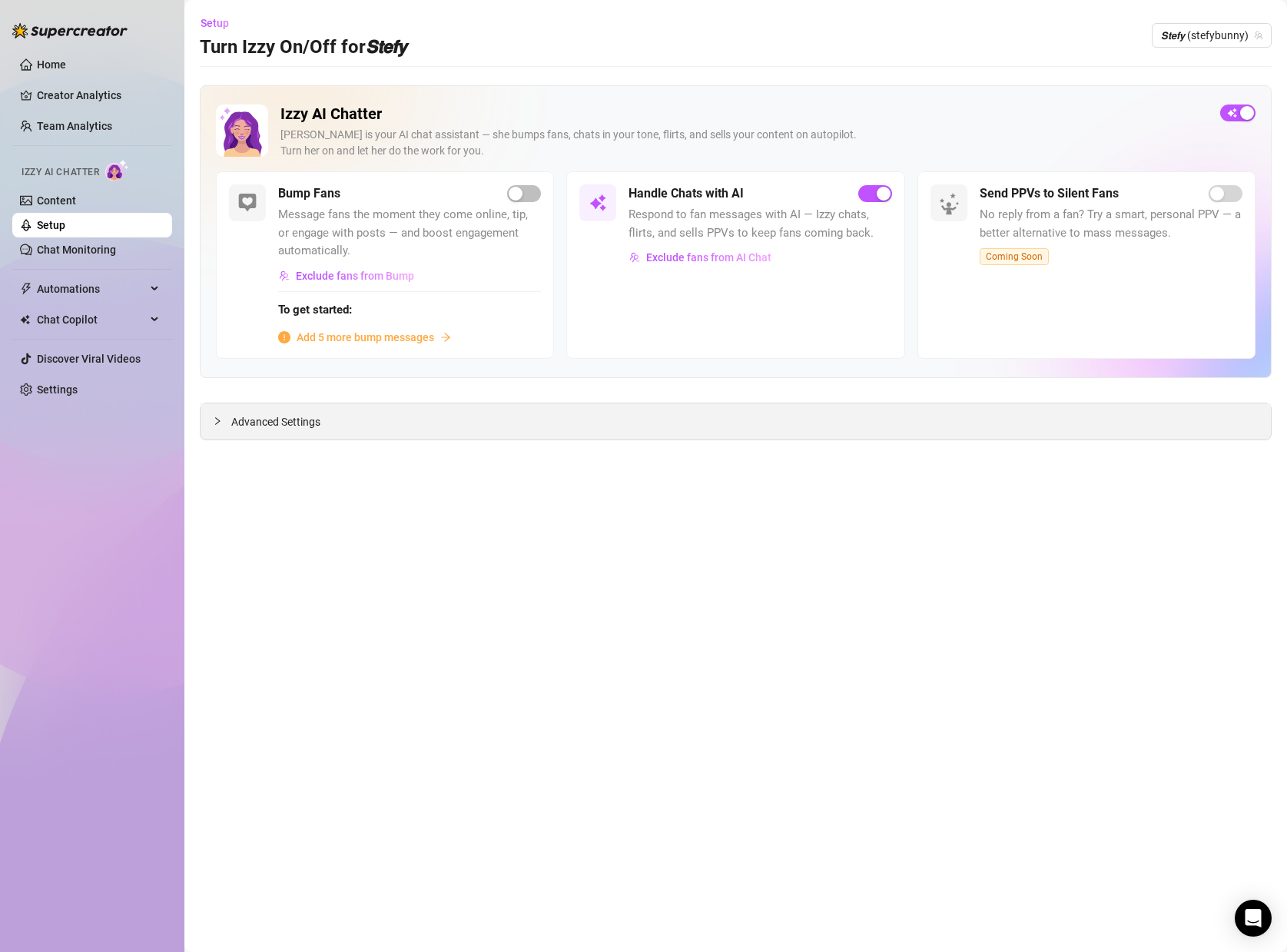
click at [284, 429] on span "Advanced Settings" at bounding box center [276, 422] width 89 height 17
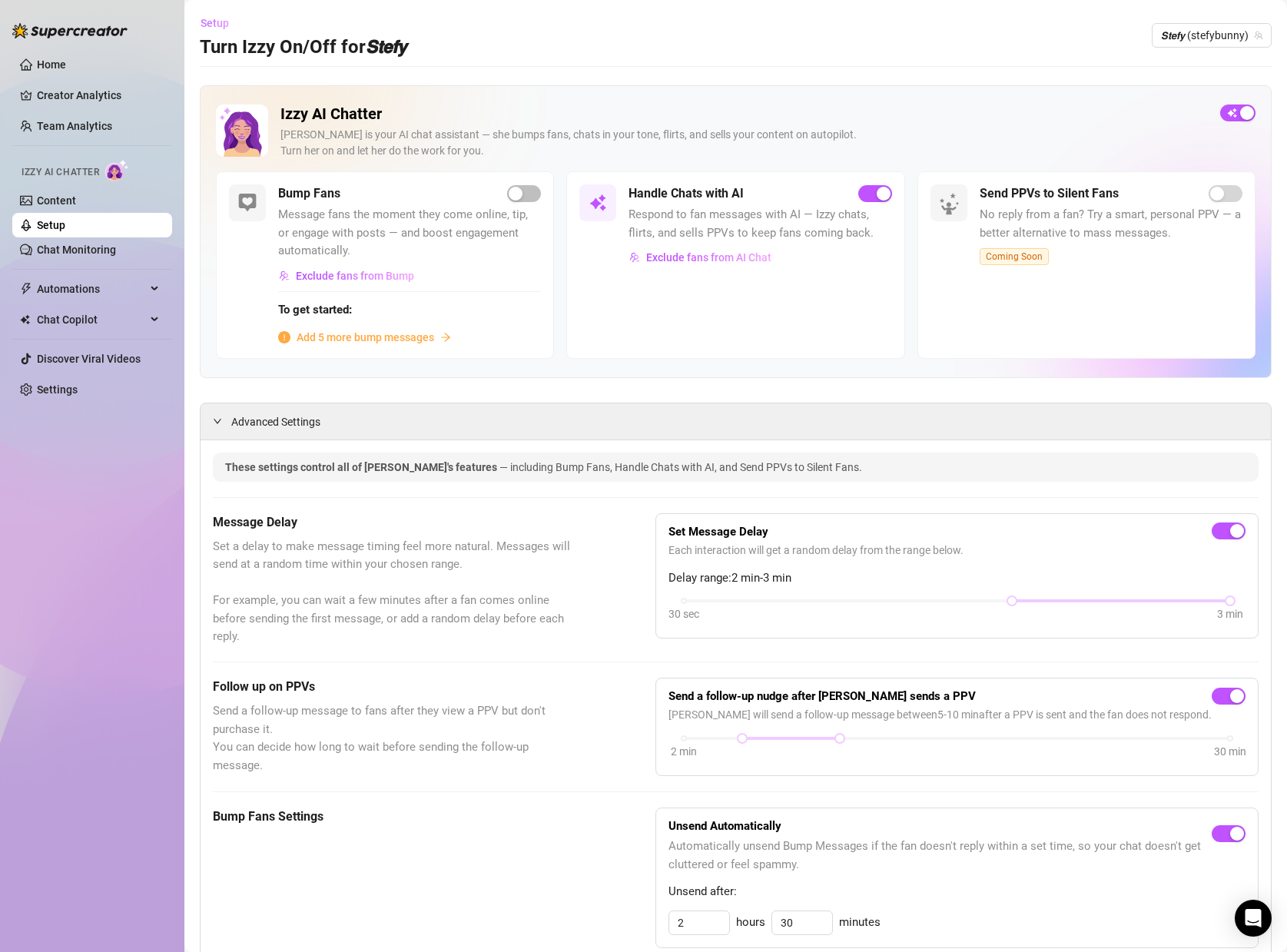
click at [227, 28] on span "Setup" at bounding box center [215, 23] width 29 height 13
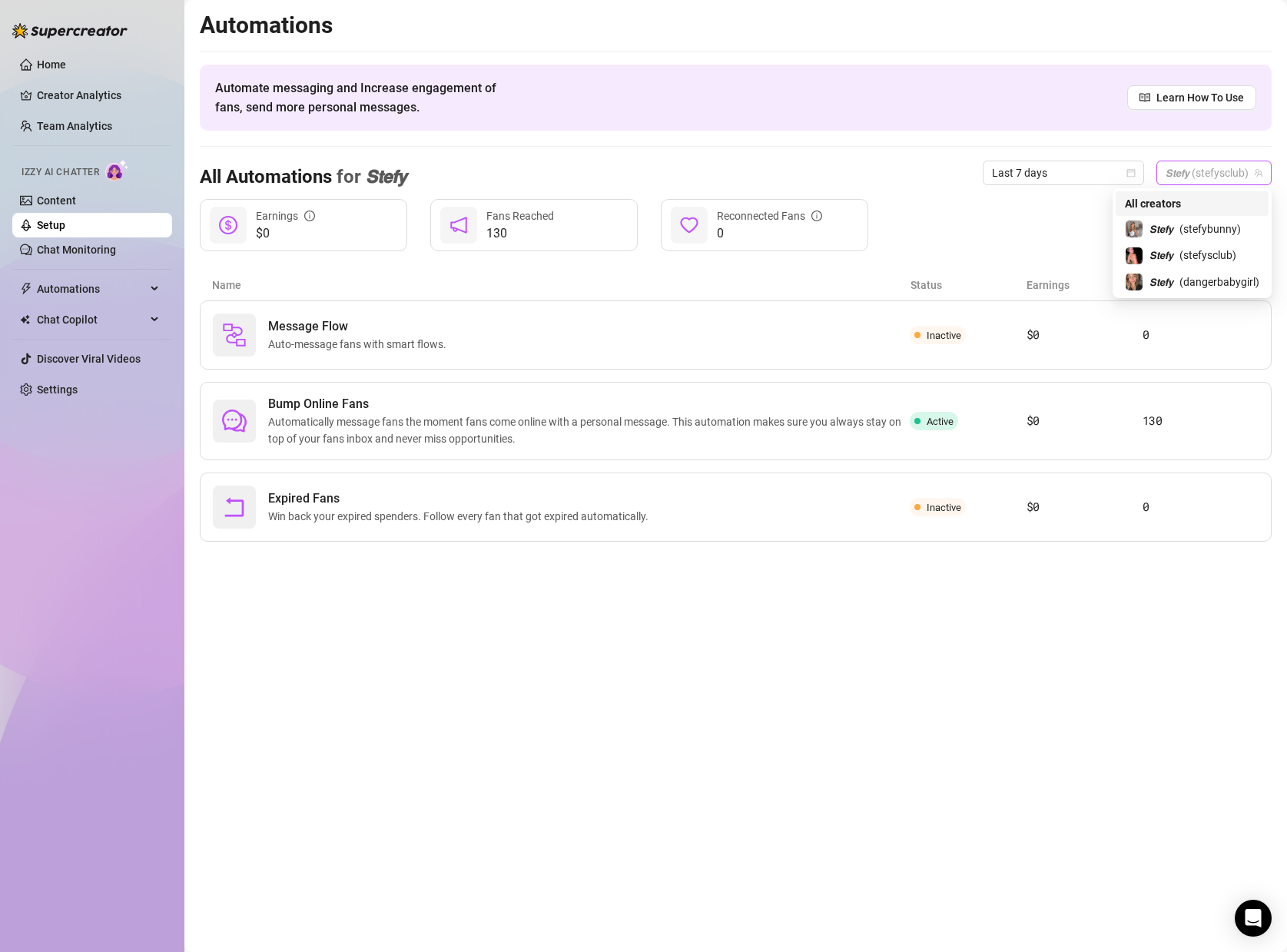
click at [1201, 174] on span "𝙎𝙩𝙚𝙛𝙮 (stefysclub)" at bounding box center [1213, 172] width 96 height 23
click at [1166, 228] on span "𝙎𝙩𝙚𝙛𝙮" at bounding box center [1161, 229] width 23 height 17
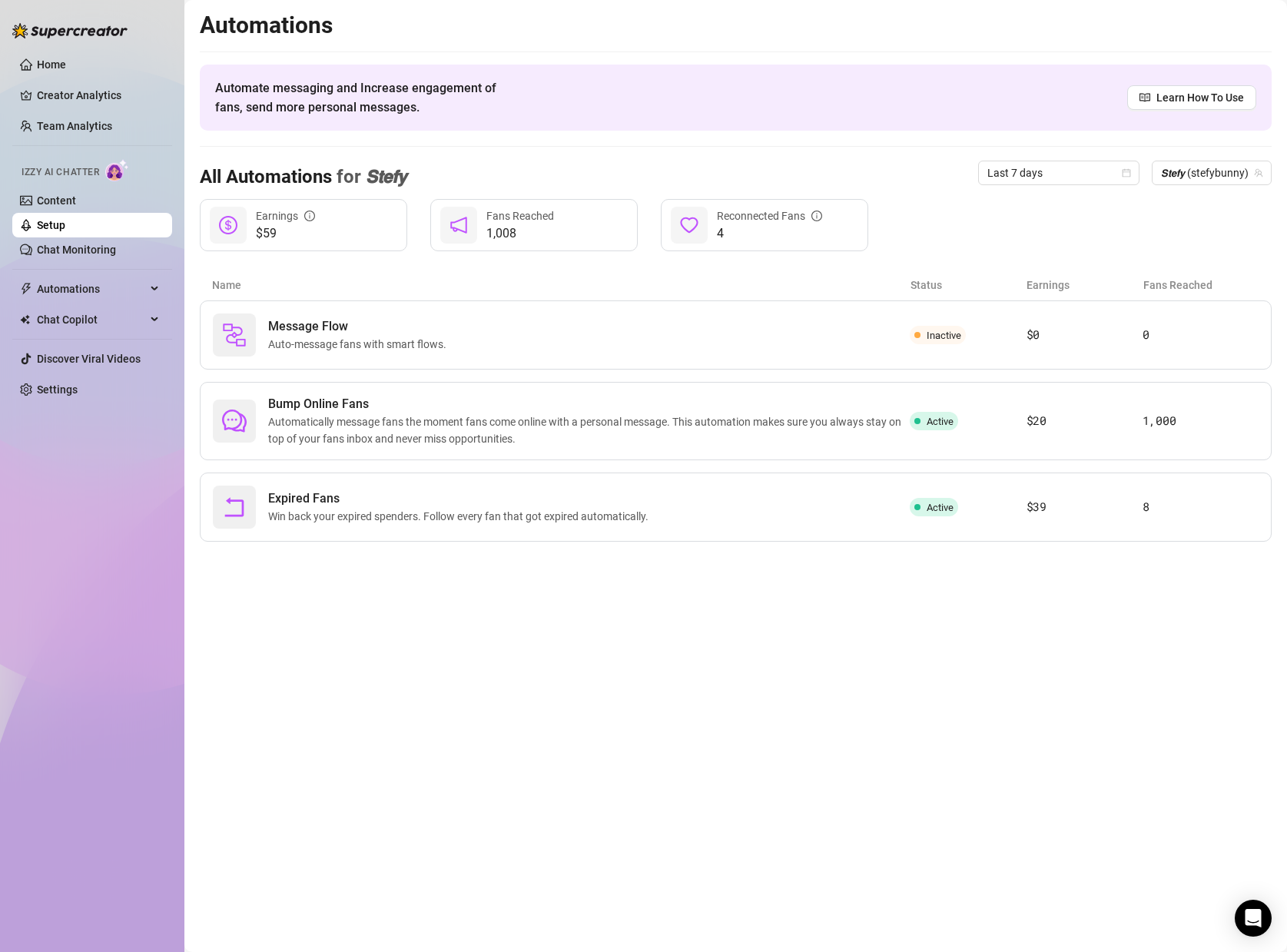
click at [967, 212] on div "$59 Earnings 1,008 Fans Reached 4 Reconnected Fans" at bounding box center [736, 225] width 1072 height 52
click at [116, 256] on link "Chat Monitoring" at bounding box center [76, 249] width 79 height 13
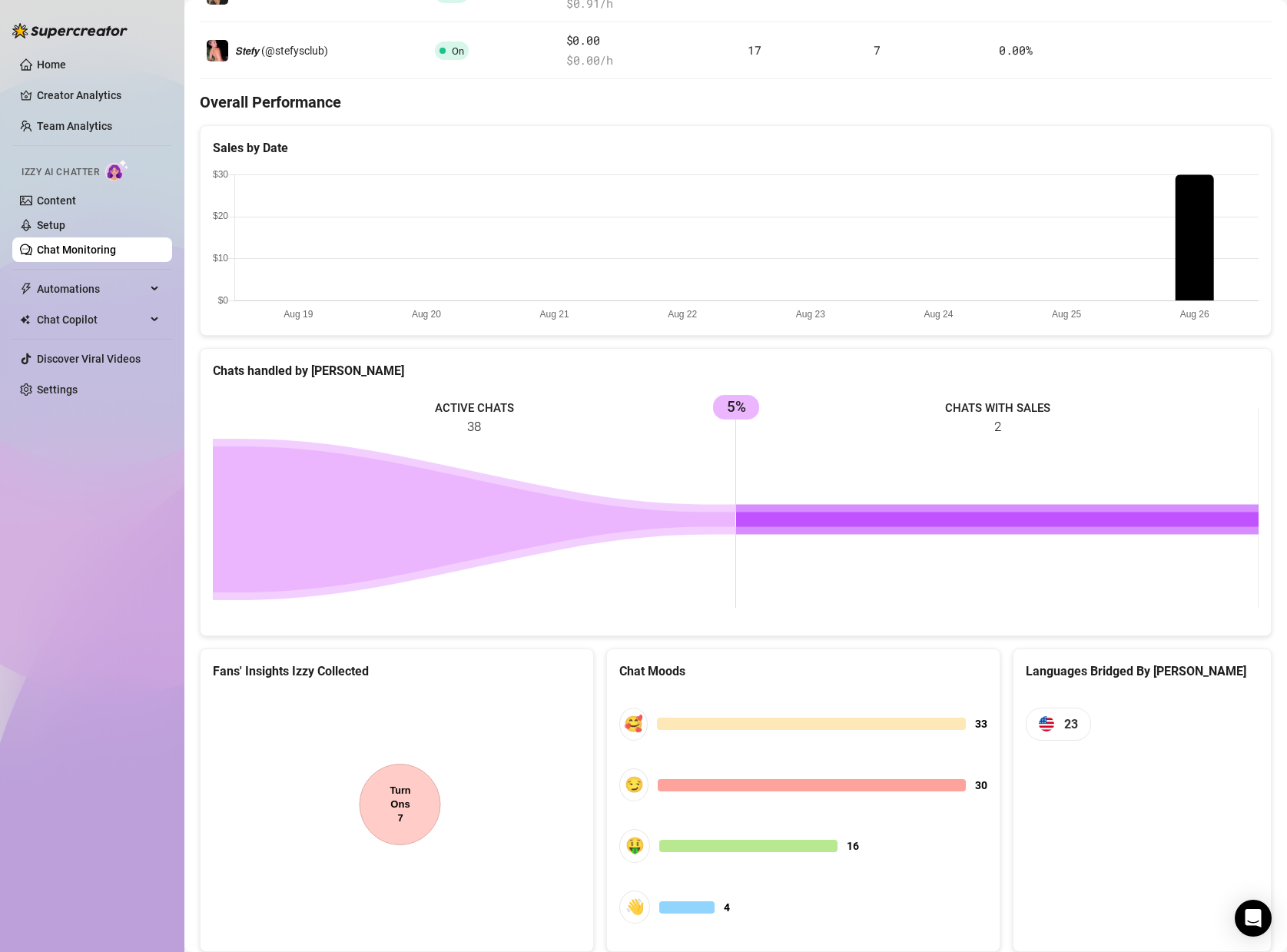
scroll to position [479, 0]
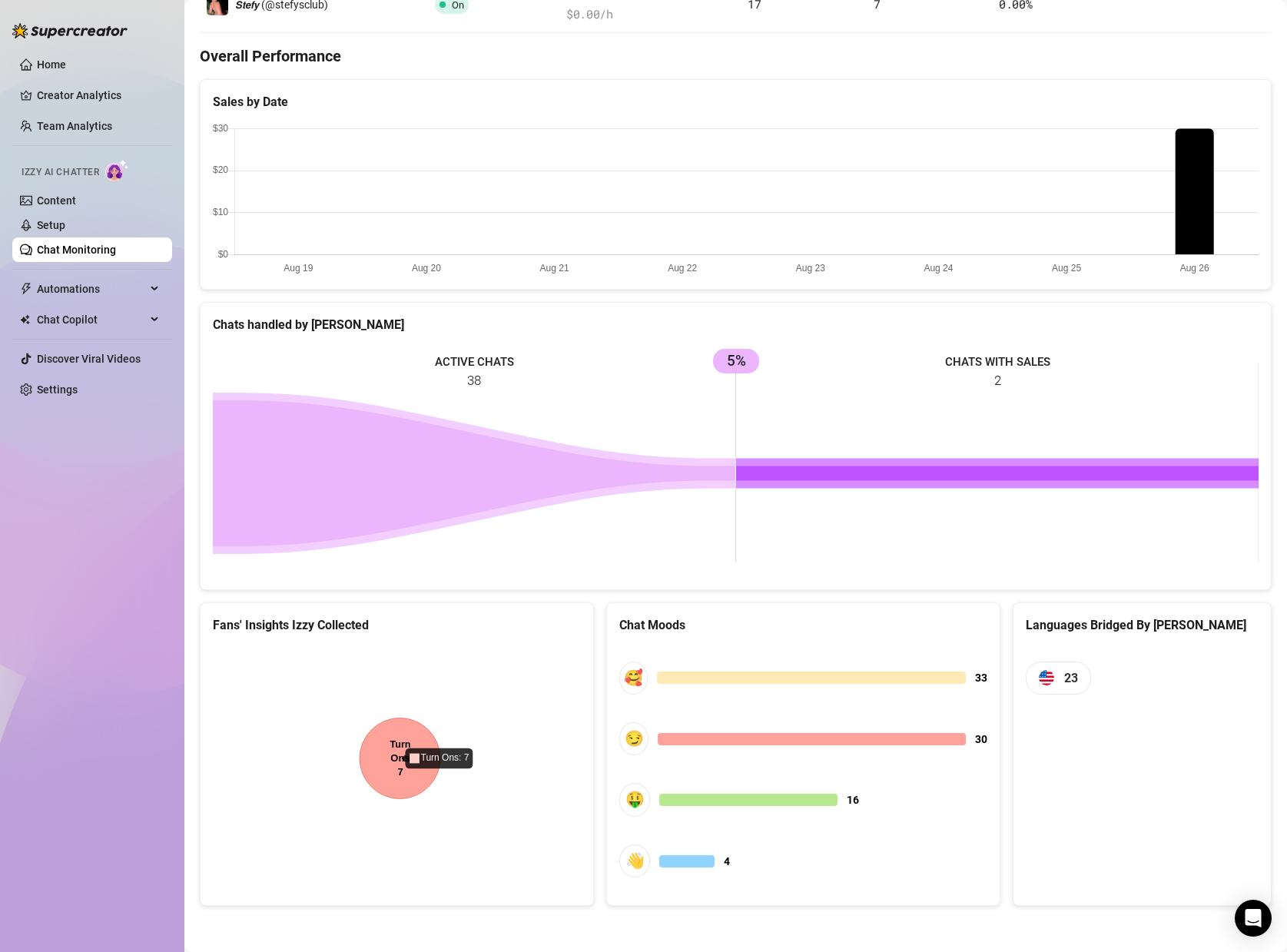
click at [391, 762] on canvas at bounding box center [397, 761] width 368 height 231
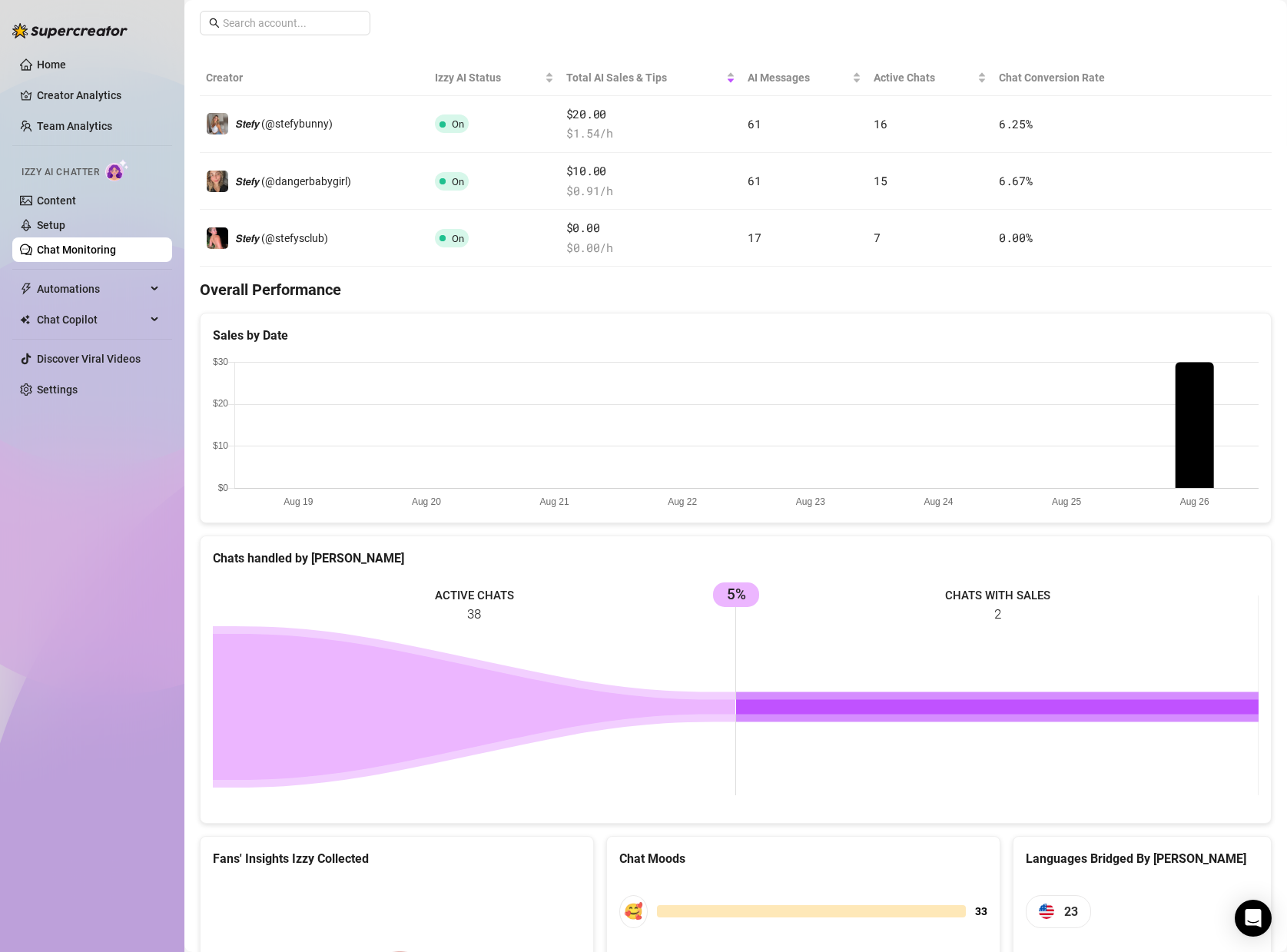
scroll to position [0, 0]
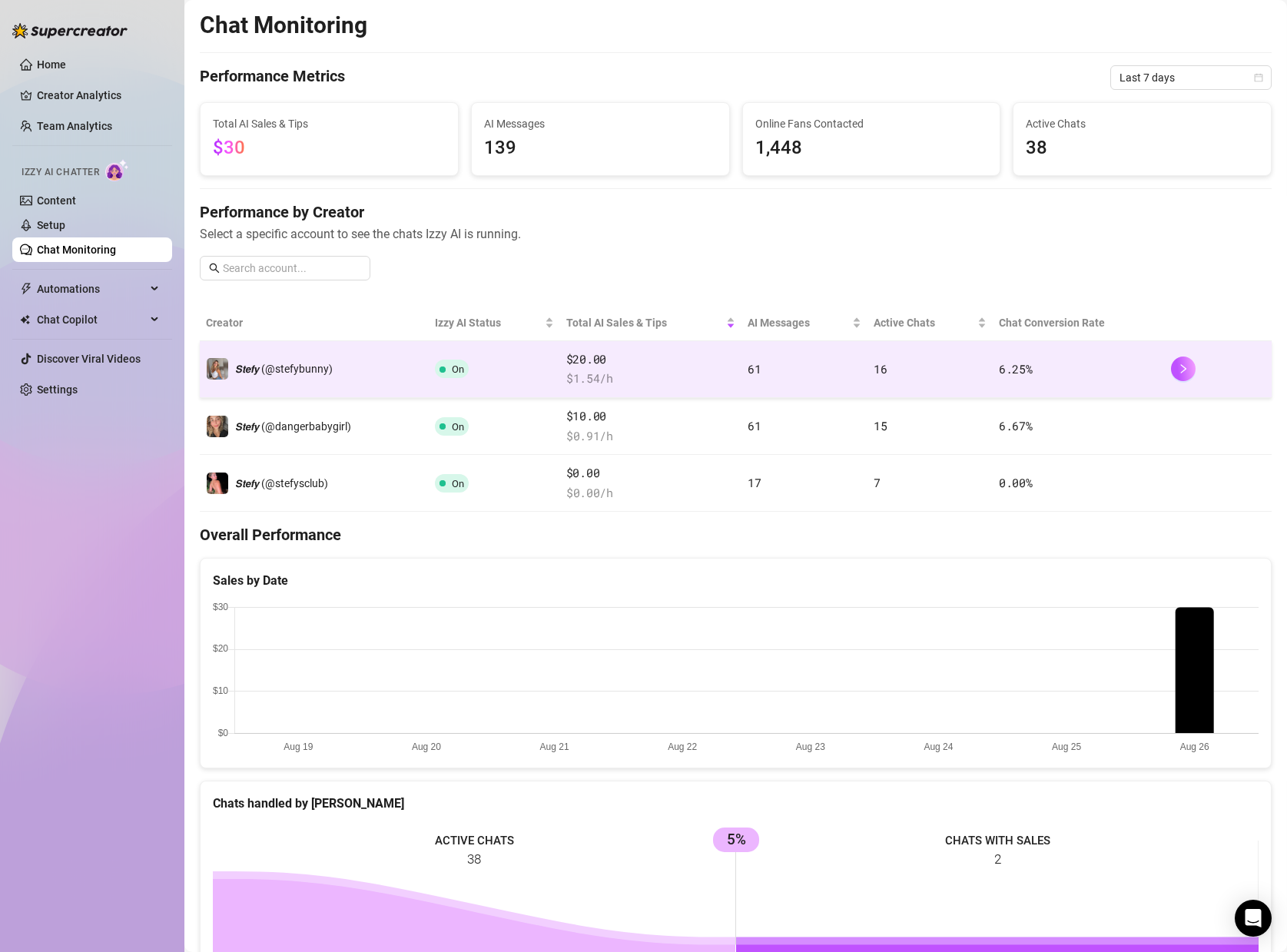
click at [1171, 360] on div at bounding box center [1219, 368] width 96 height 24
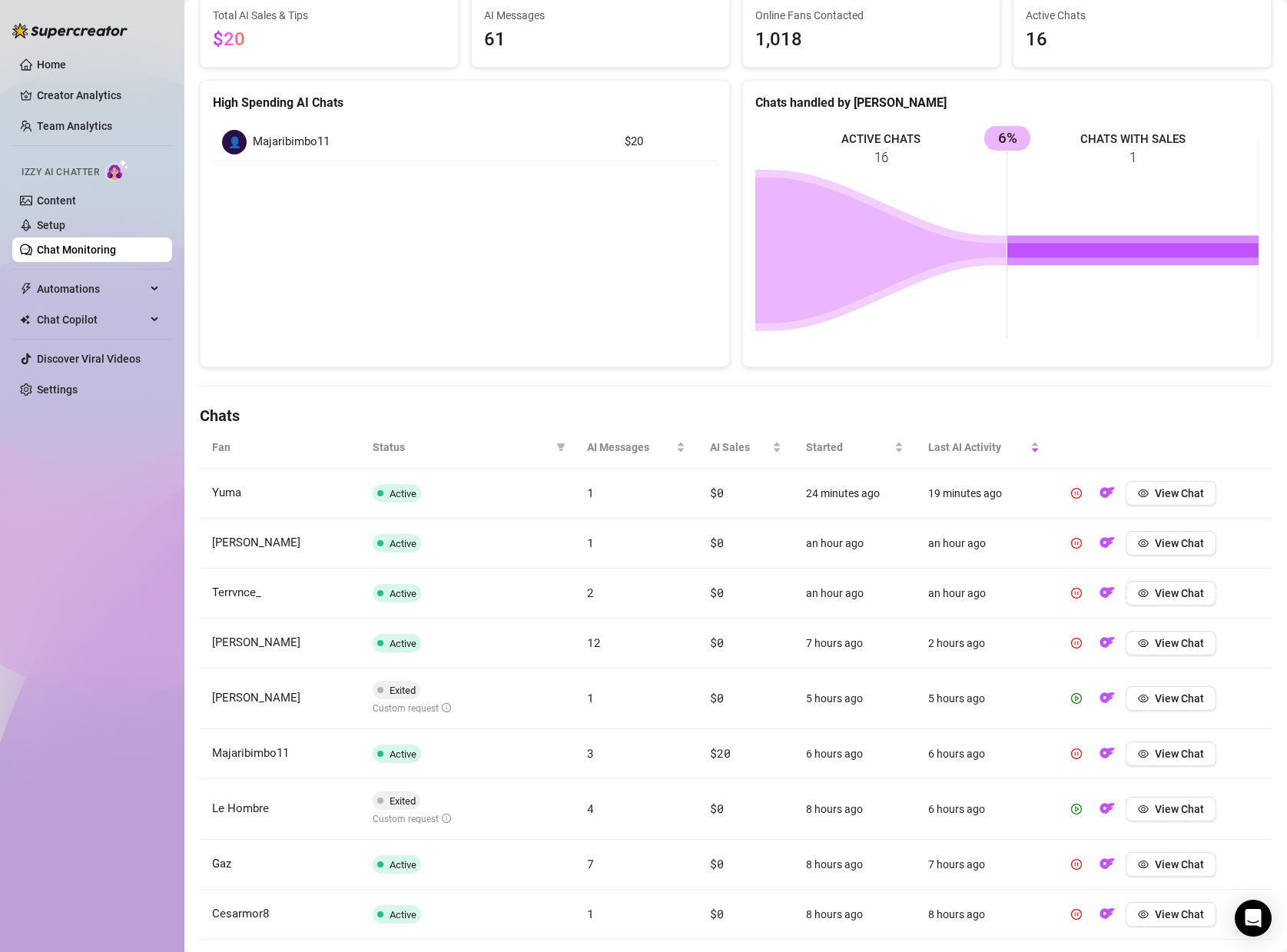
scroll to position [278, 0]
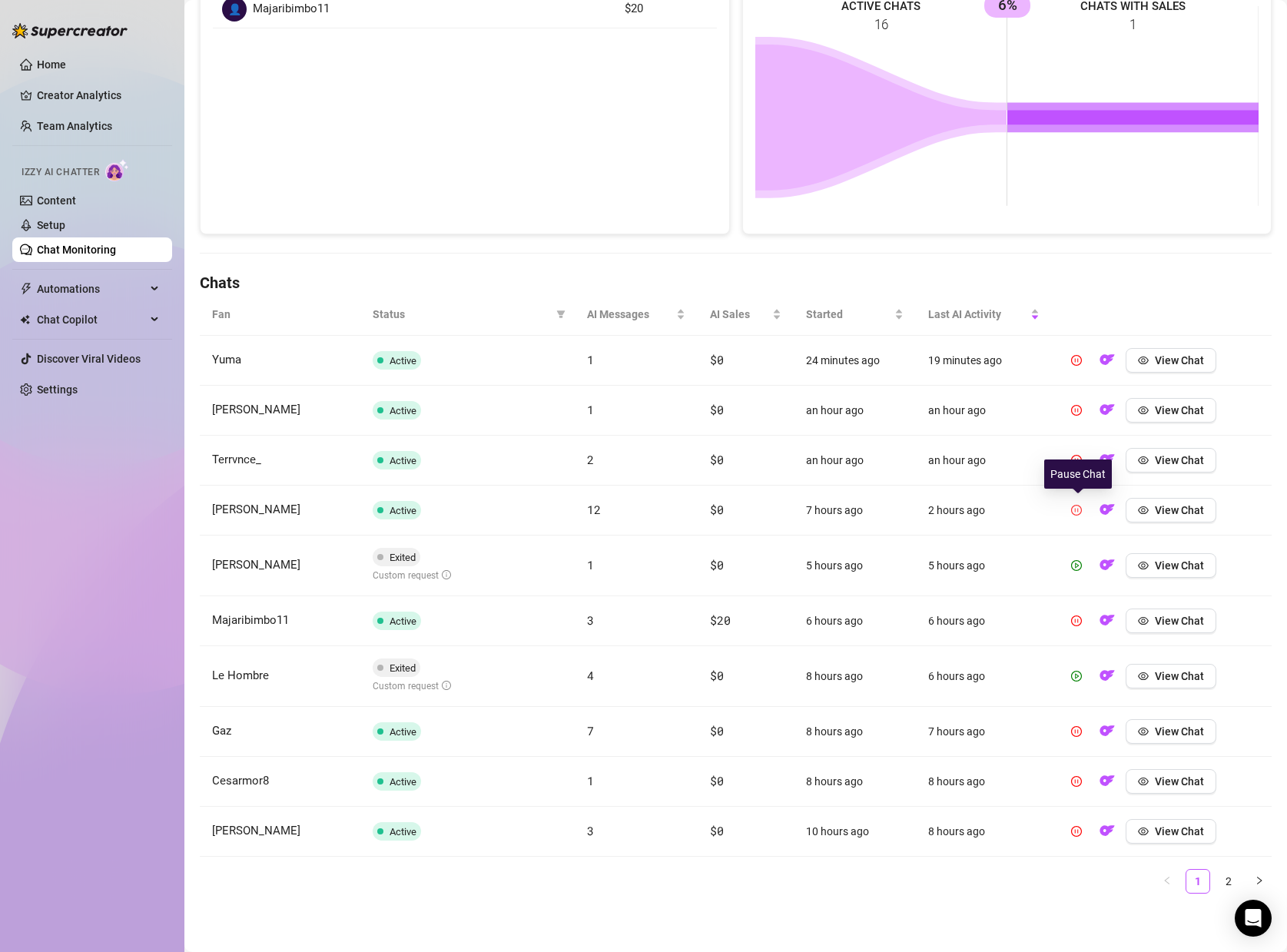
click at [1078, 511] on icon "pause-circle" at bounding box center [1076, 510] width 11 height 11
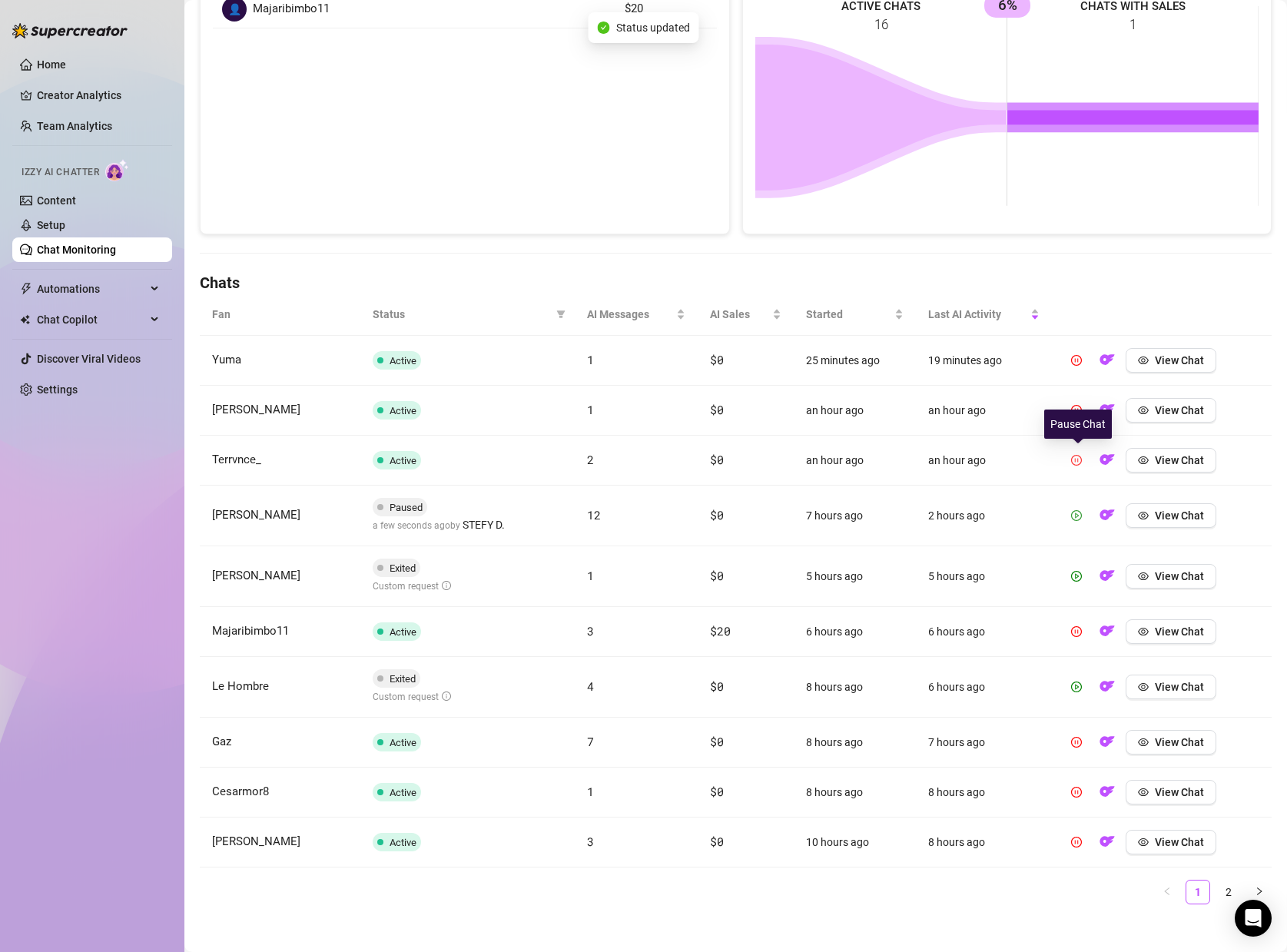
click at [1079, 460] on icon "pause-circle" at bounding box center [1076, 460] width 11 height 11
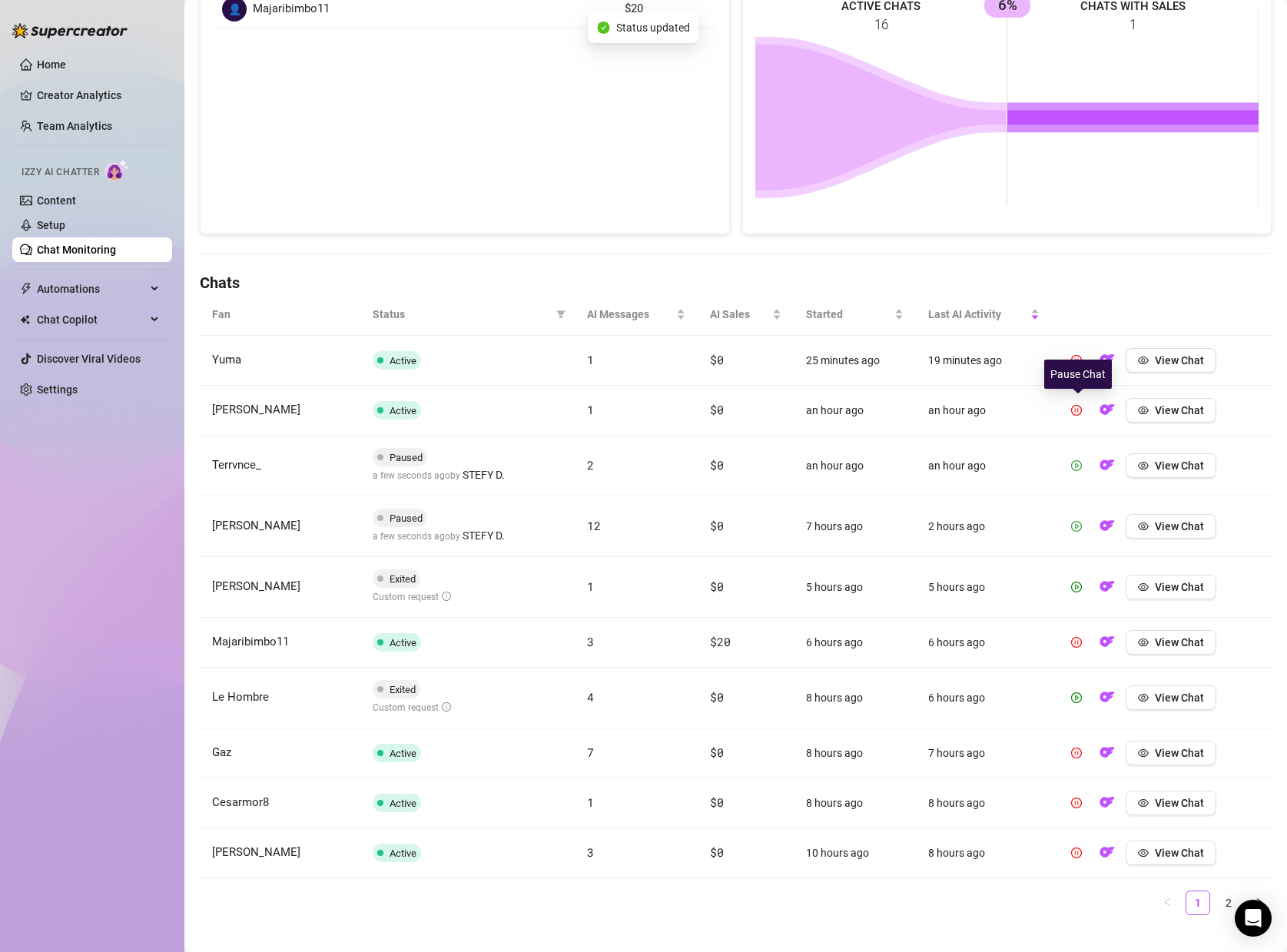
click at [1079, 363] on div "Pause Chat" at bounding box center [1078, 374] width 68 height 29
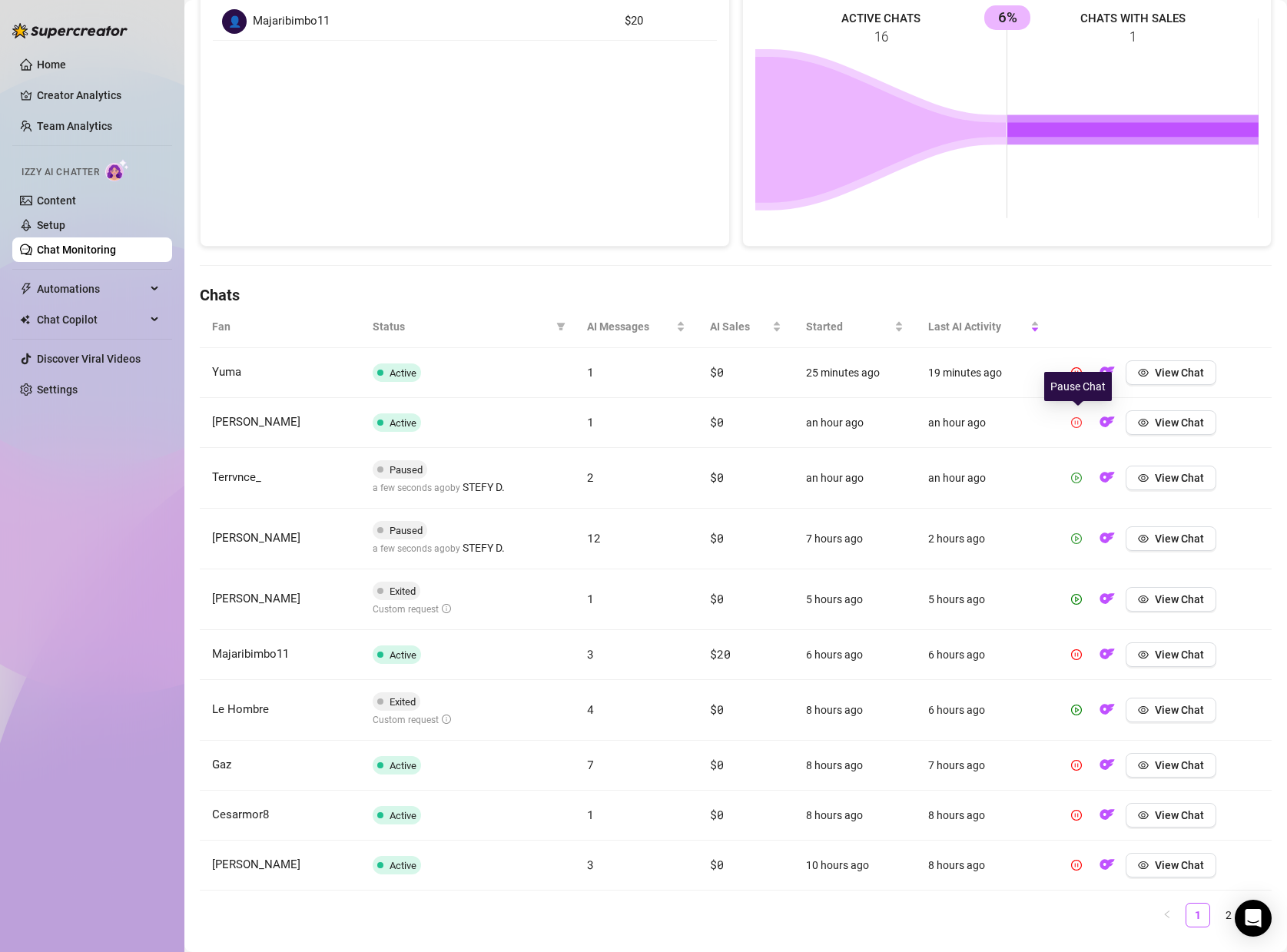
click at [1079, 410] on button "button" at bounding box center [1076, 422] width 24 height 24
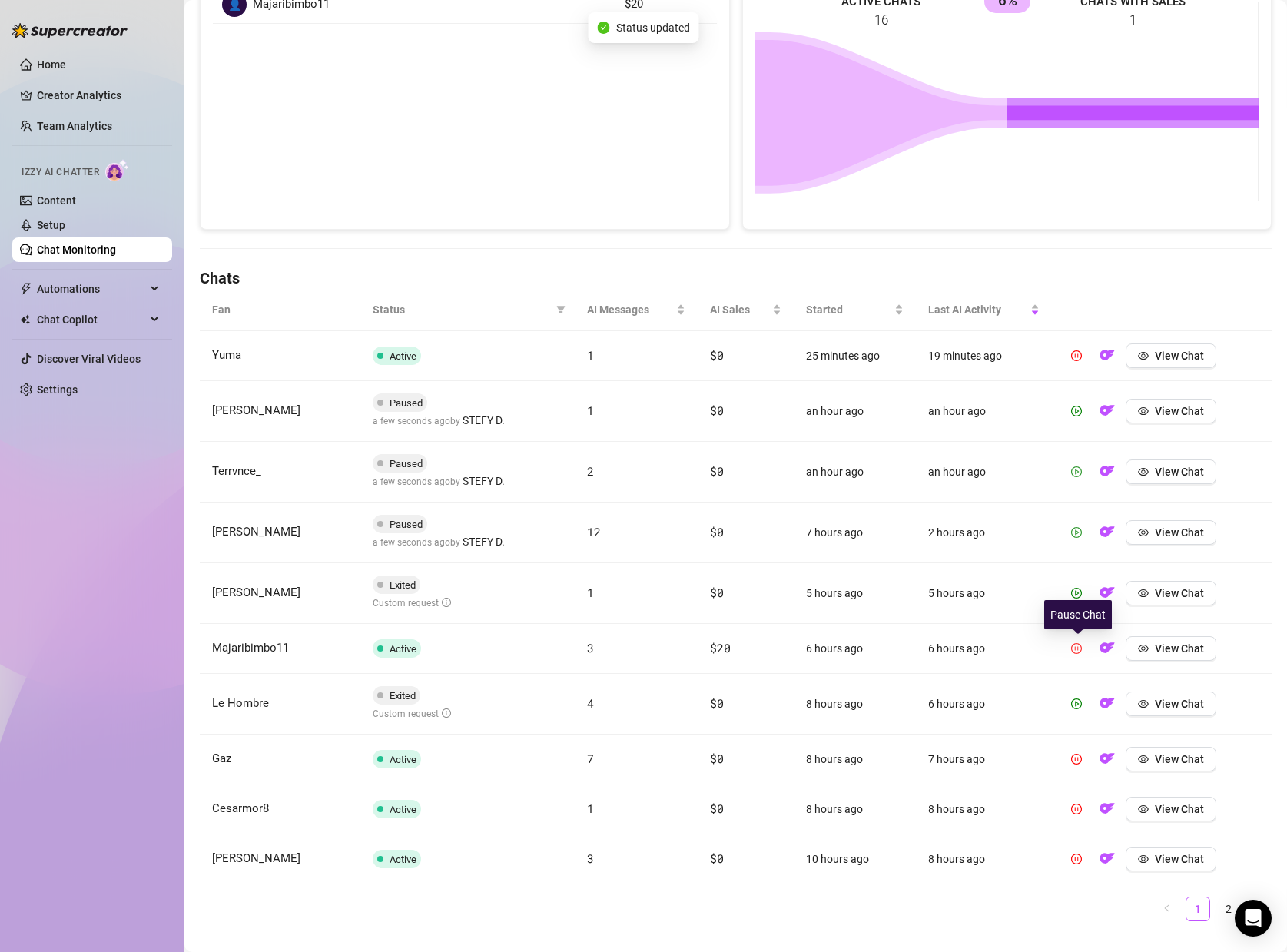
click at [1085, 643] on button "button" at bounding box center [1076, 648] width 24 height 24
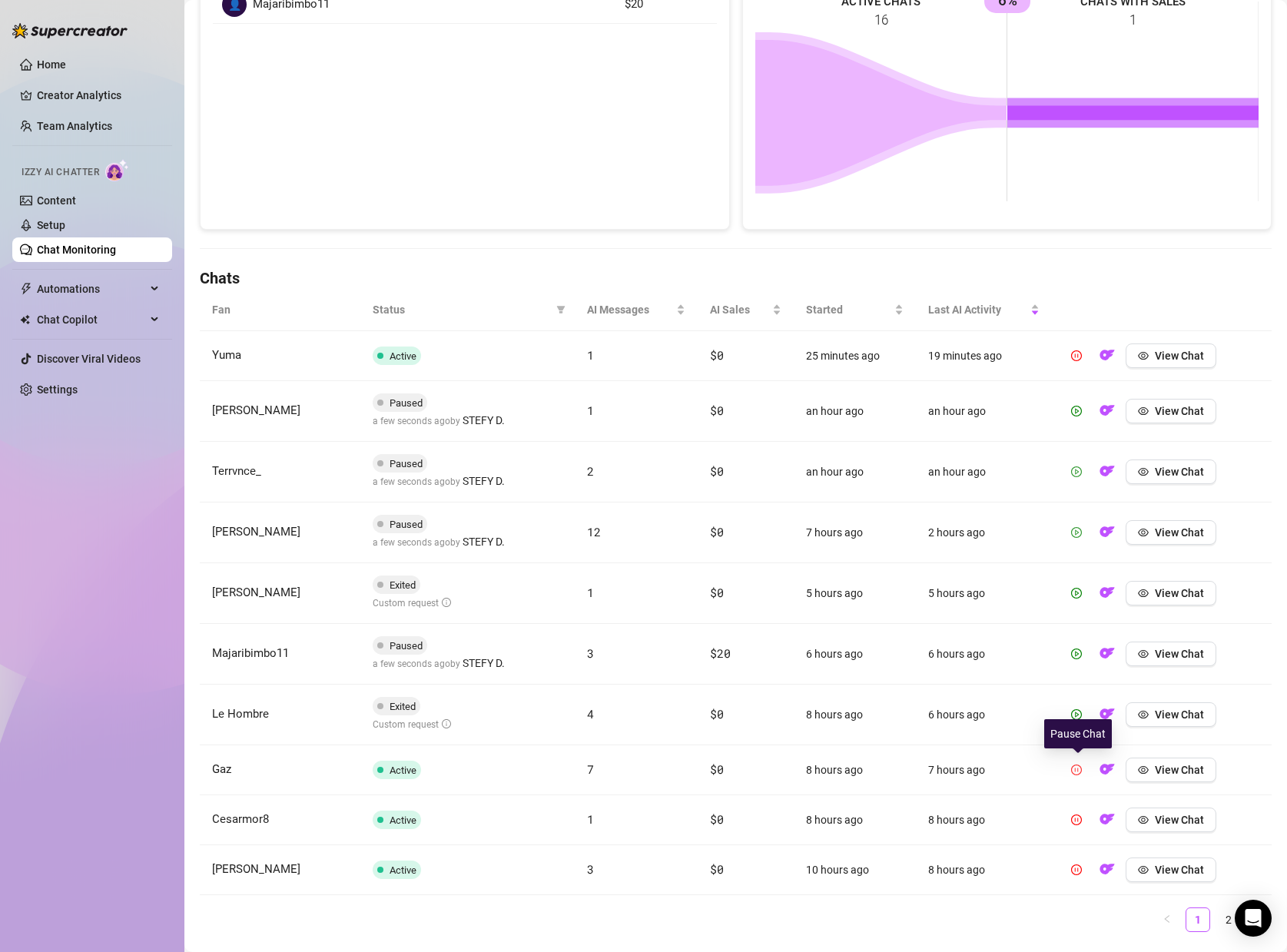
click at [1076, 767] on icon "pause-circle" at bounding box center [1076, 769] width 11 height 11
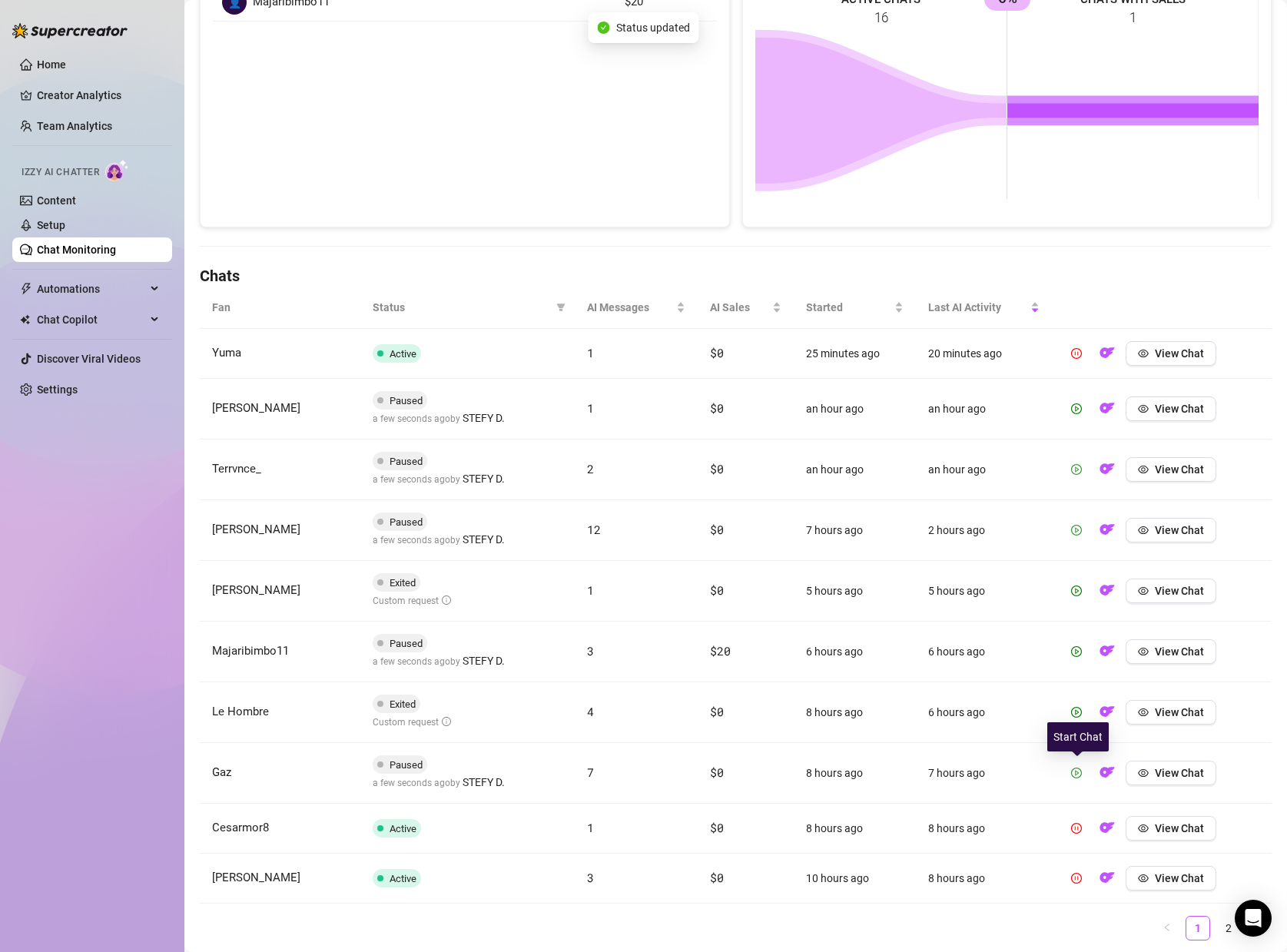
click at [1082, 775] on icon "play-circle" at bounding box center [1076, 773] width 11 height 11
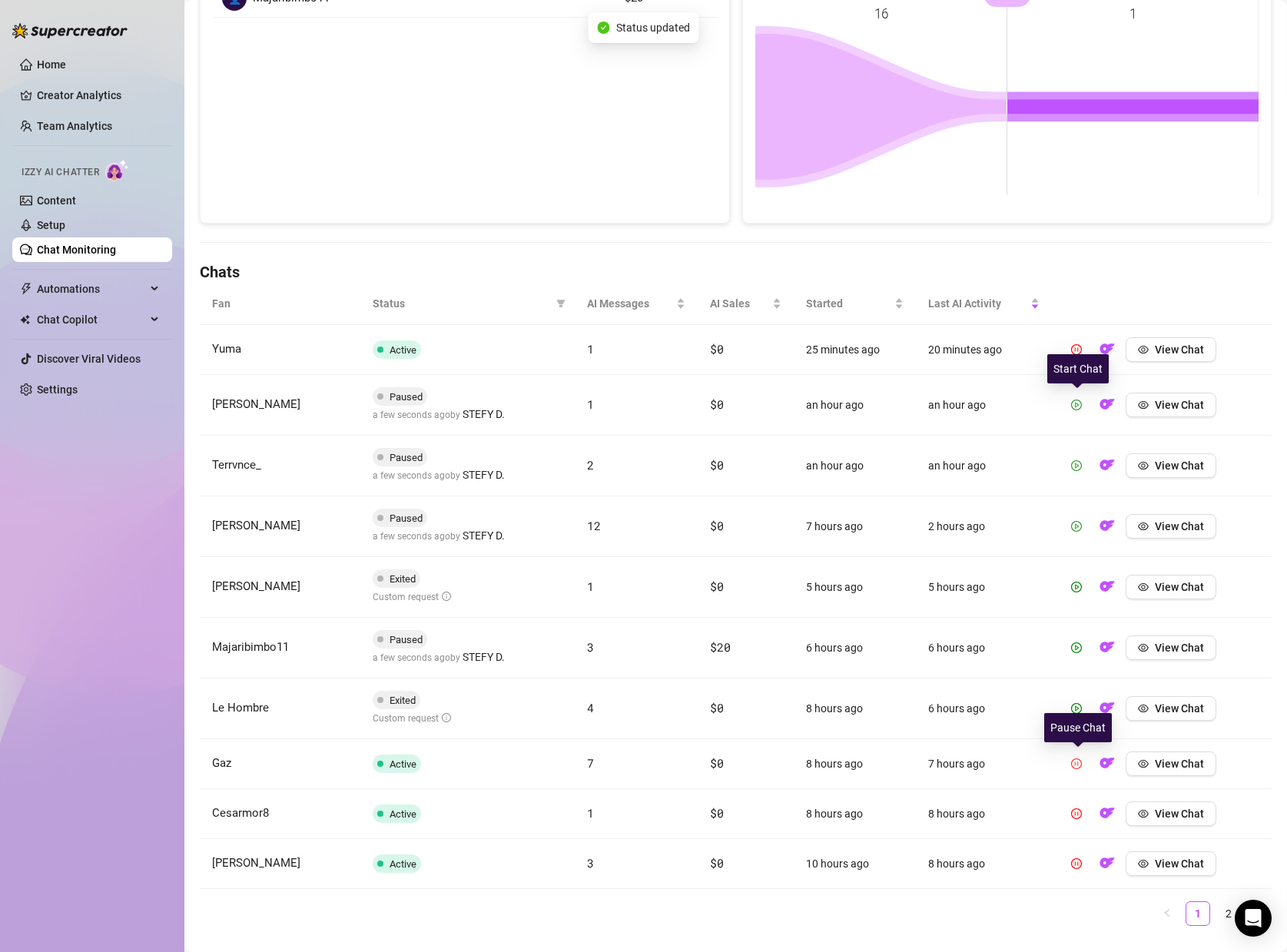
click at [1081, 409] on icon "play-circle" at bounding box center [1076, 404] width 11 height 11
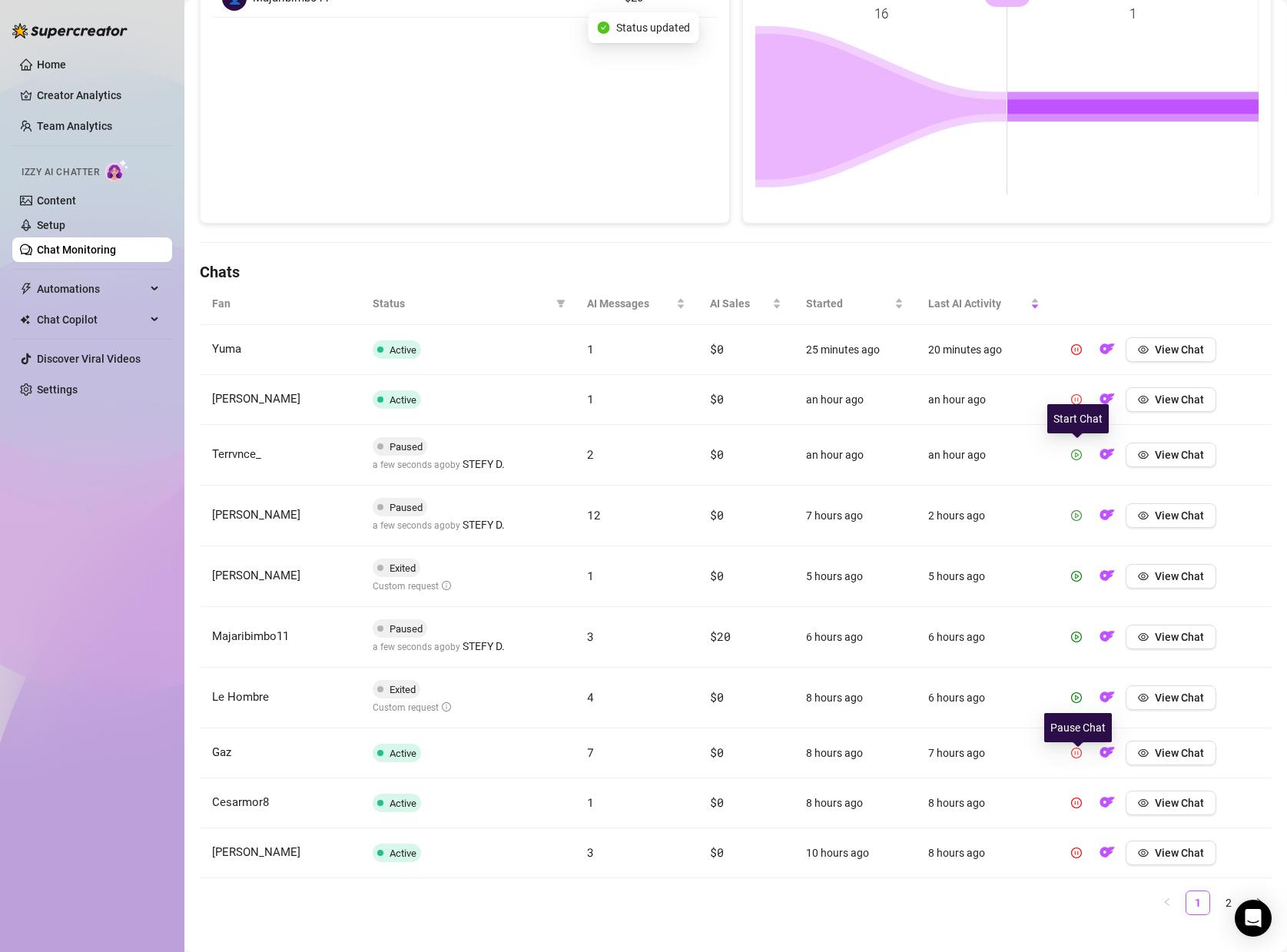
click at [1074, 466] on button "button" at bounding box center [1076, 455] width 24 height 24
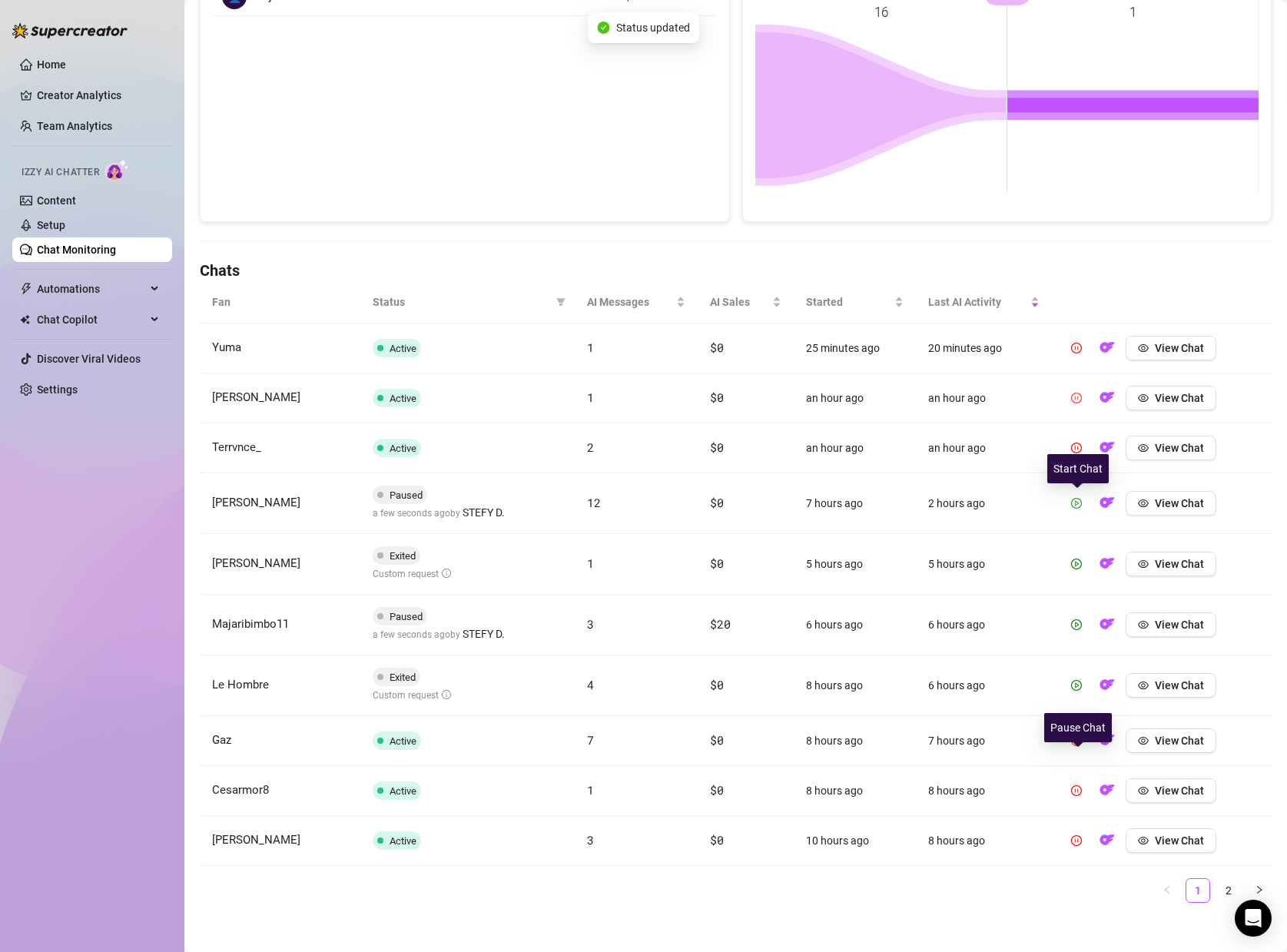
click at [1076, 513] on button "button" at bounding box center [1076, 502] width 24 height 24
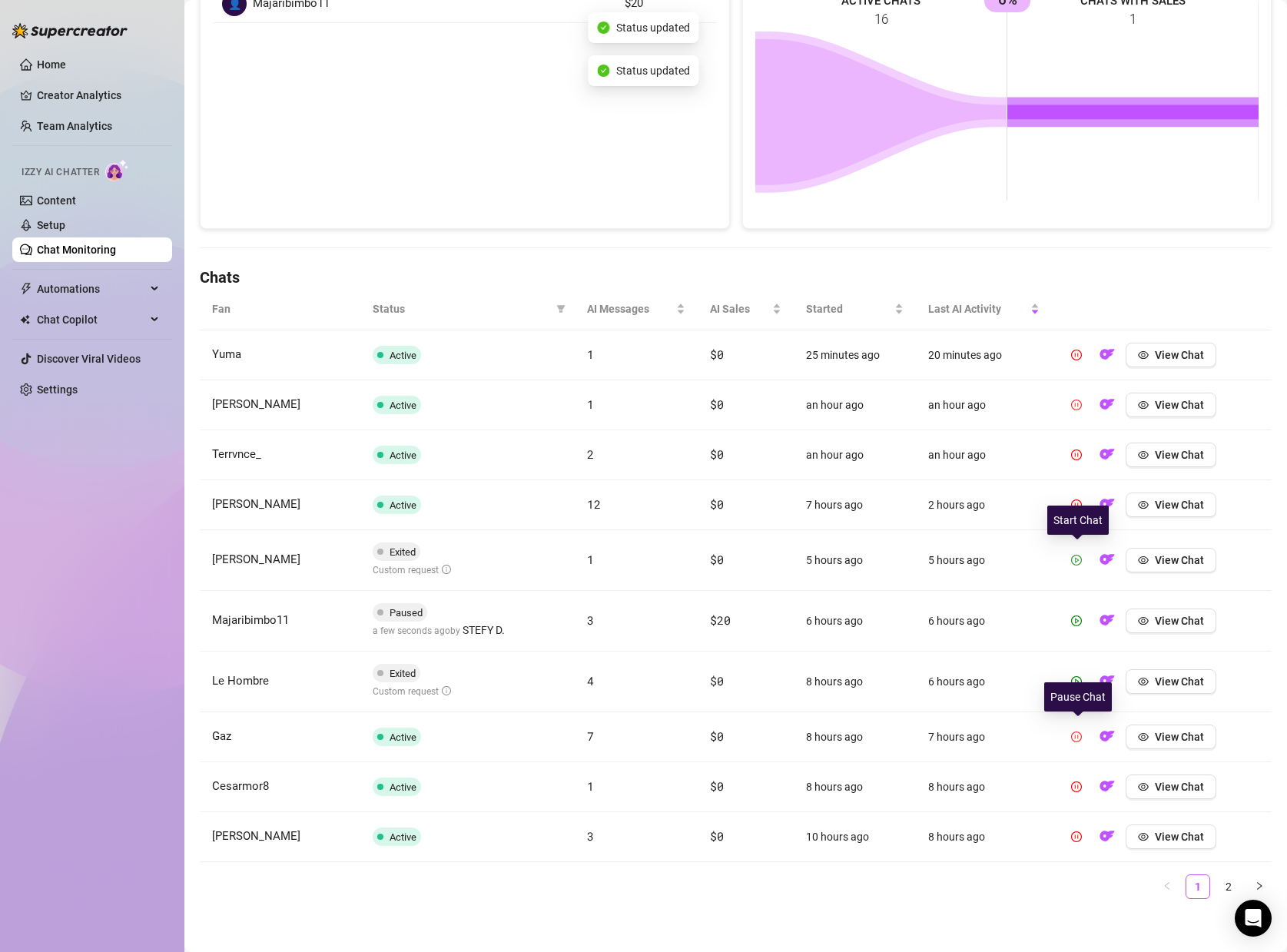
click at [1072, 558] on icon "play-circle" at bounding box center [1076, 559] width 11 height 11
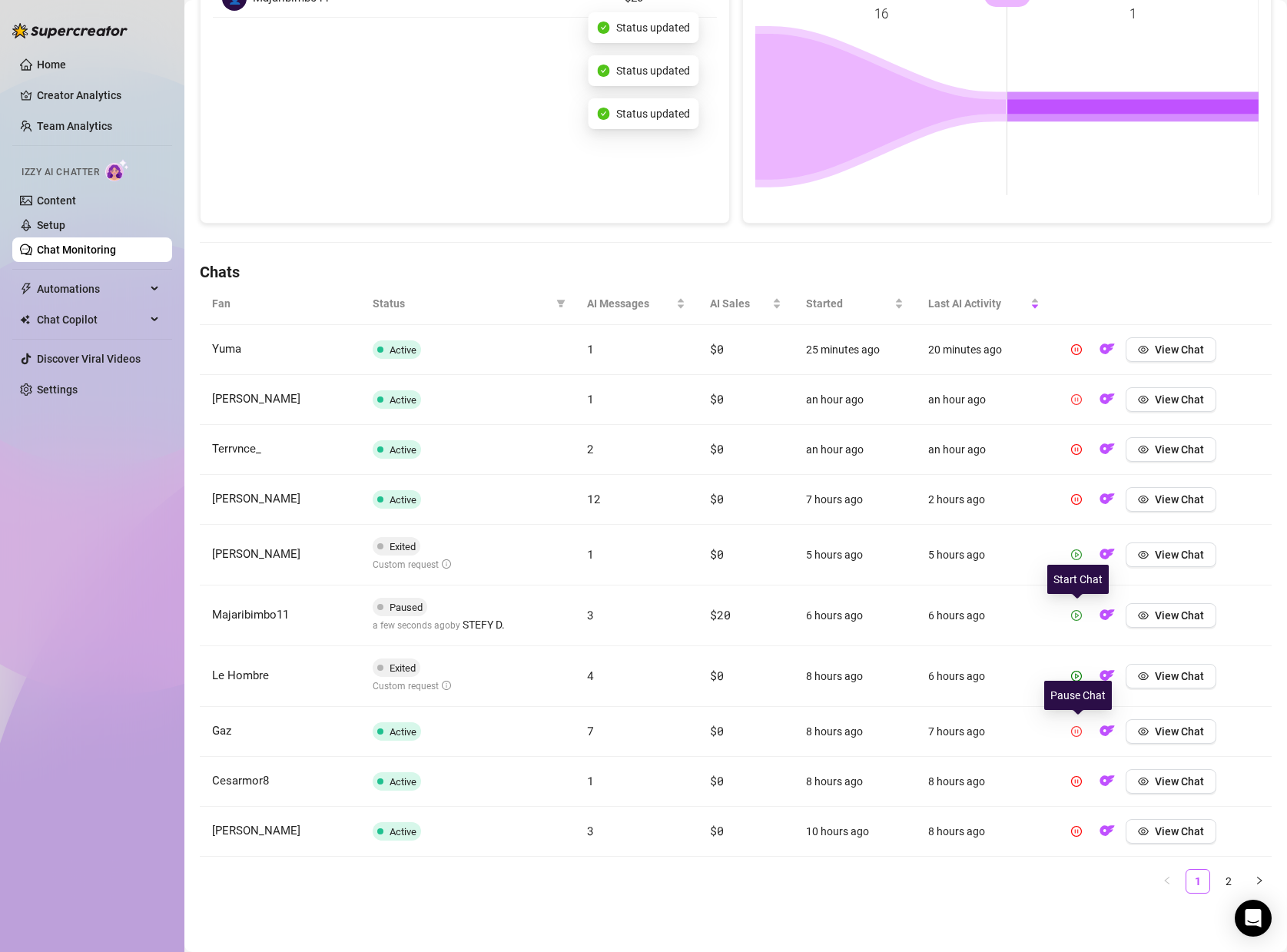
scroll to position [278, 0]
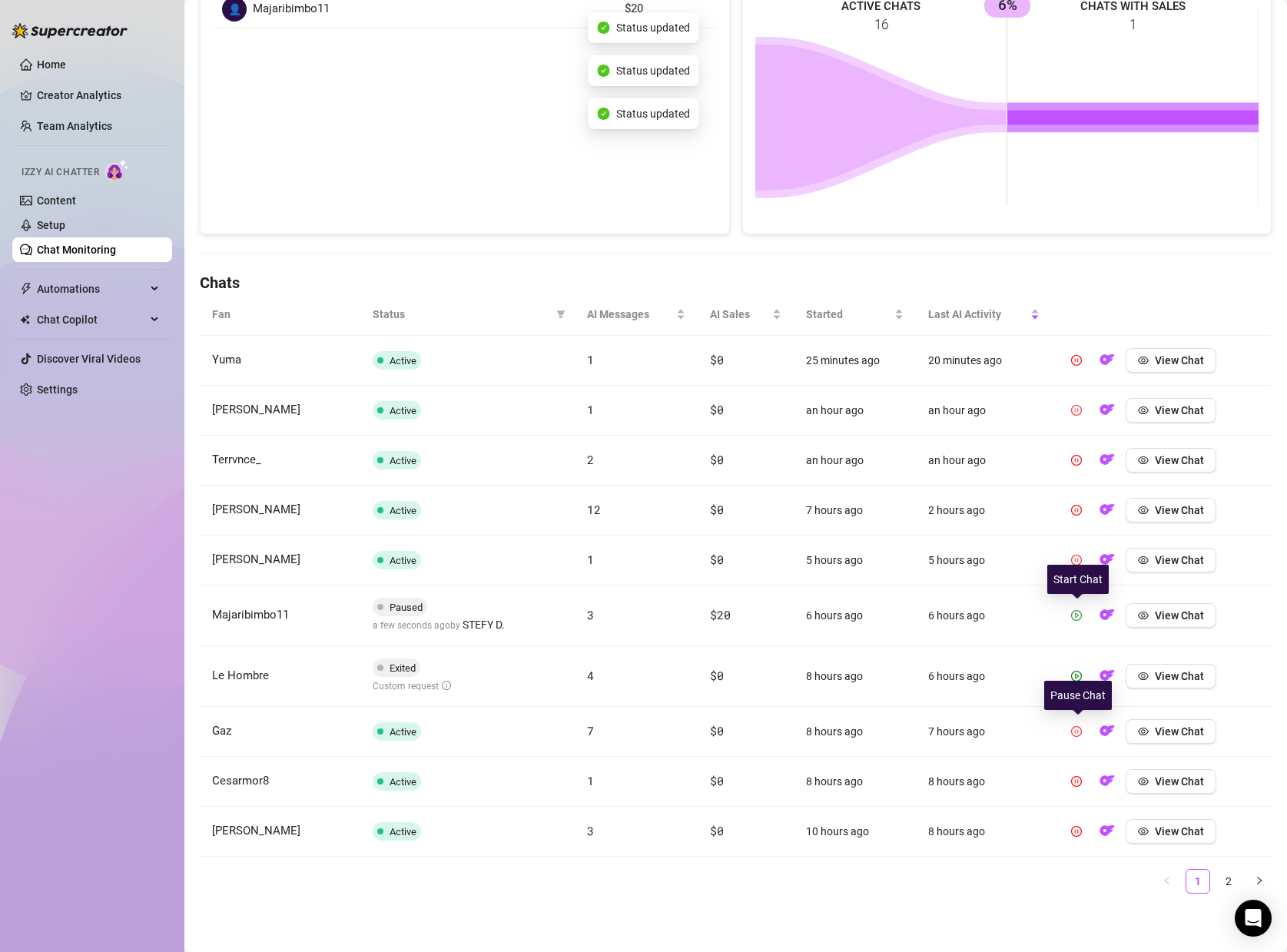
click at [1085, 624] on button "button" at bounding box center [1076, 615] width 24 height 24
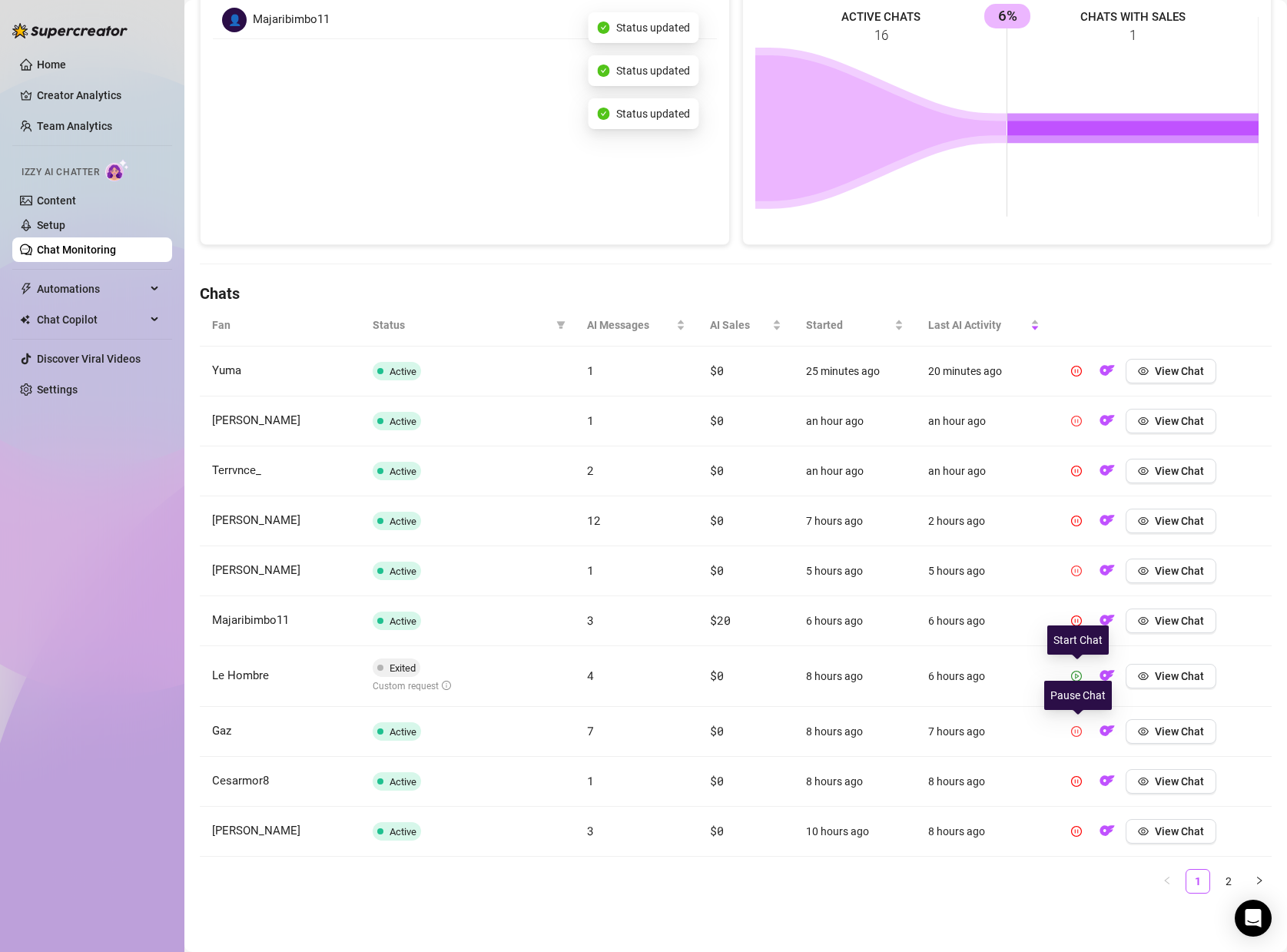
scroll to position [268, 0]
click at [1082, 674] on icon "play-circle" at bounding box center [1076, 676] width 11 height 11
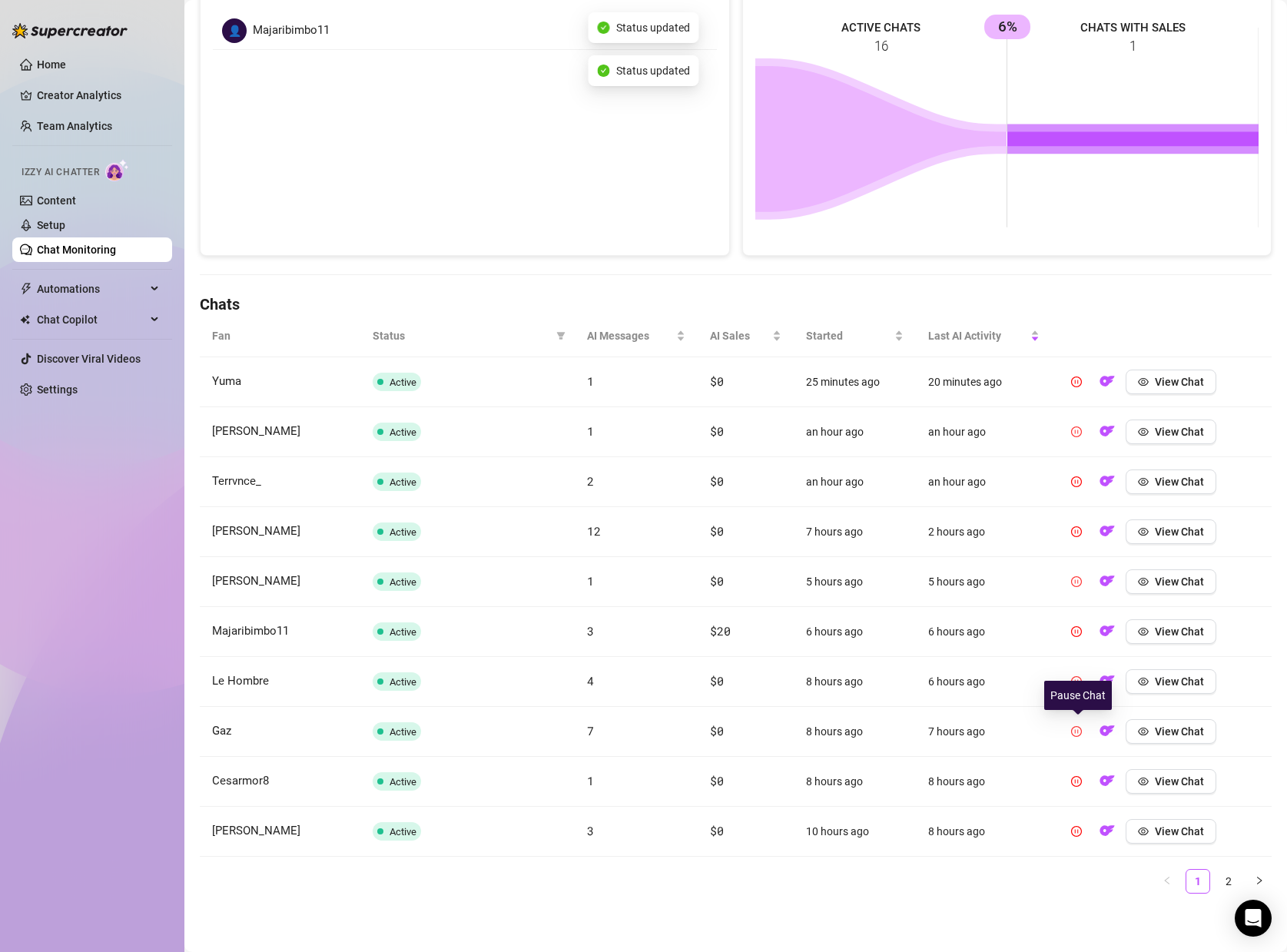
scroll to position [257, 0]
click at [1221, 888] on link "2" at bounding box center [1228, 881] width 23 height 23
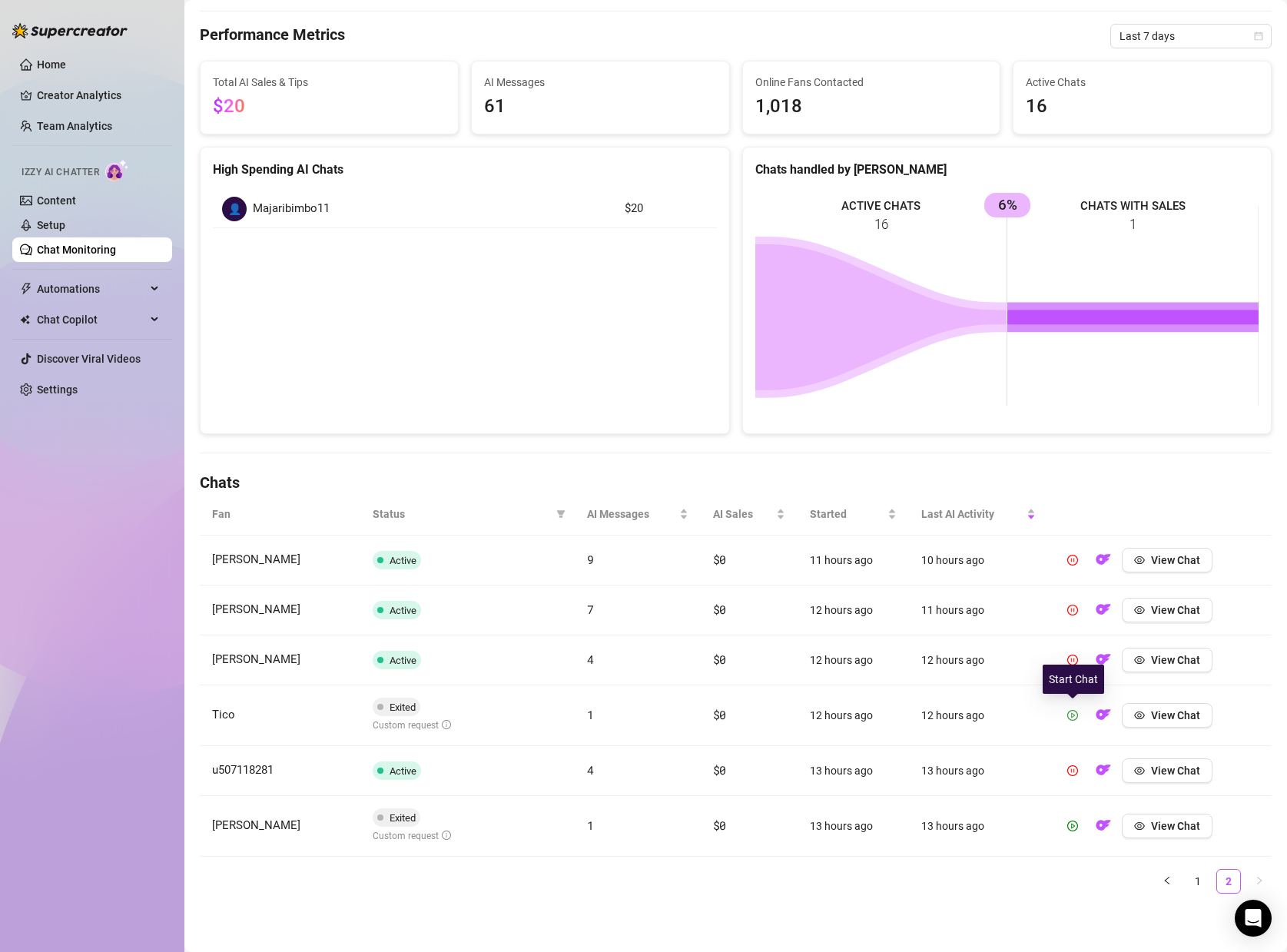
click at [1077, 721] on span "button" at bounding box center [1072, 715] width 11 height 13
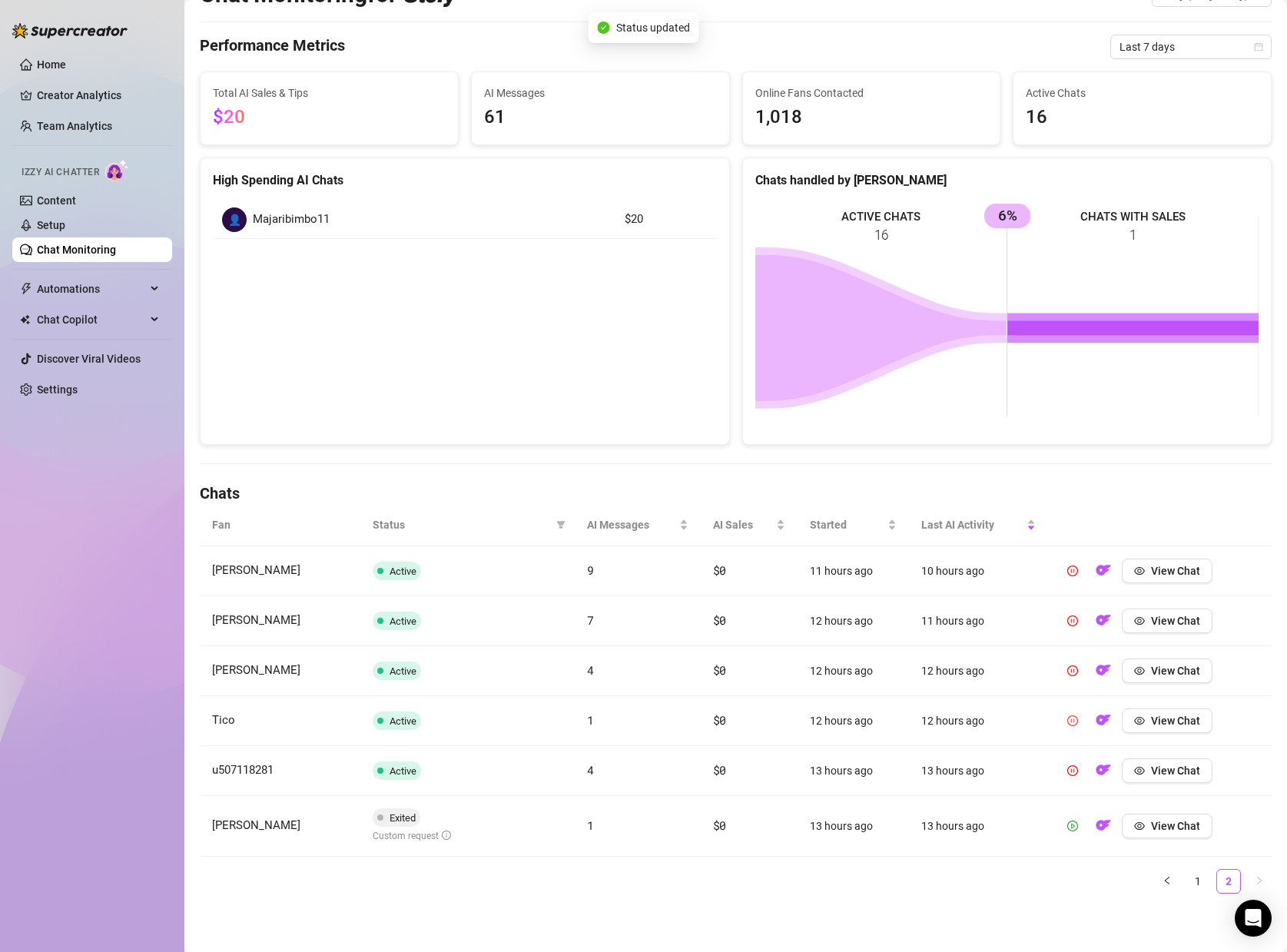
scroll to position [68, 0]
click at [1076, 825] on icon "play-circle" at bounding box center [1072, 825] width 11 height 11
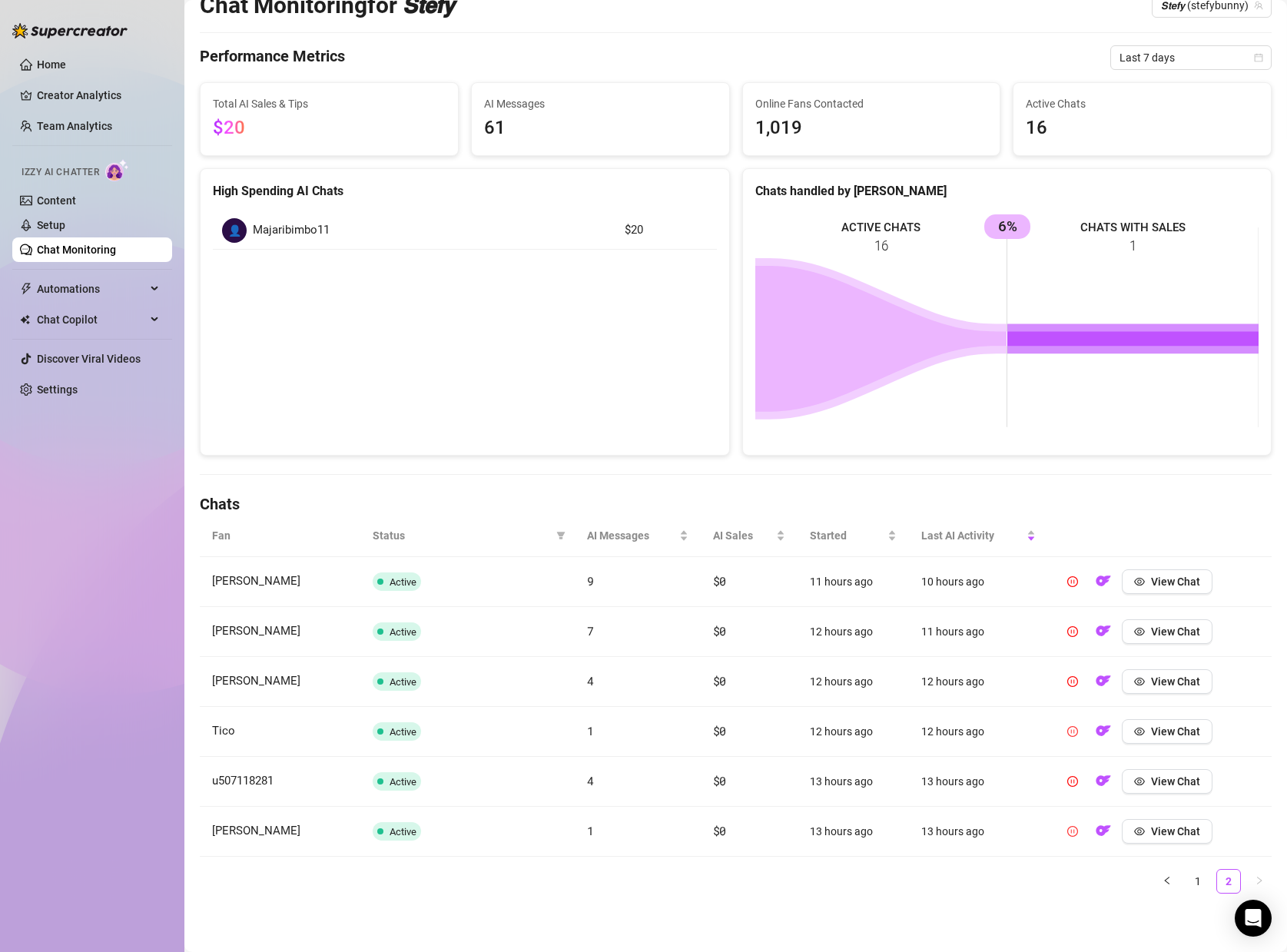
click at [583, 376] on div "High Spending AI Chats 👤 Majaribimbo11 $20" at bounding box center [465, 312] width 530 height 288
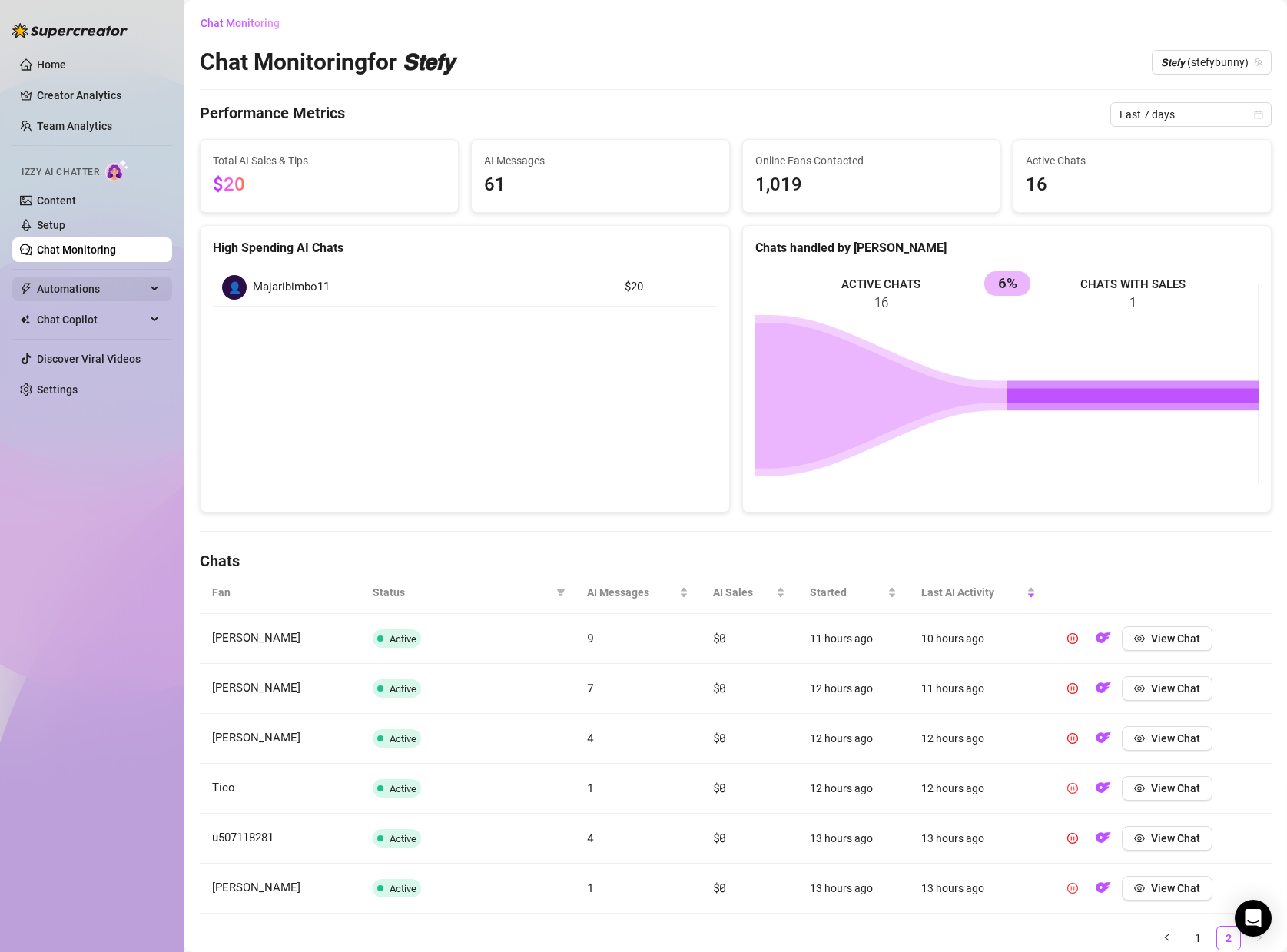
click at [169, 296] on div "Automations" at bounding box center [92, 289] width 160 height 24
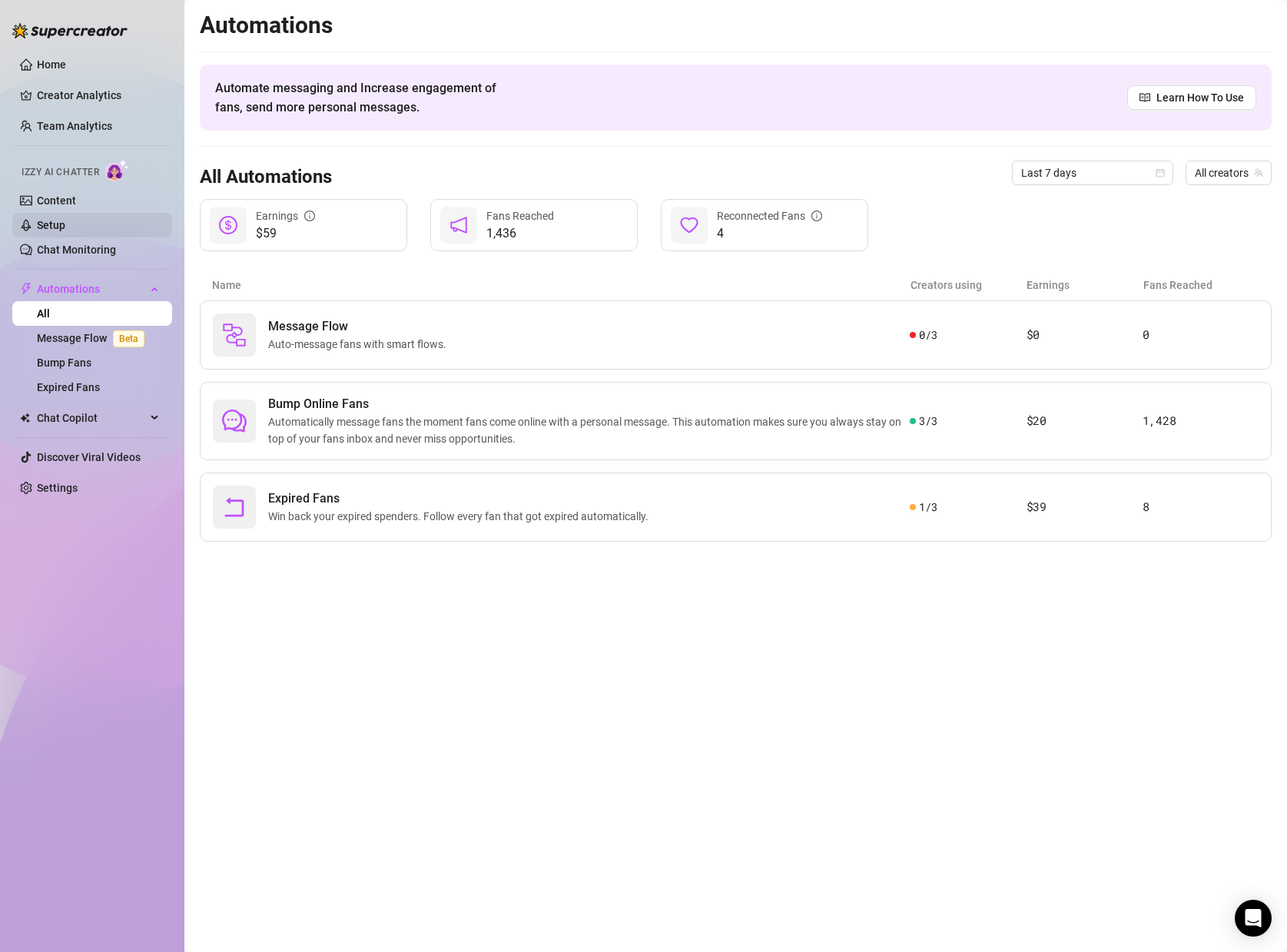
click at [58, 231] on link "Setup" at bounding box center [51, 225] width 29 height 13
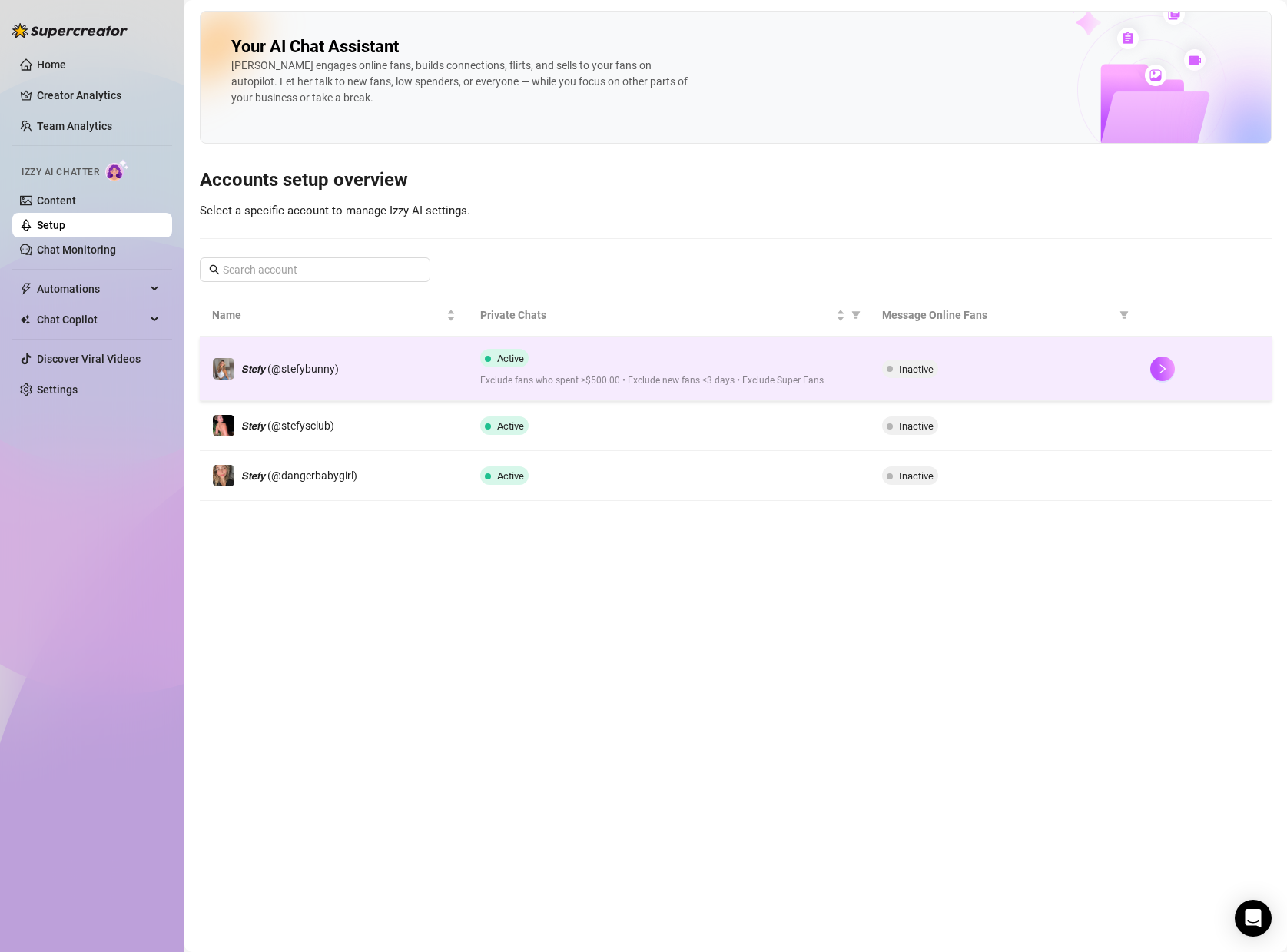
click at [771, 373] on span "Exclude fans who spent >$500.00 • Exclude new fans <3 days • Exclude Super Fans" at bounding box center [669, 380] width 378 height 14
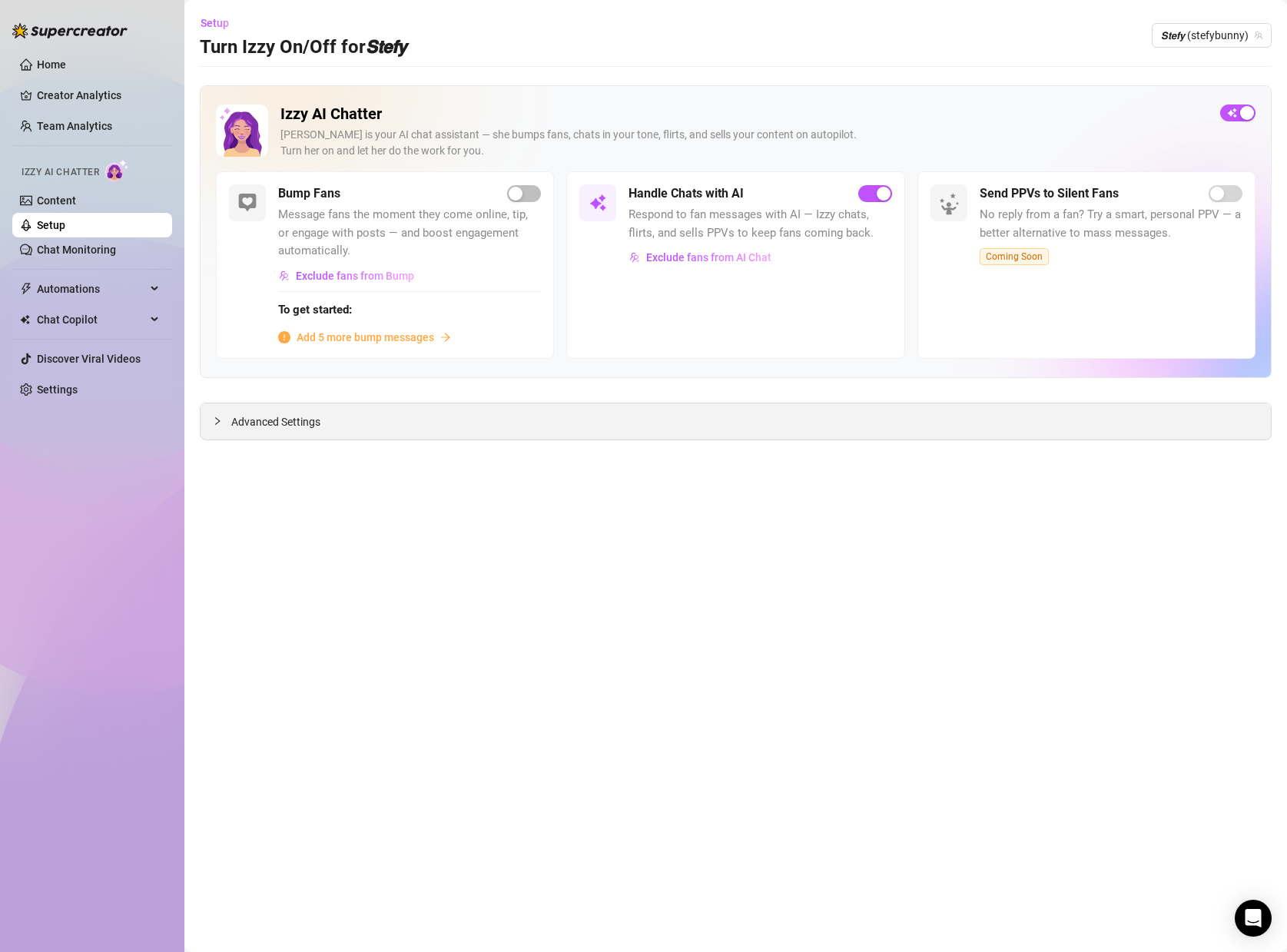
click at [260, 410] on div "Advanced Settings" at bounding box center [736, 421] width 1071 height 36
click at [270, 418] on span "Advanced Settings" at bounding box center [276, 422] width 89 height 17
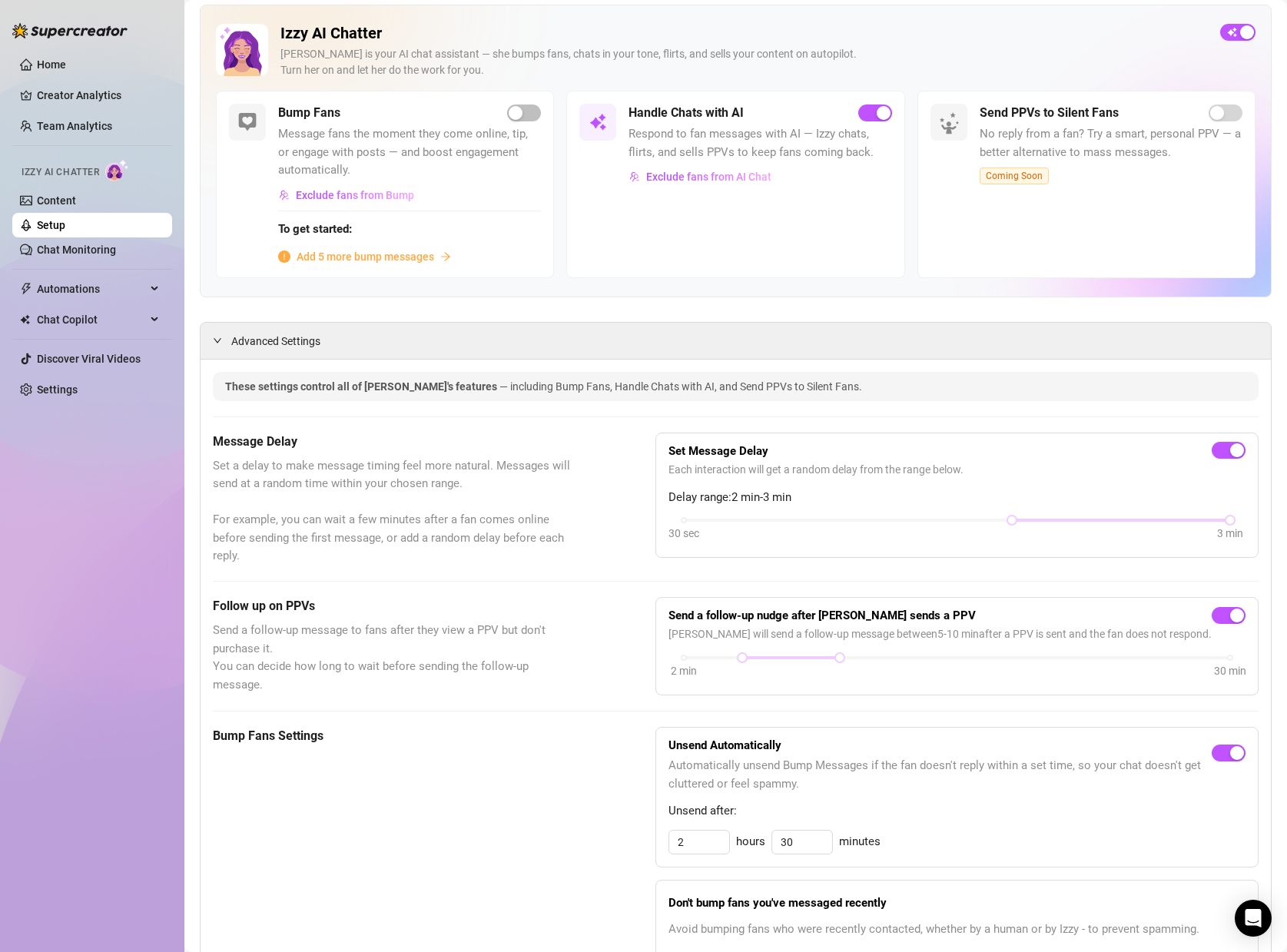
scroll to position [83, 0]
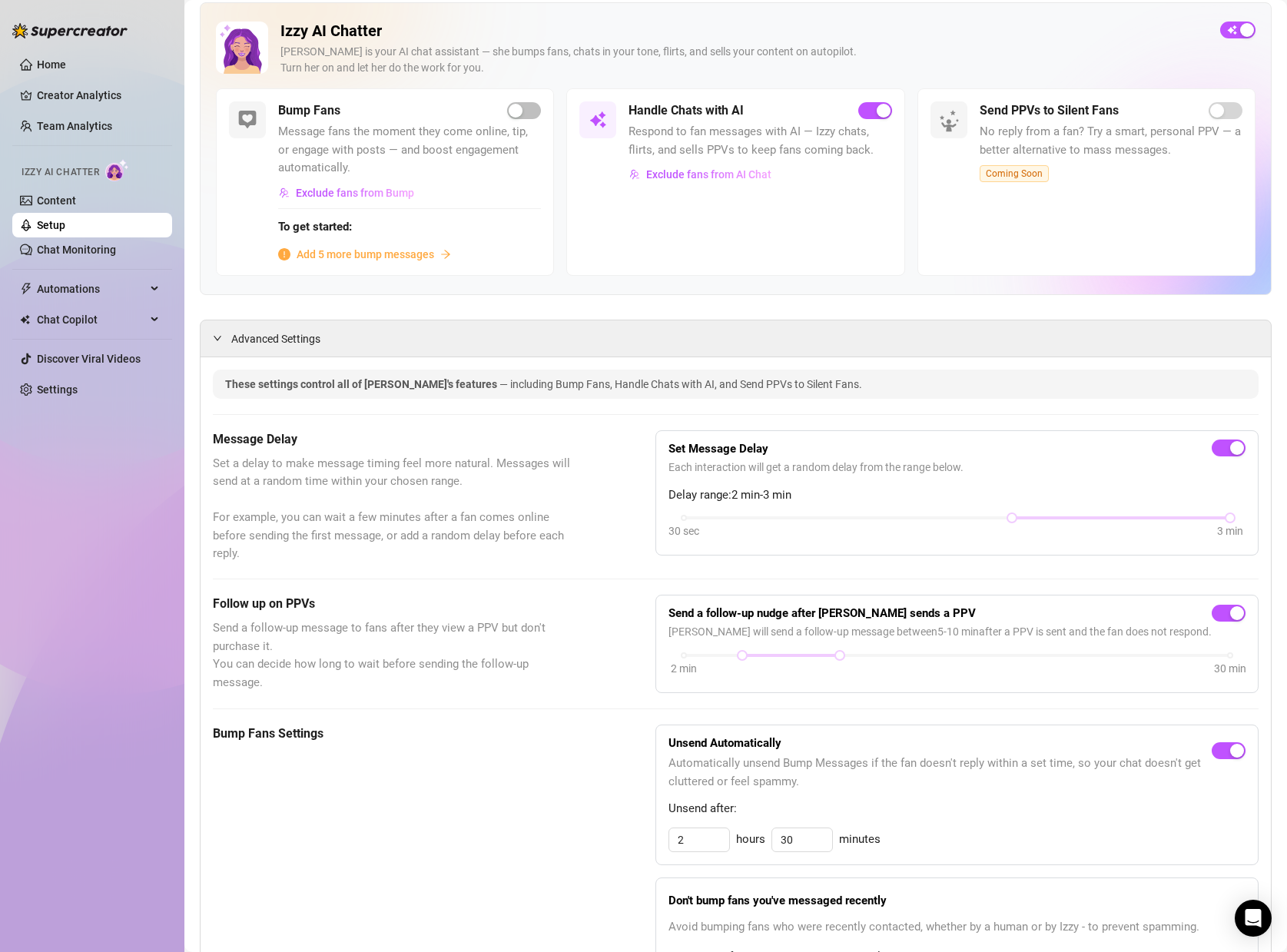
click at [65, 227] on link "Setup" at bounding box center [51, 225] width 29 height 13
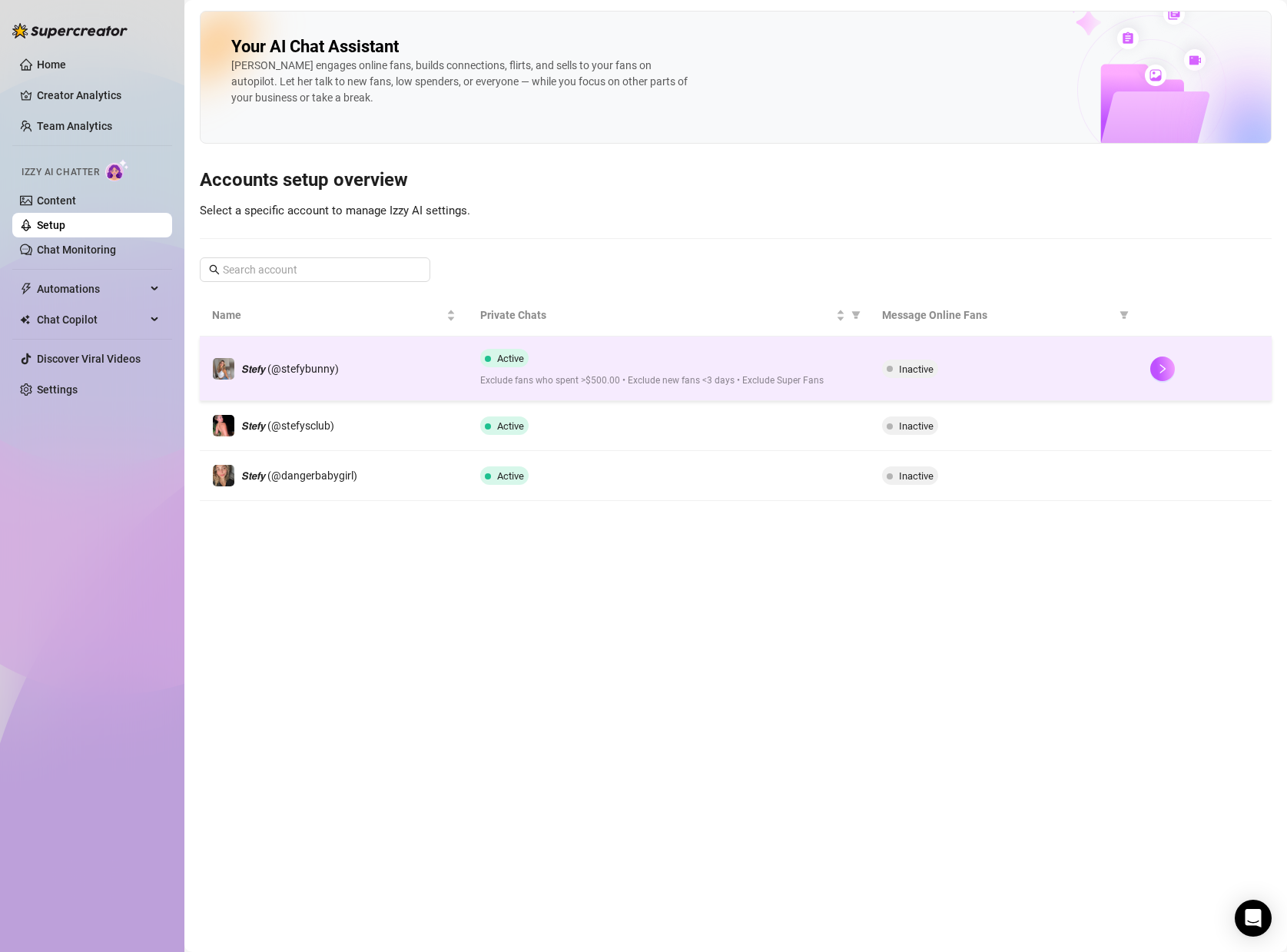
click at [973, 376] on div "Inactive" at bounding box center [1003, 369] width 243 height 18
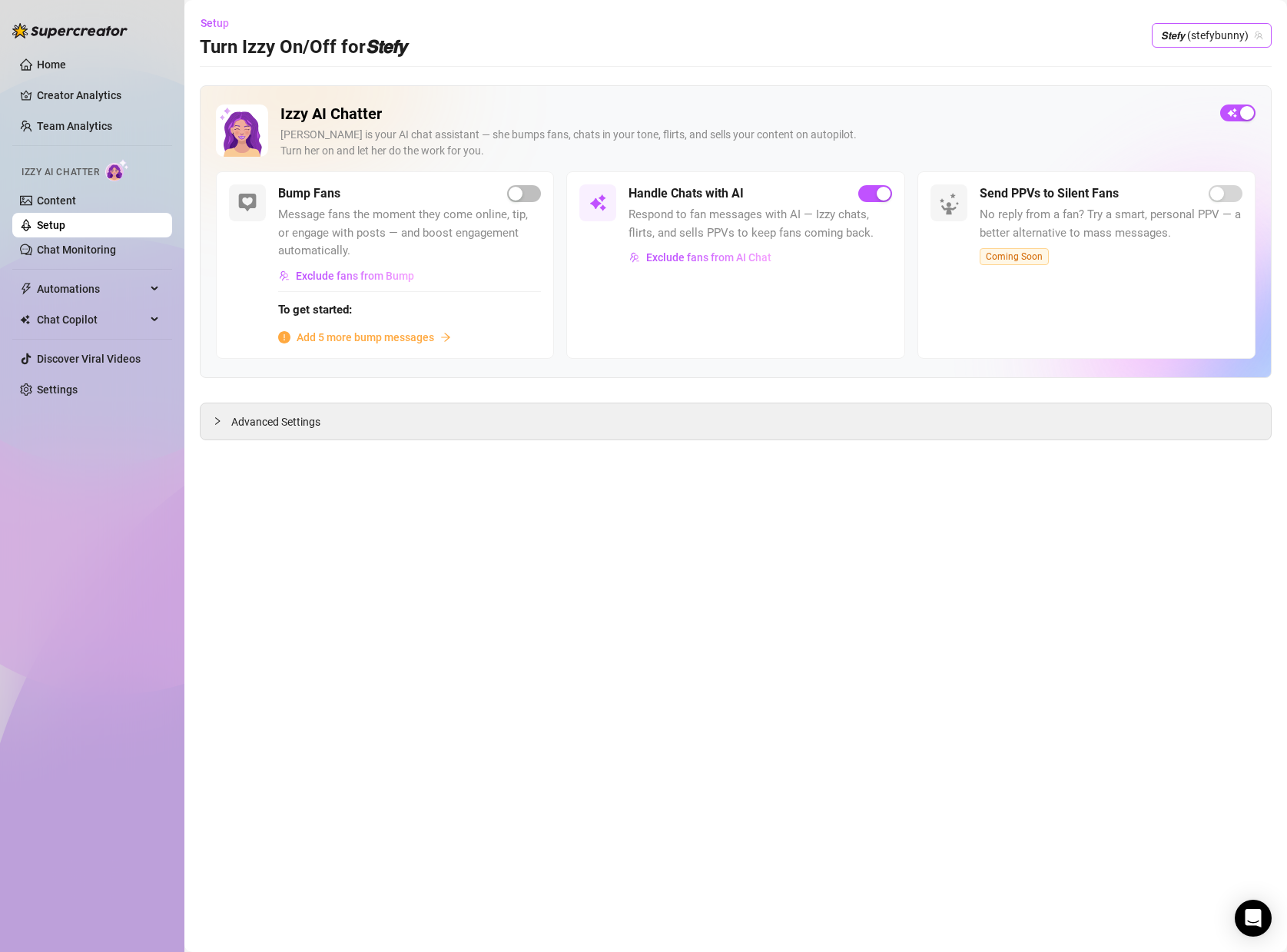
click at [1218, 34] on span "𝙎𝙩𝙚𝙛𝙮 (stefybunny)" at bounding box center [1211, 34] width 102 height 23
click at [1185, 89] on span "( stefysclub )" at bounding box center [1208, 93] width 57 height 17
click at [1209, 20] on div "Setup Turn Izzy On/Off for 𝙎𝙩𝙚𝙛𝙮 𝙎𝙩𝙚𝙛𝙮 (stefysclub) 𝙎𝙩𝙚𝙛𝙮 (stefysclub)" at bounding box center [736, 35] width 1072 height 49
click at [1206, 39] on span "𝙎𝙩𝙚𝙛𝙮 (stefysclub)" at bounding box center [1213, 34] width 96 height 23
click at [1187, 124] on span "( dangerbabygirl )" at bounding box center [1219, 120] width 80 height 17
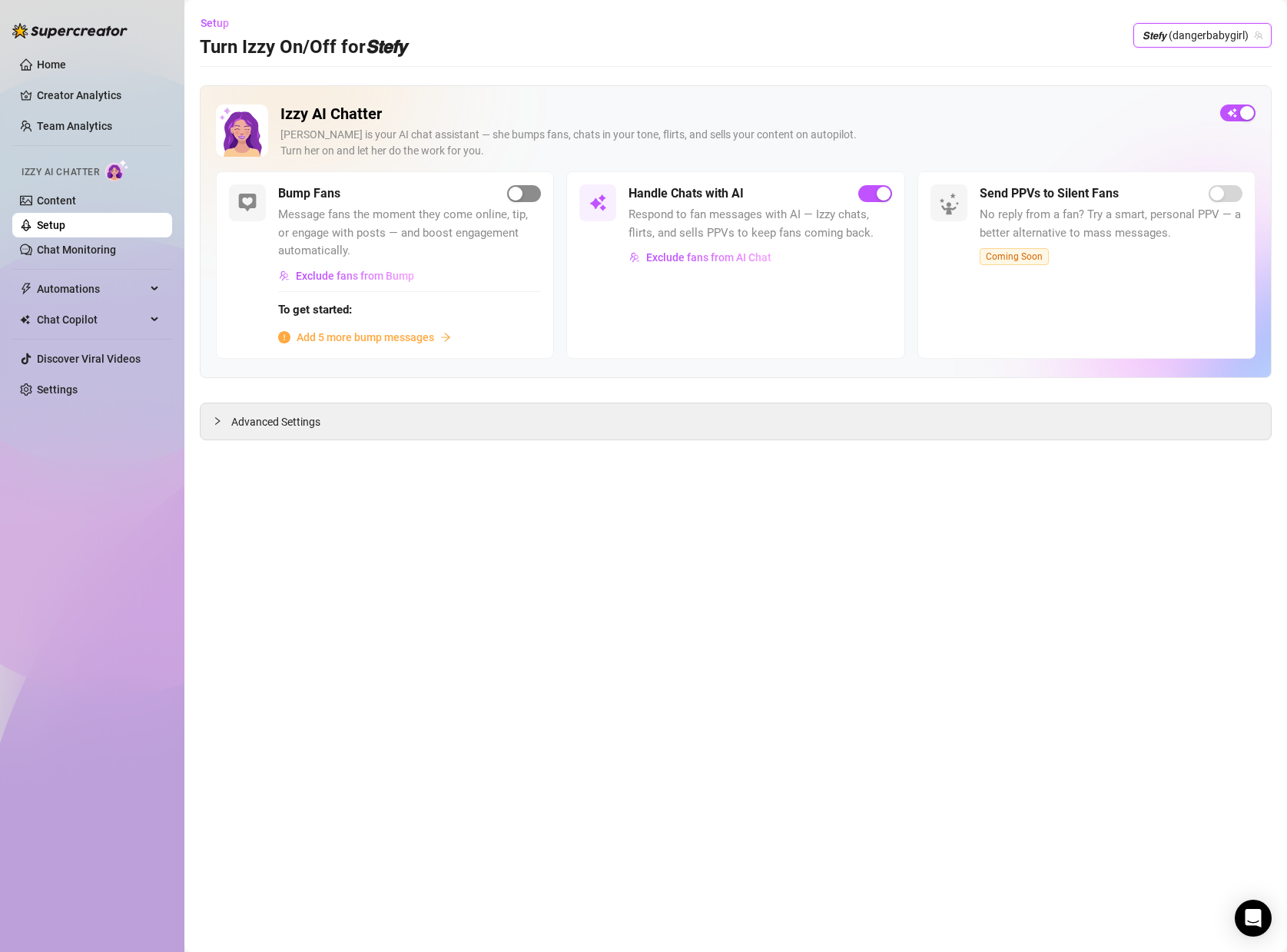
click at [518, 196] on div "button" at bounding box center [515, 194] width 13 height 13
click at [573, 129] on div "[PERSON_NAME] is your AI chat assistant — she bumps fans, chats in your tone, f…" at bounding box center [744, 143] width 928 height 32
click at [1193, 37] on span "𝙎𝙩𝙚𝙛𝙮 (dangerbabygirl)" at bounding box center [1202, 34] width 120 height 23
click at [1193, 96] on span "( stefysclub )" at bounding box center [1208, 93] width 57 height 17
click at [1217, 21] on div "Setup Turn Izzy On/Off for 𝙎𝙩𝙚𝙛𝙮 𝙎𝙩𝙚𝙛𝙮 (stefysclub)" at bounding box center [736, 35] width 1072 height 49
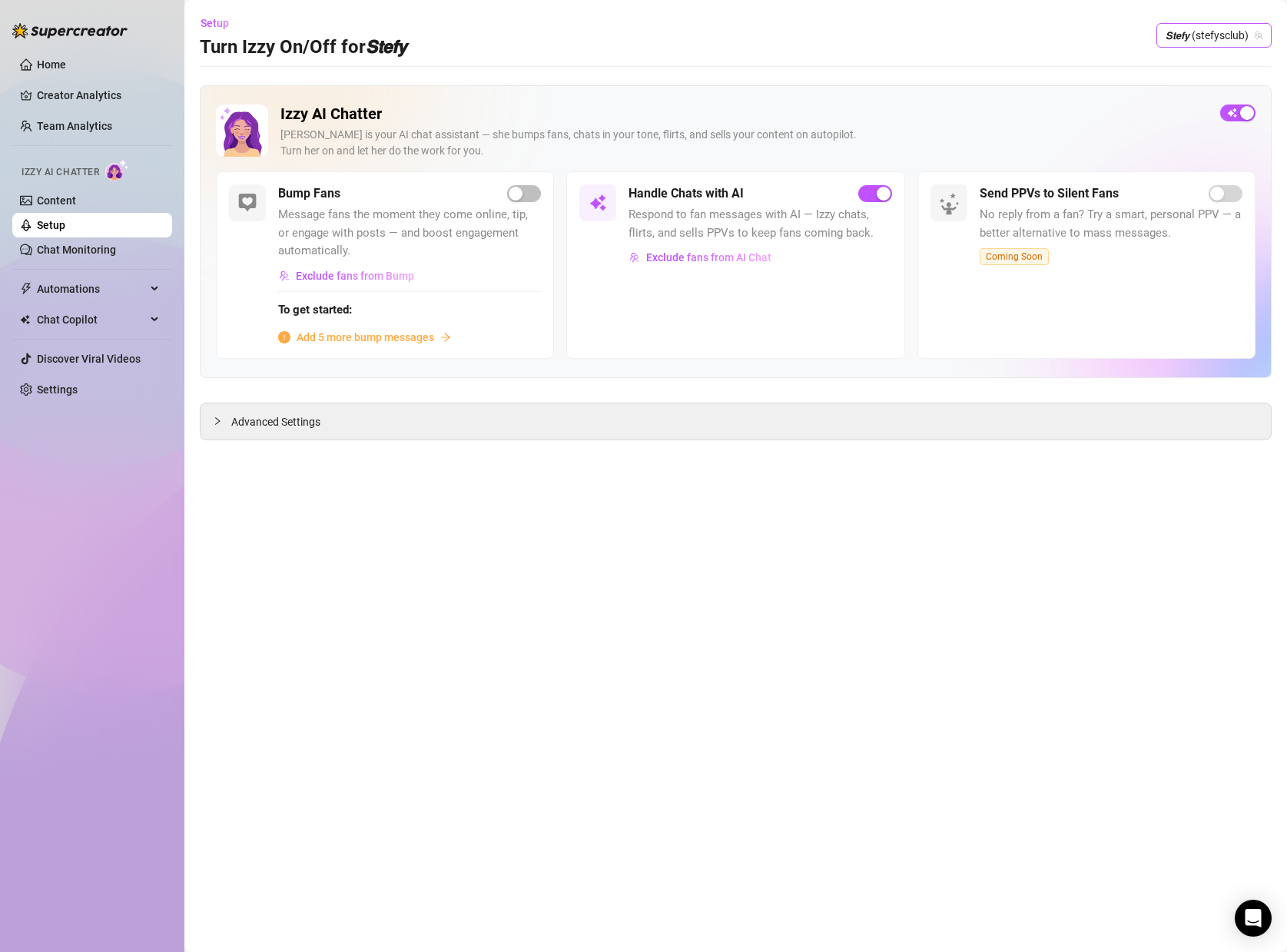
click at [1204, 36] on span "𝙎𝙩𝙚𝙛𝙮 (stefysclub)" at bounding box center [1213, 34] width 96 height 23
click at [1182, 70] on span "( stefybunny )" at bounding box center [1210, 67] width 61 height 17
click at [284, 416] on span "Advanced Settings" at bounding box center [276, 422] width 89 height 17
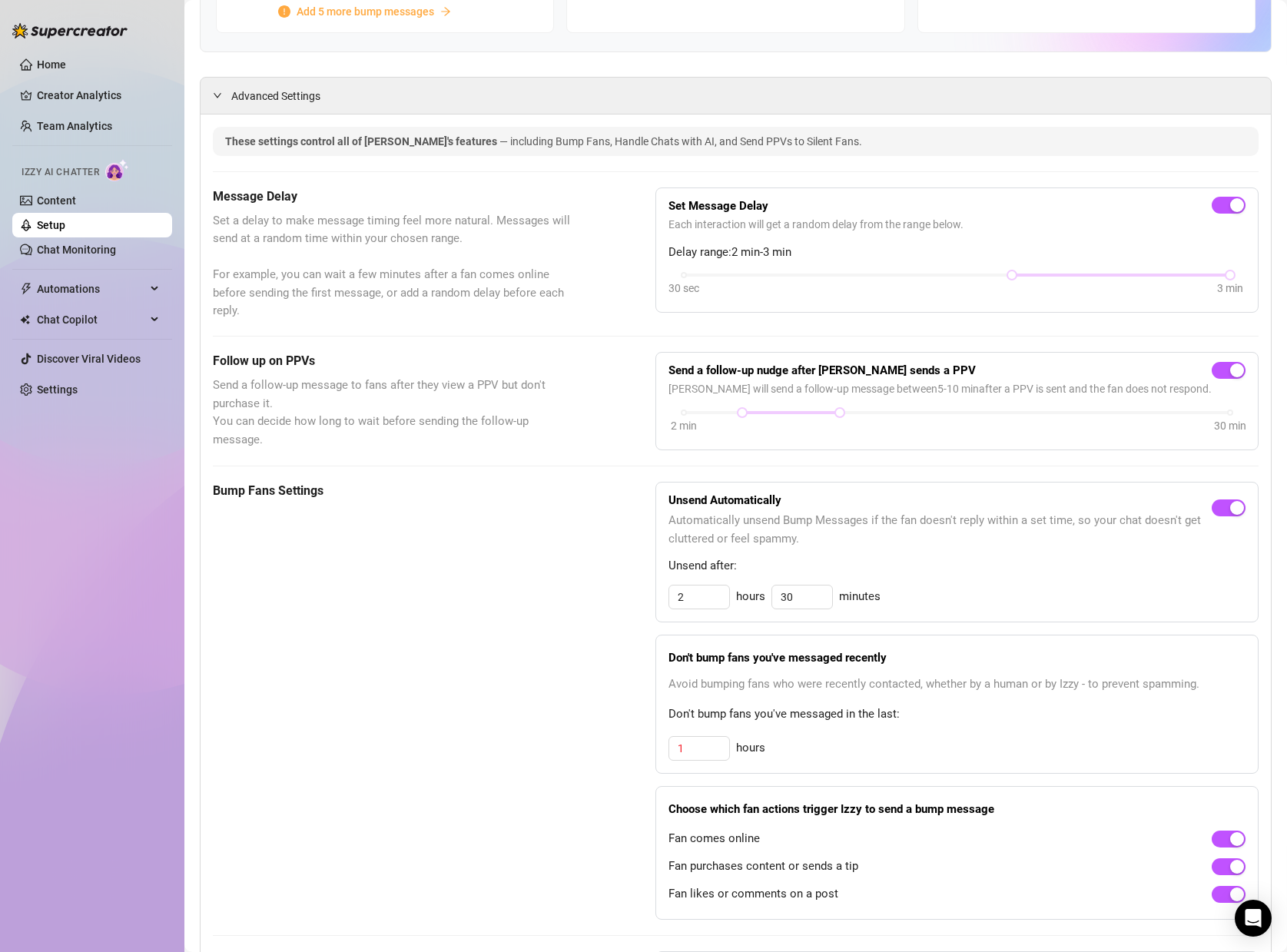
scroll to position [351, 0]
